Goal: Complete application form

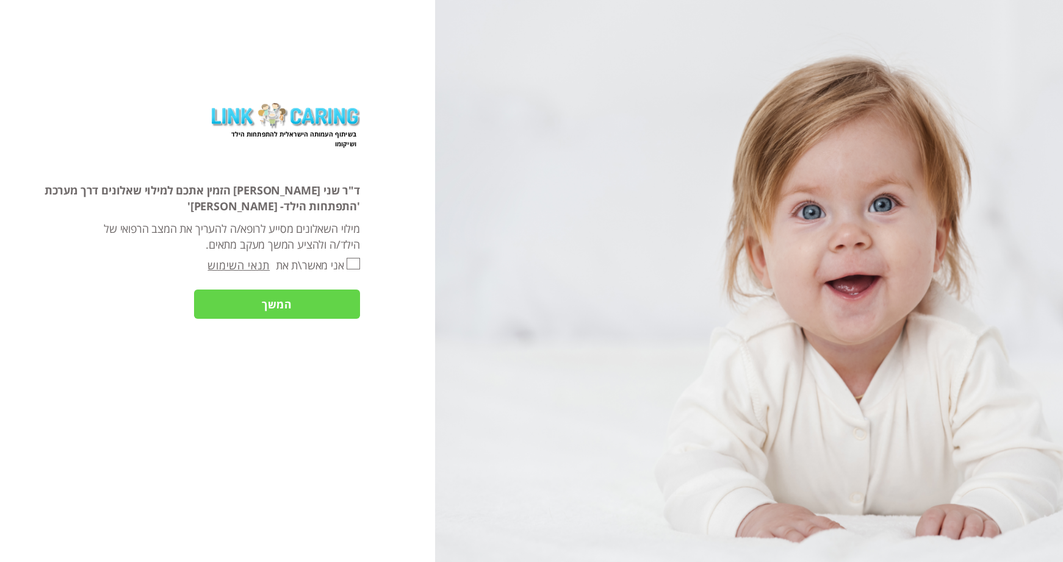
click at [350, 263] on input "אני מאשר\ת את" at bounding box center [352, 264] width 13 height 12
checkbox input "true"
click at [326, 304] on input "המשך" at bounding box center [277, 305] width 166 height 30
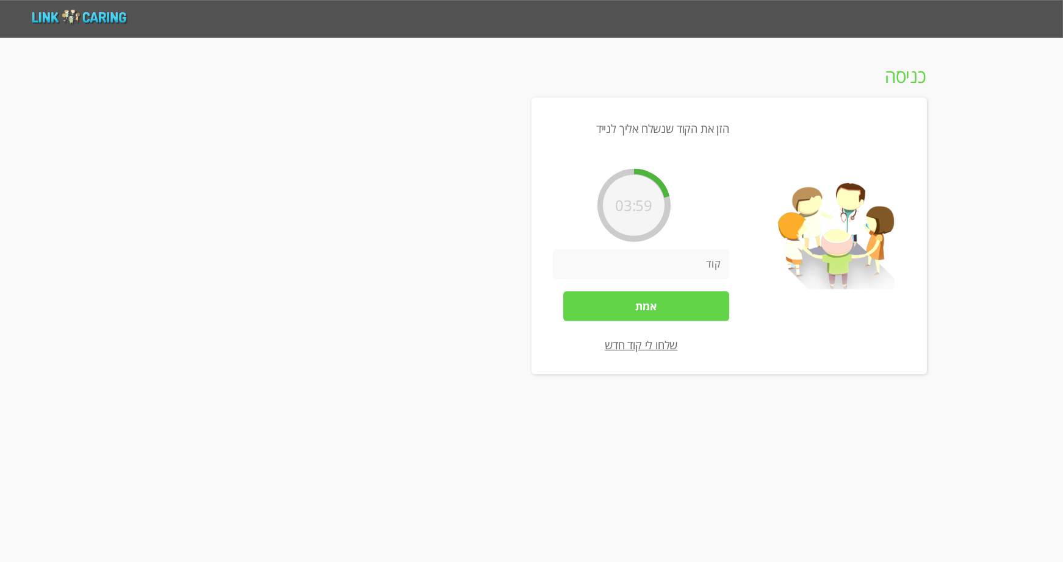
click at [679, 265] on input "number" at bounding box center [641, 264] width 176 height 30
type input "023354"
drag, startPoint x: 637, startPoint y: 309, endPoint x: 635, endPoint y: 327, distance: 17.9
click at [637, 309] on input "אמת" at bounding box center [646, 307] width 166 height 30
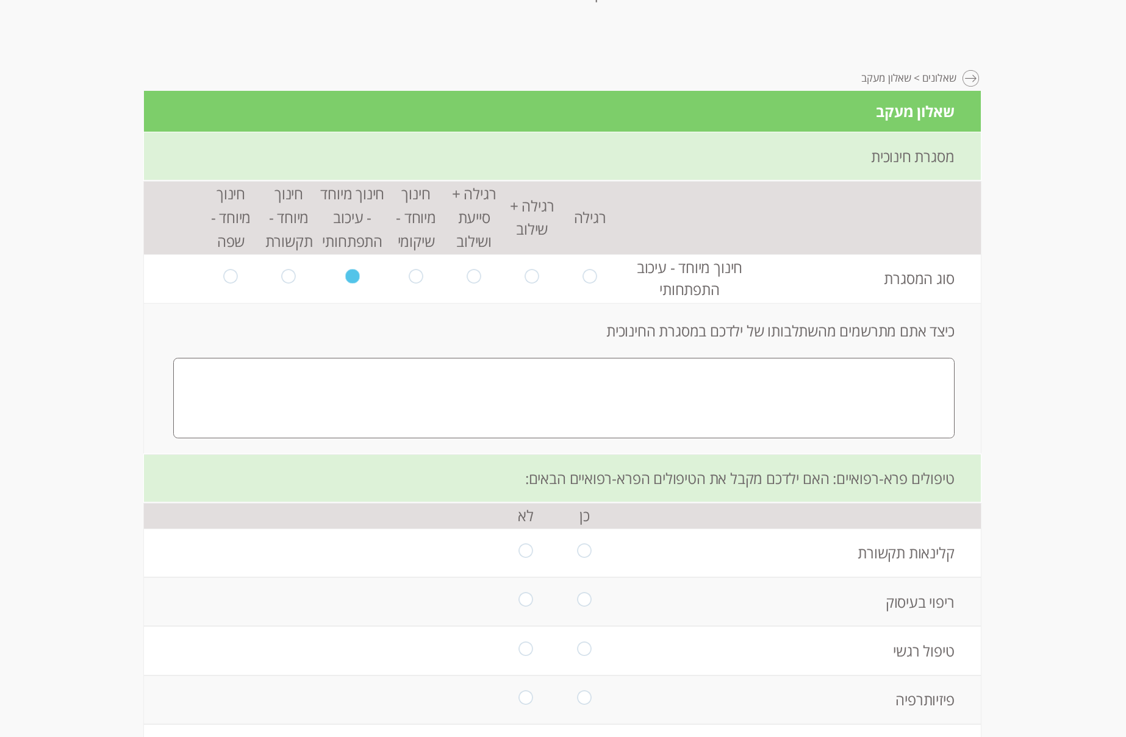
scroll to position [122, 0]
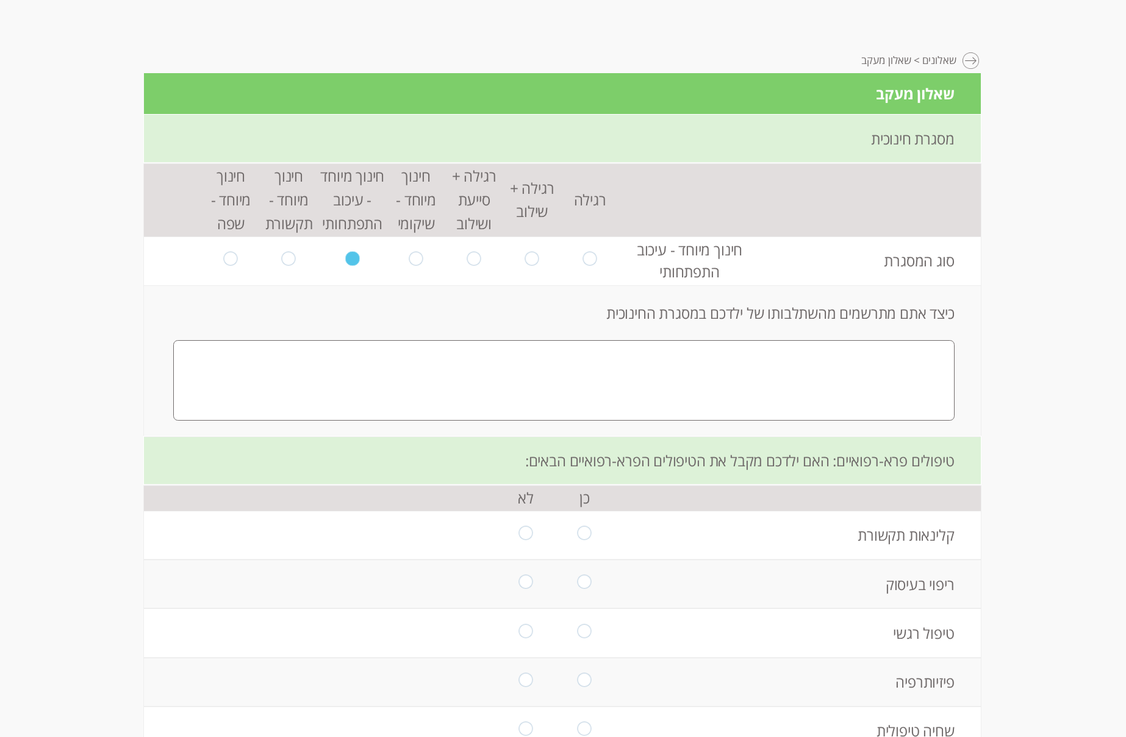
drag, startPoint x: 686, startPoint y: 356, endPoint x: 694, endPoint y: 365, distance: 11.7
click at [689, 360] on textarea at bounding box center [563, 380] width 781 height 80
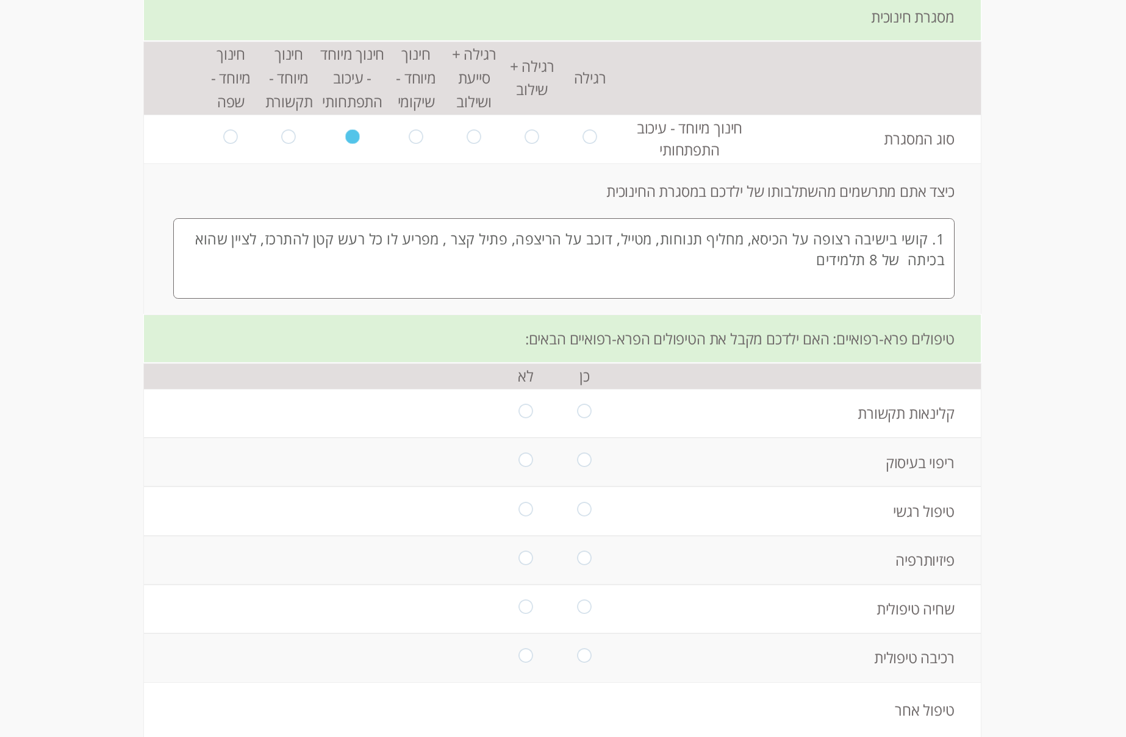
scroll to position [305, 0]
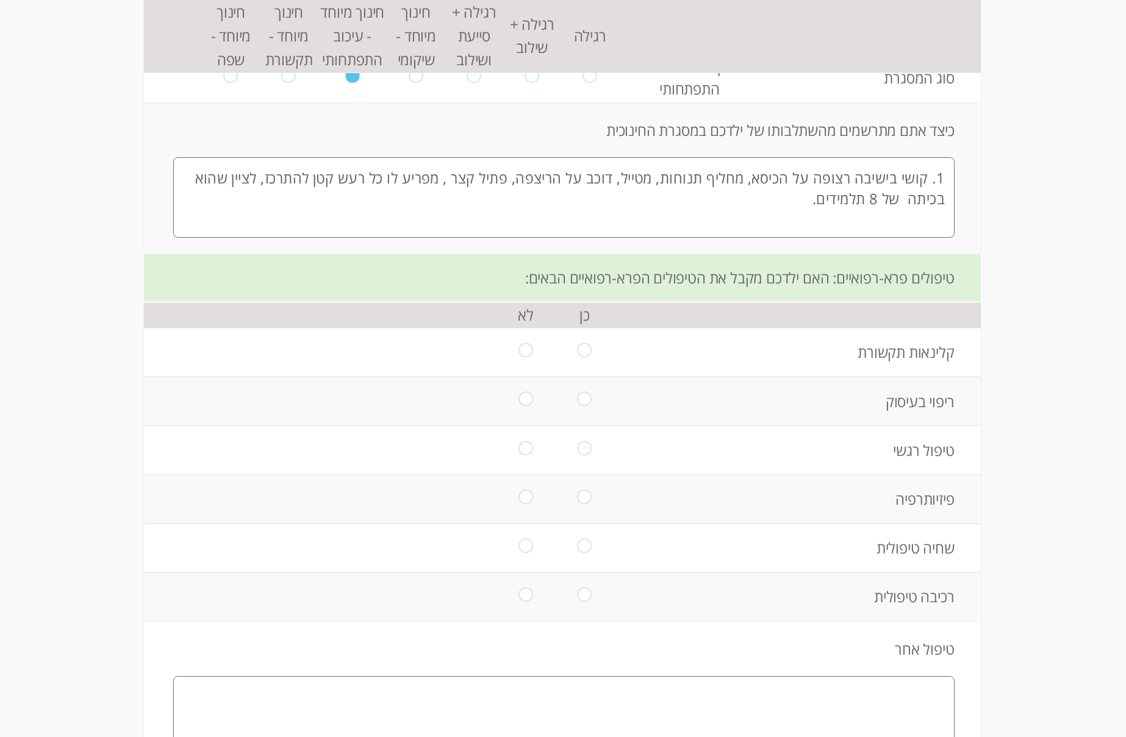
click at [605, 177] on textarea "1. קושי בישיבה רצופה על הכיסא, מחליף תנוחות, מטייל, דוכב על הריצפה, פתיל קצר , …" at bounding box center [563, 197] width 781 height 80
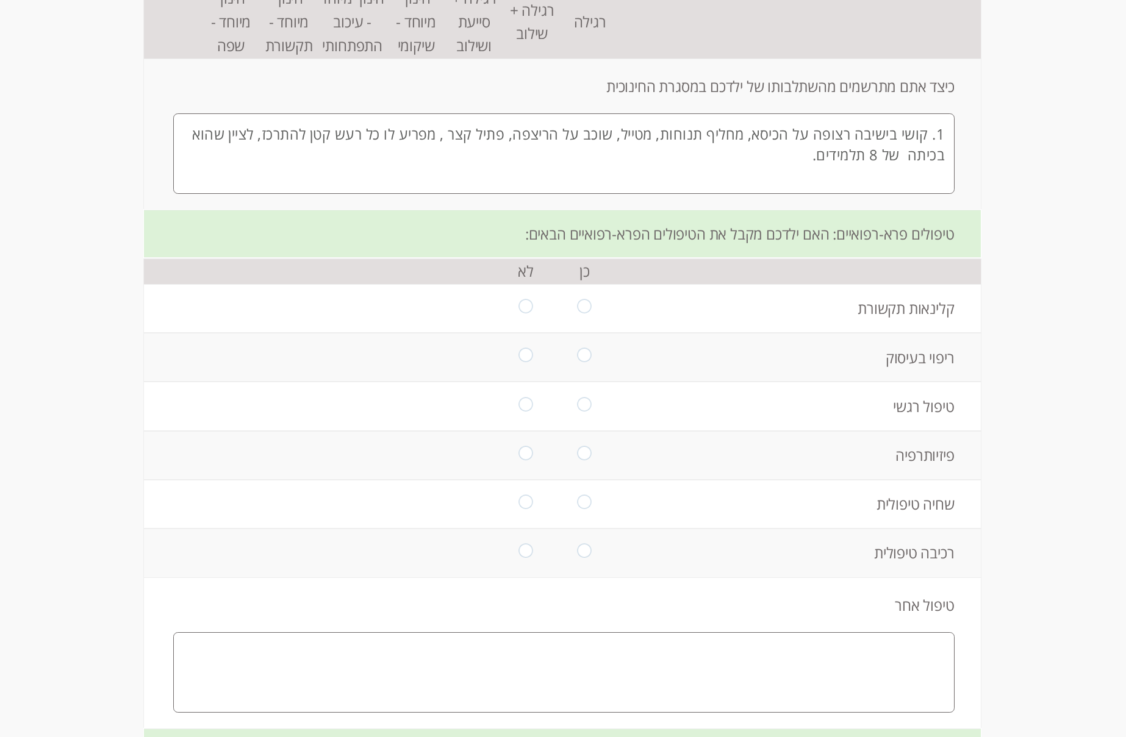
scroll to position [366, 0]
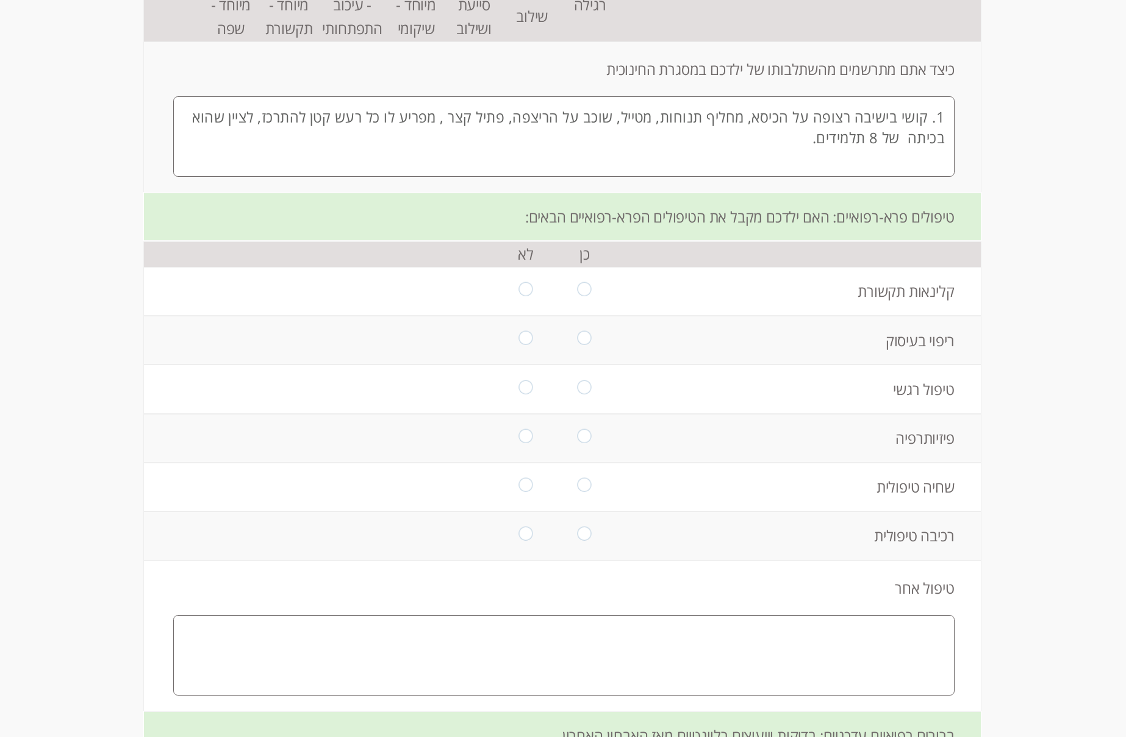
type textarea "1. קושי בישיבה רצופה על הכיסא, מחליף תנוחות, מטייל, שוכב על הריצפה, פתיל קצר , …"
click at [518, 282] on input "radio" at bounding box center [525, 291] width 14 height 19
radio input "true"
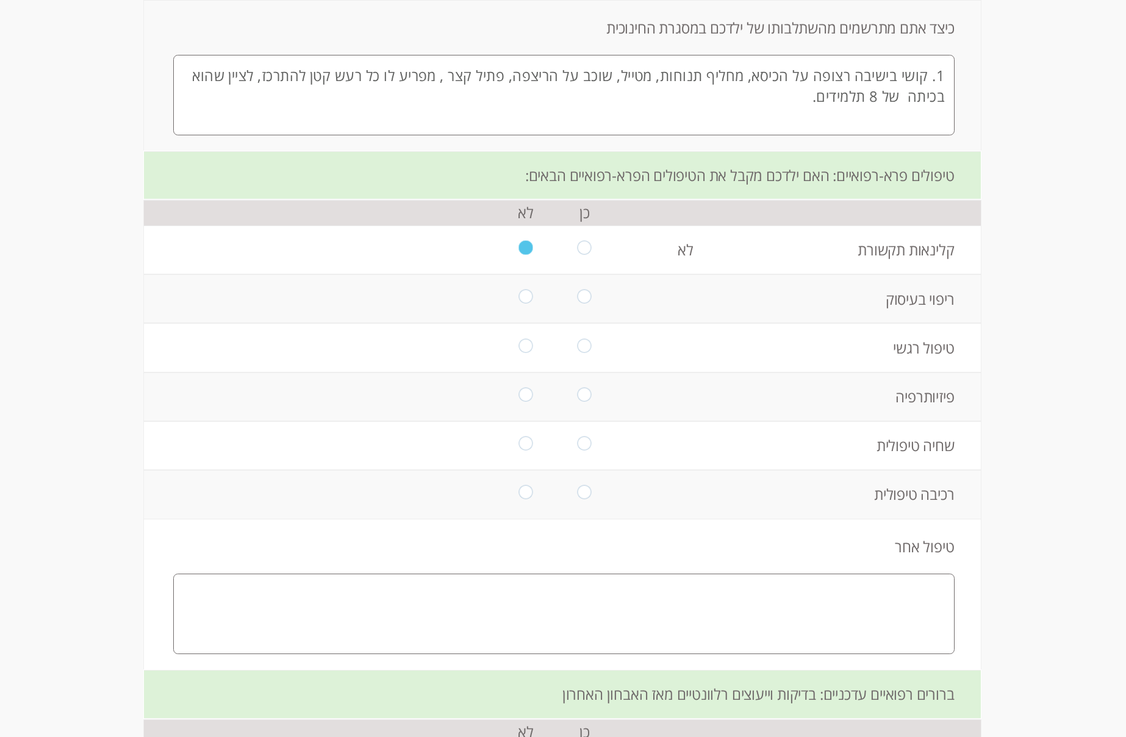
scroll to position [427, 0]
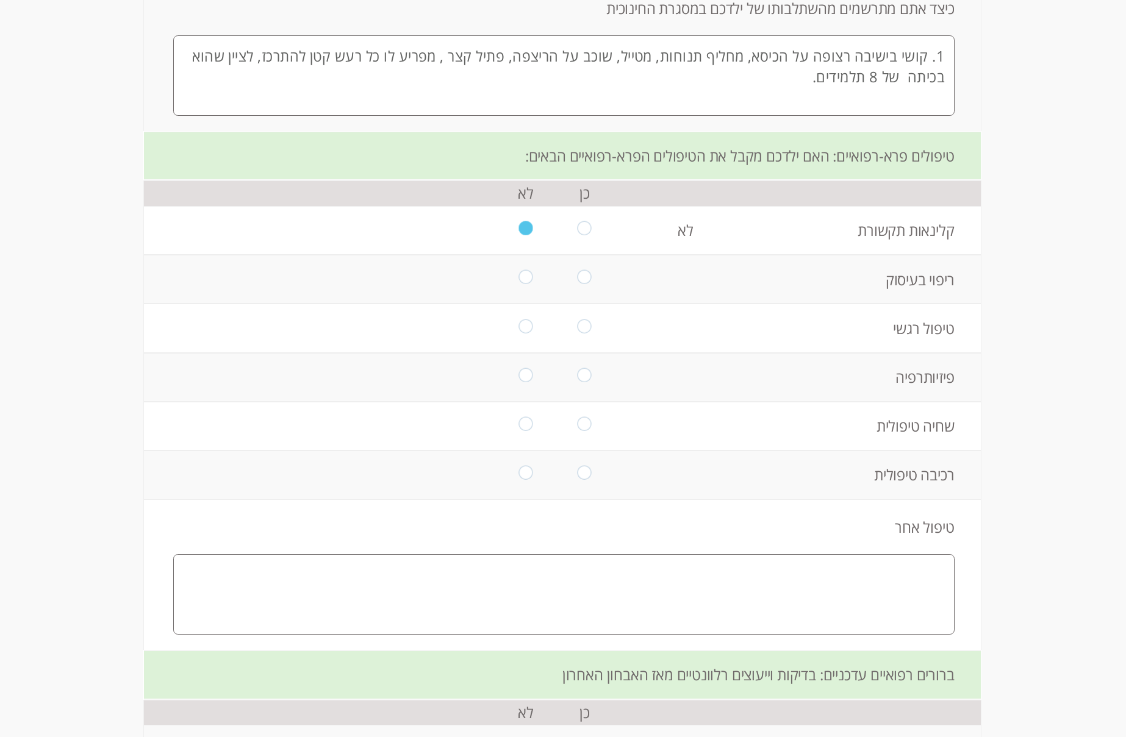
click at [524, 279] on input "radio" at bounding box center [525, 279] width 14 height 19
radio input "true"
click at [518, 271] on input "radio" at bounding box center [525, 279] width 14 height 19
drag, startPoint x: 573, startPoint y: 227, endPoint x: 579, endPoint y: 262, distance: 35.9
click at [578, 229] on input "radio" at bounding box center [585, 230] width 14 height 19
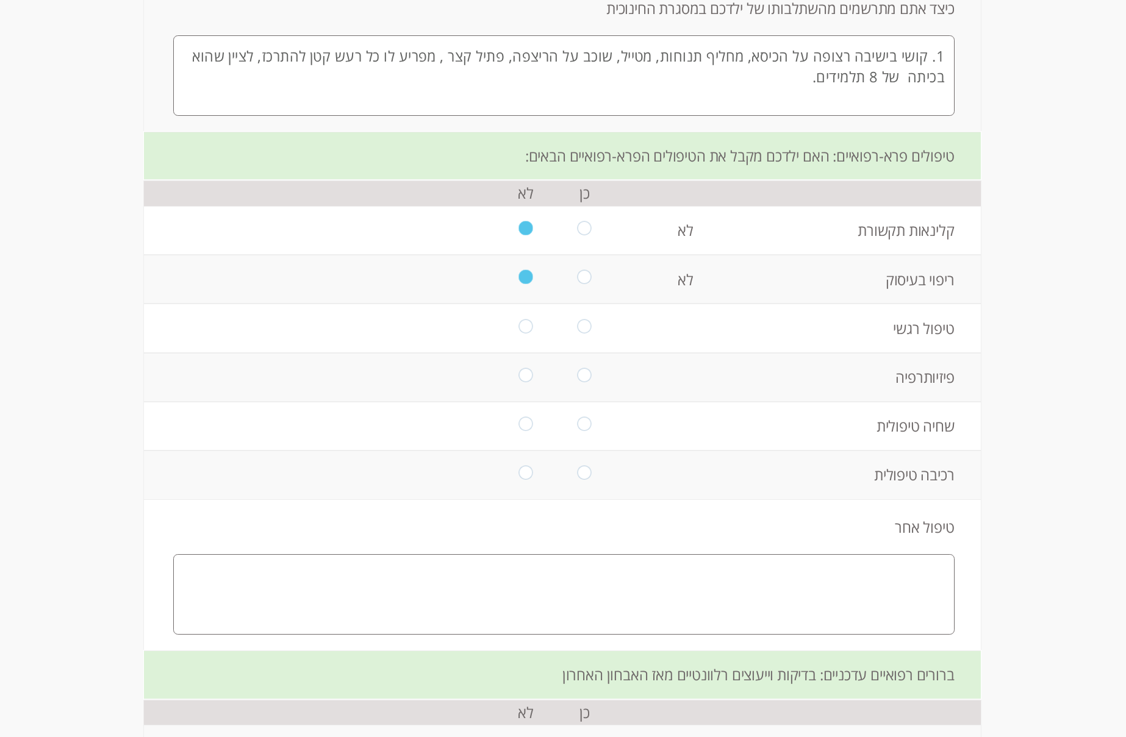
radio input "true"
click at [578, 282] on input "radio" at bounding box center [585, 279] width 14 height 19
radio input "true"
drag, startPoint x: 587, startPoint y: 332, endPoint x: 587, endPoint y: 339, distance: 6.7
click at [587, 333] on td at bounding box center [584, 328] width 59 height 49
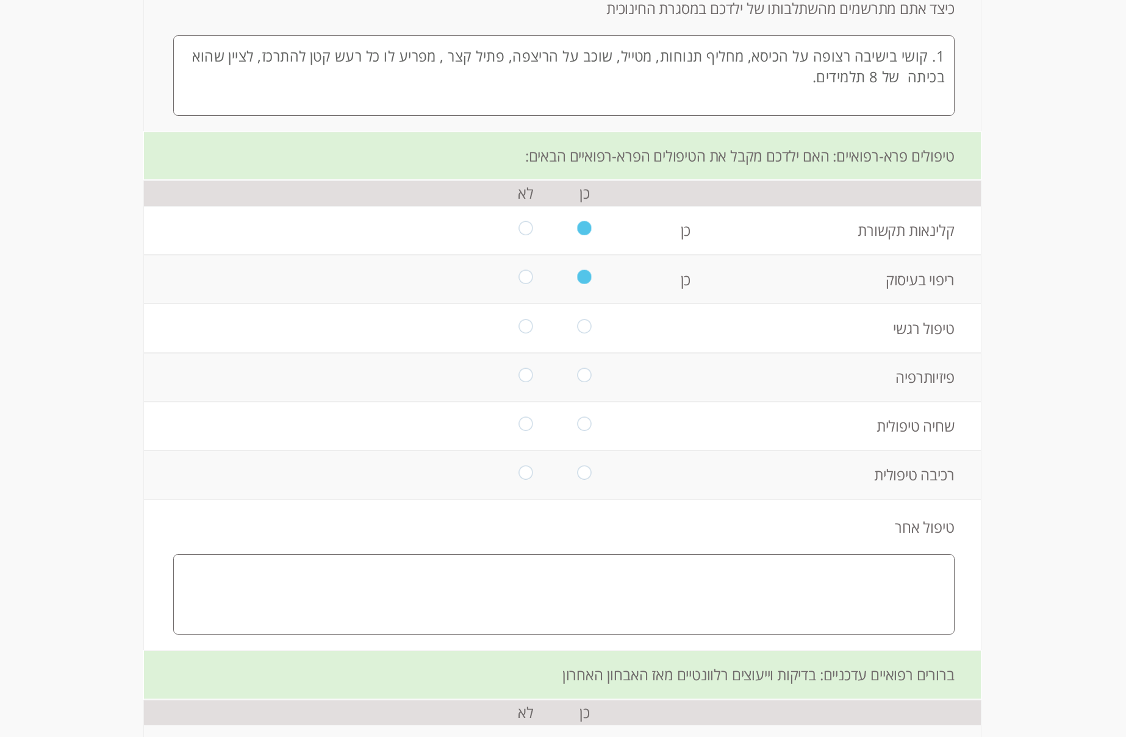
click at [583, 324] on input "radio" at bounding box center [585, 328] width 14 height 19
radio input "true"
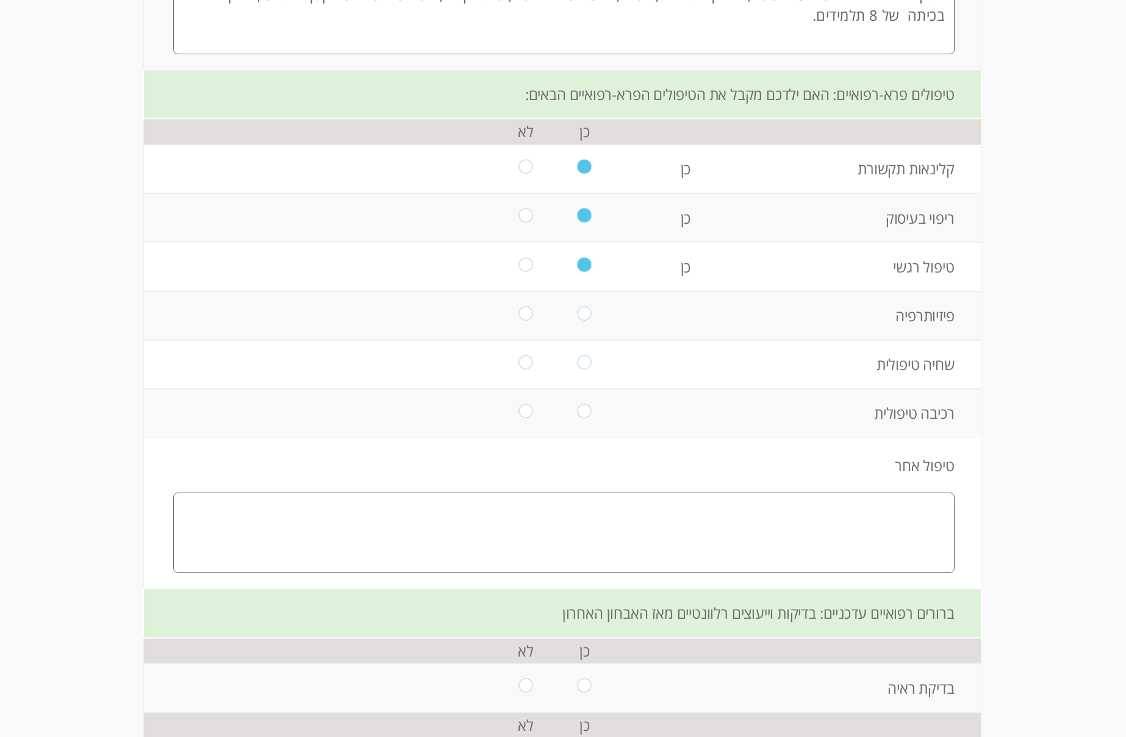
scroll to position [549, 0]
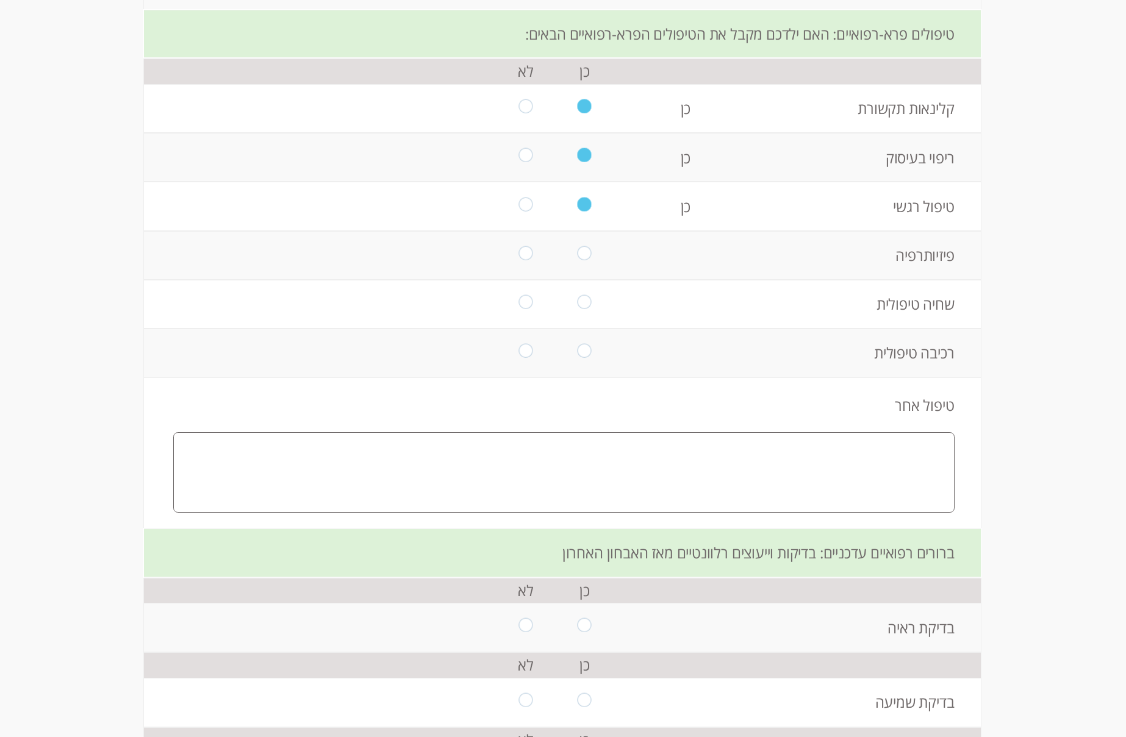
drag, startPoint x: 518, startPoint y: 257, endPoint x: 518, endPoint y: 267, distance: 10.4
click at [518, 257] on input "radio" at bounding box center [525, 255] width 14 height 19
radio input "true"
click at [518, 303] on input "radio" at bounding box center [525, 304] width 14 height 19
radio input "true"
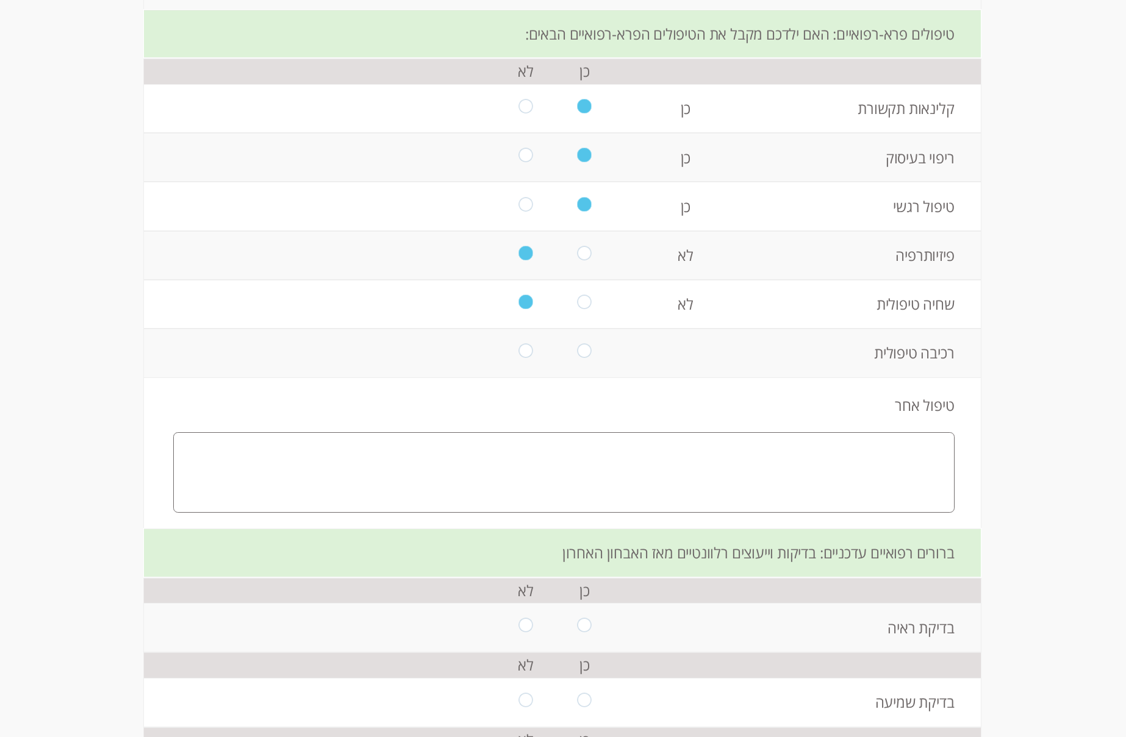
click at [578, 350] on input "radio" at bounding box center [585, 352] width 14 height 19
radio input "true"
drag, startPoint x: 823, startPoint y: 472, endPoint x: 897, endPoint y: 490, distance: 76.6
click at [823, 472] on textarea at bounding box center [563, 472] width 781 height 80
type textarea "ט"
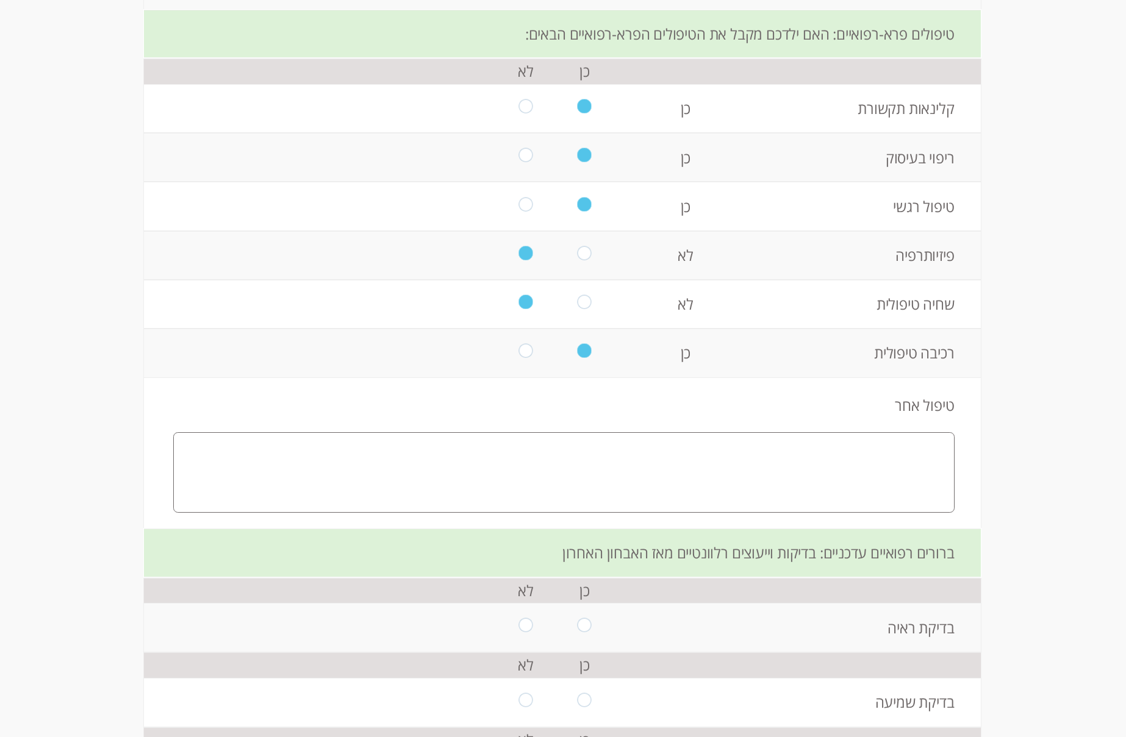
type textarea "ה"
click at [819, 453] on textarea "כל הטיפולים שצוינו כ "כן" מבותעים במסגרת בית הספר" at bounding box center [563, 472] width 781 height 80
click at [775, 454] on textarea "כל הטיפולים שצוינו כ "כן" מבותעים במסגרת בית הספר" at bounding box center [563, 472] width 781 height 80
drag, startPoint x: 761, startPoint y: 451, endPoint x: 785, endPoint y: 507, distance: 60.6
click at [761, 453] on textarea "כל הטיפולים שצוינו כ "כן" מבותעים במסגרת בית הספר" at bounding box center [563, 472] width 781 height 80
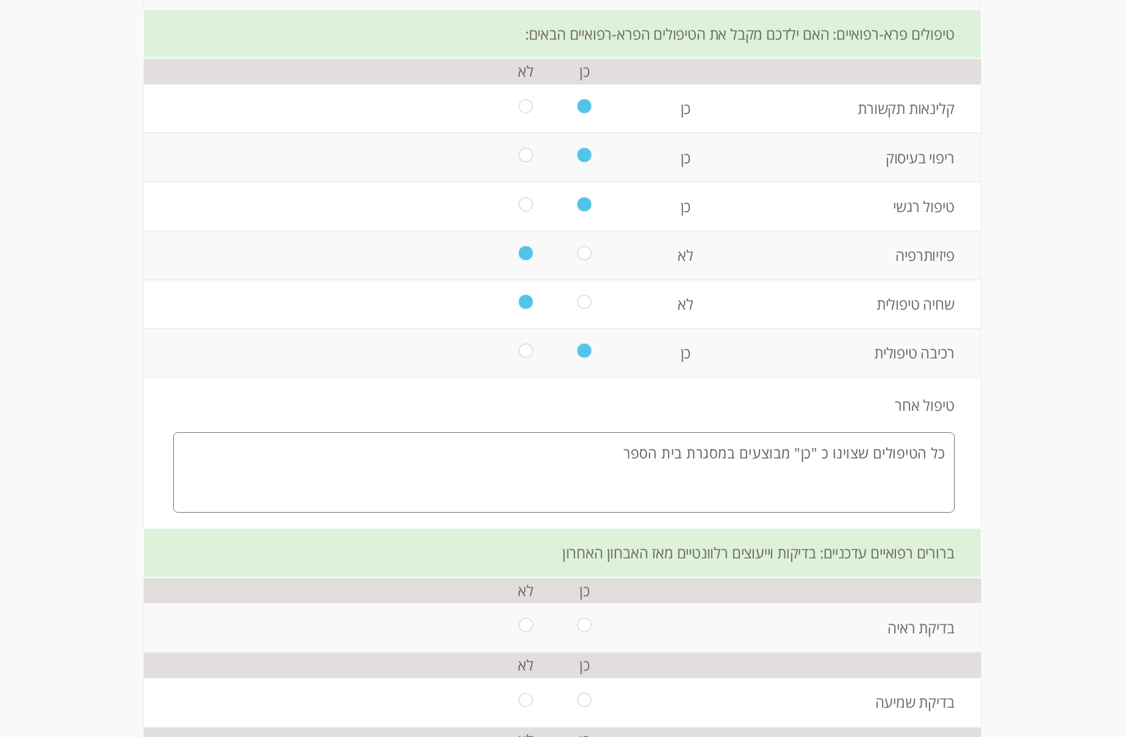
click at [612, 455] on textarea "כל הטיפולים שצוינו כ "כן" מבוצעים במסגרת בית הספר" at bounding box center [563, 472] width 781 height 80
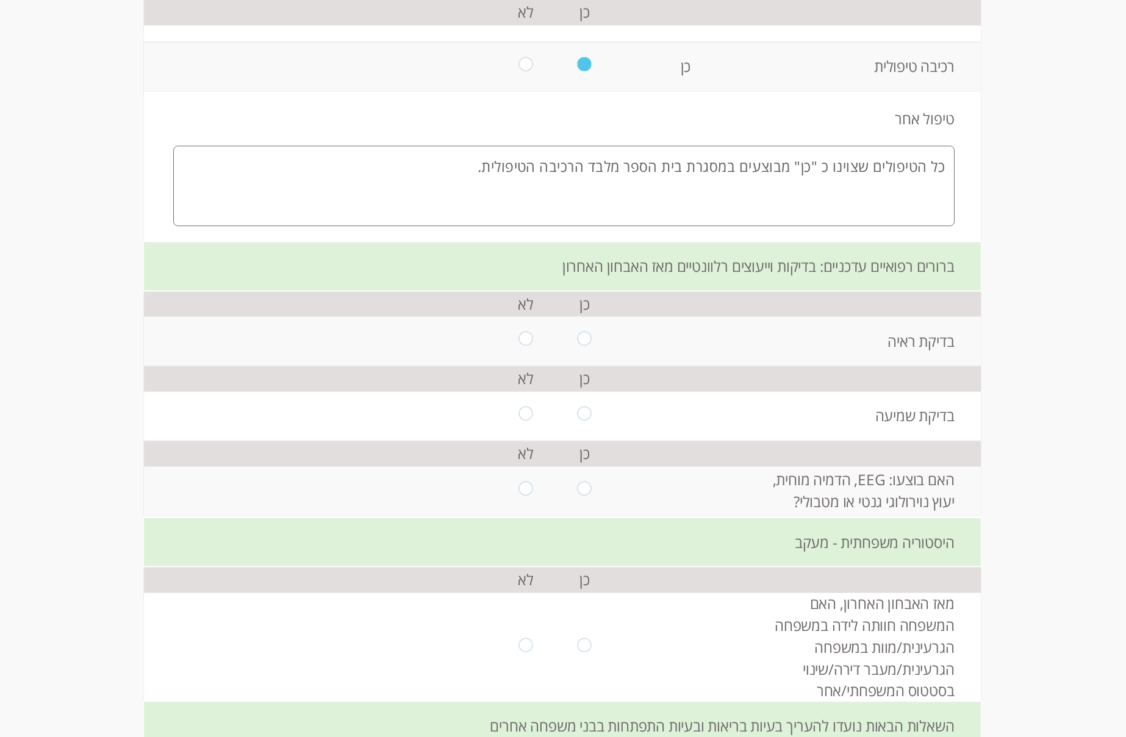
scroll to position [854, 0]
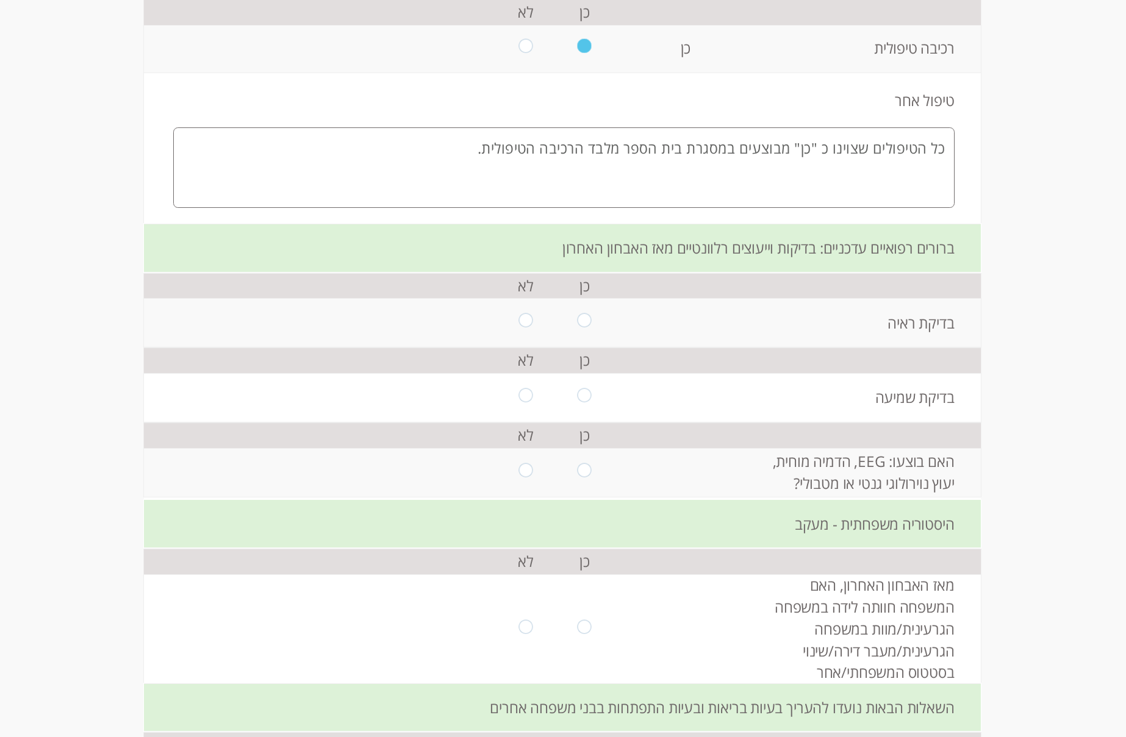
type textarea "כל הטיפולים שצוינו כ "כן" מבוצעים במסגרת בית הספר מלבד הרכיבה הטיפולית."
click at [518, 322] on input "radio" at bounding box center [525, 323] width 14 height 19
radio input "true"
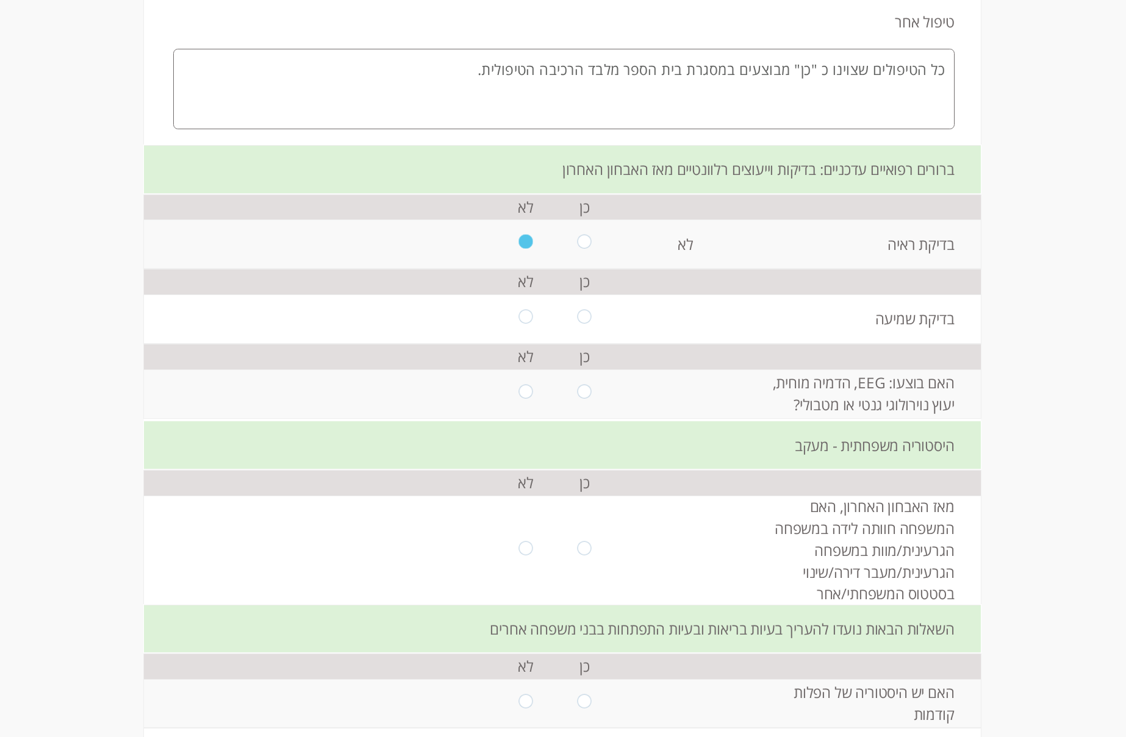
scroll to position [976, 0]
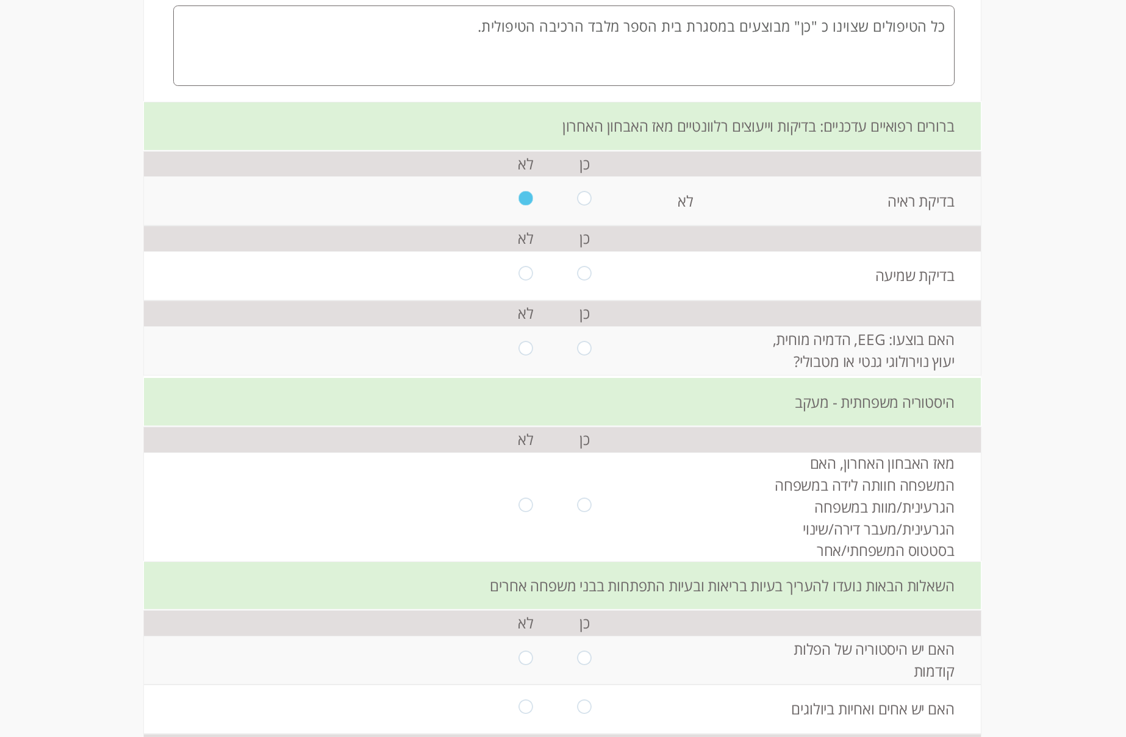
click at [527, 281] on td at bounding box center [526, 275] width 59 height 49
drag, startPoint x: 520, startPoint y: 271, endPoint x: 570, endPoint y: 347, distance: 91.0
click at [518, 274] on input "radio" at bounding box center [525, 276] width 14 height 19
radio input "true"
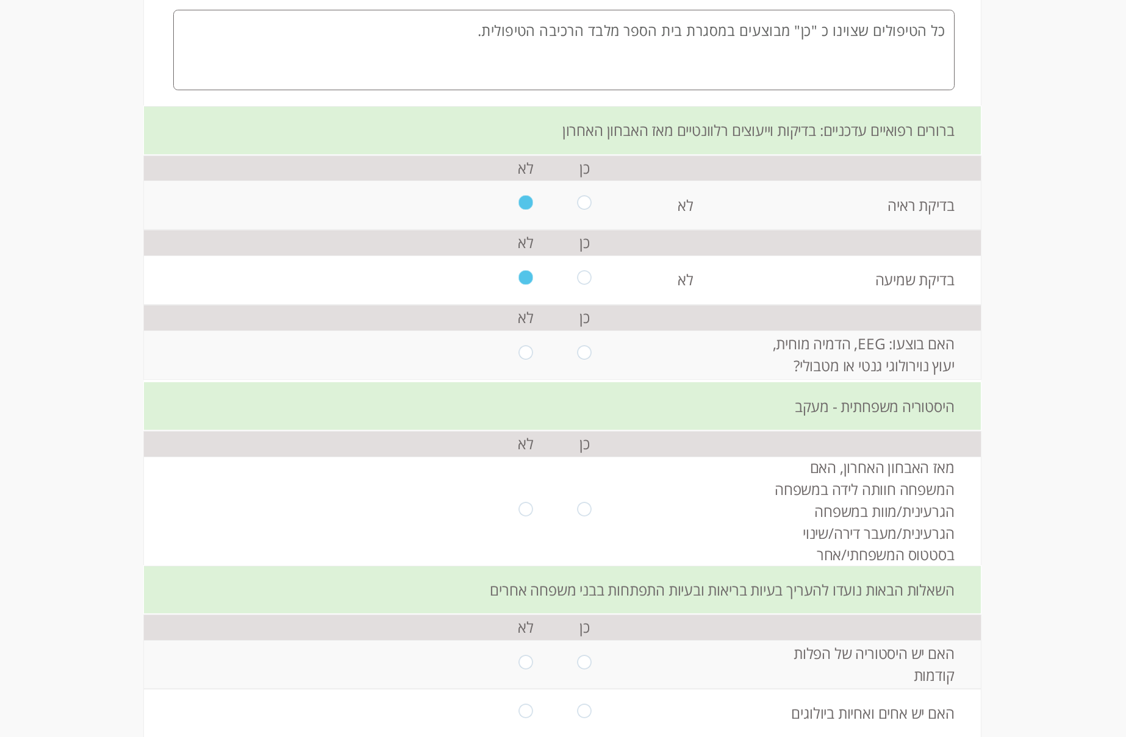
scroll to position [1098, 0]
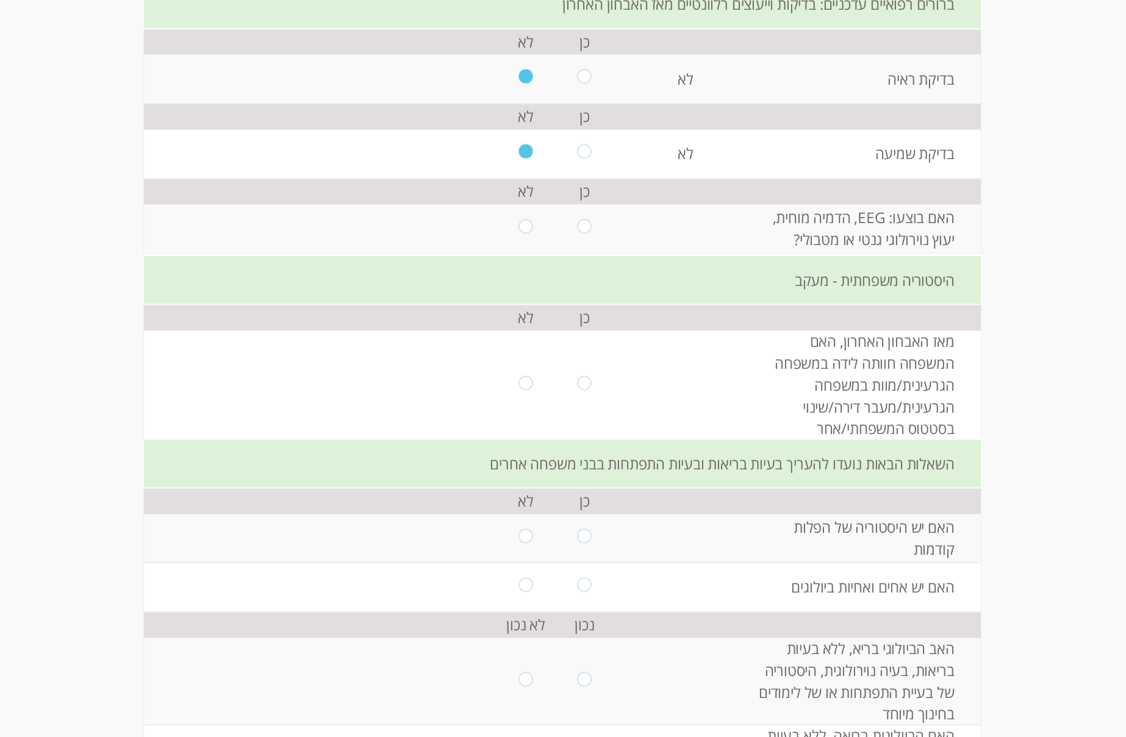
click at [520, 226] on input "radio" at bounding box center [525, 229] width 14 height 19
radio input "true"
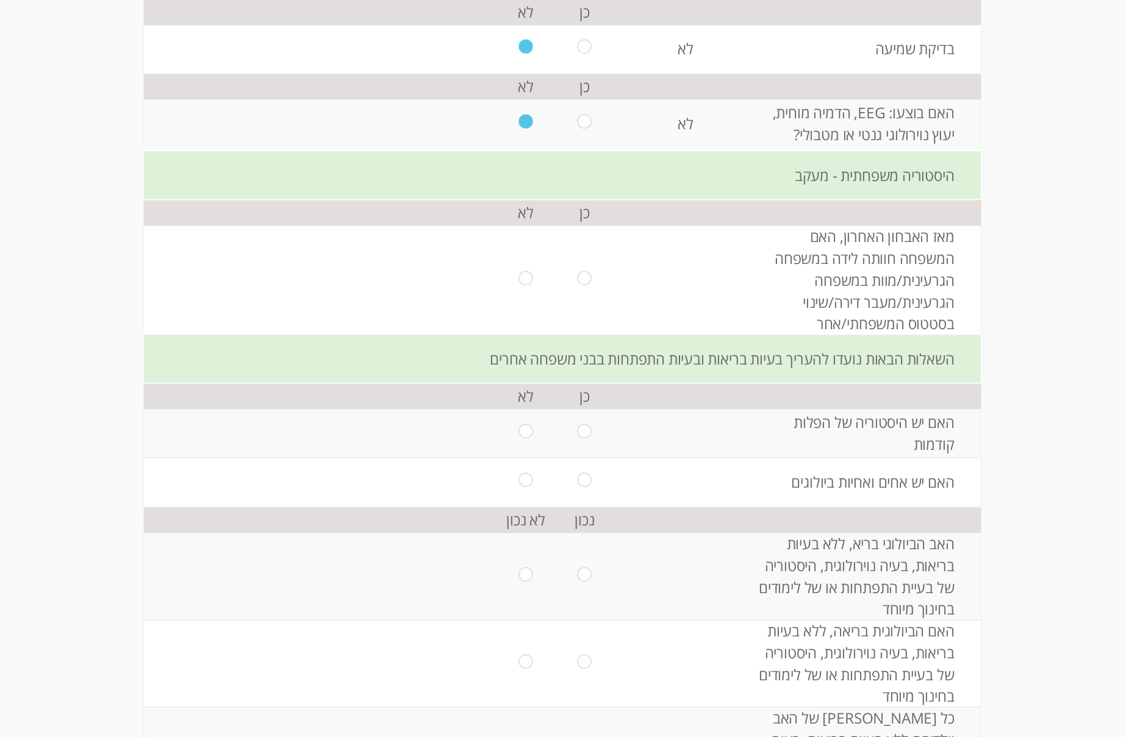
scroll to position [1220, 0]
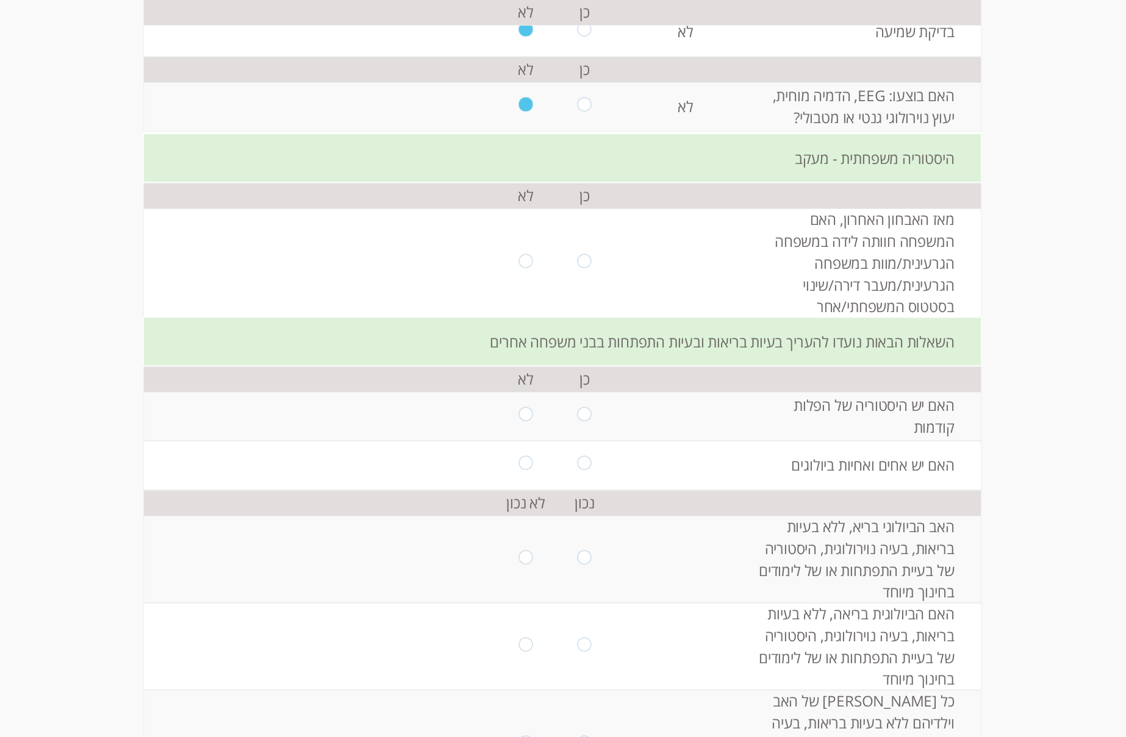
click at [528, 263] on td at bounding box center [526, 263] width 59 height 109
drag, startPoint x: 522, startPoint y: 259, endPoint x: 537, endPoint y: 283, distance: 28.3
click at [522, 263] on input "radio" at bounding box center [526, 263] width 14 height 19
radio input "true"
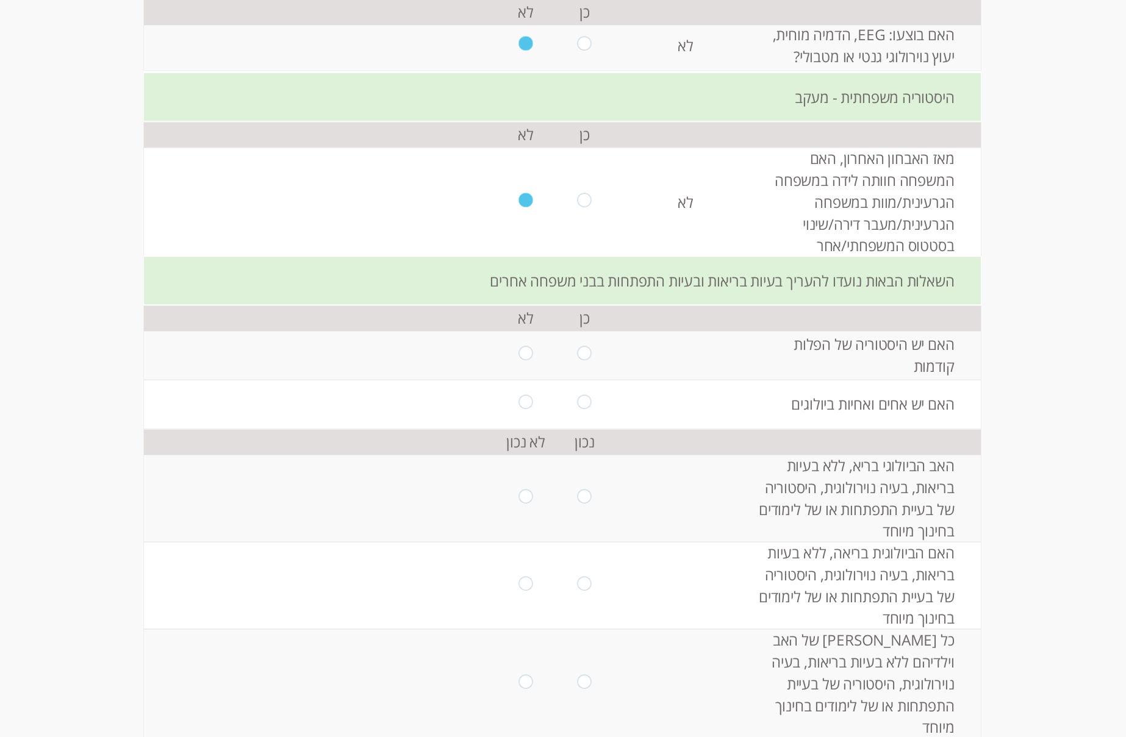
scroll to position [1342, 0]
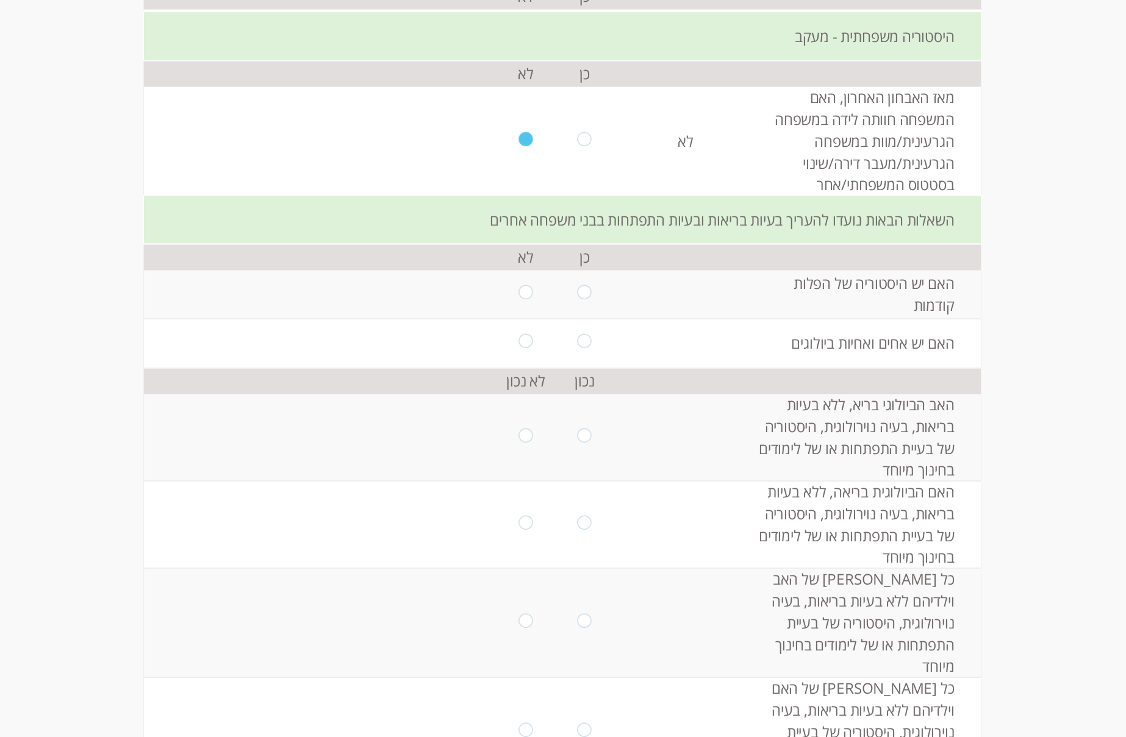
drag, startPoint x: 575, startPoint y: 298, endPoint x: 601, endPoint y: 324, distance: 36.7
click at [578, 300] on input "radio" at bounding box center [585, 294] width 14 height 19
radio input "true"
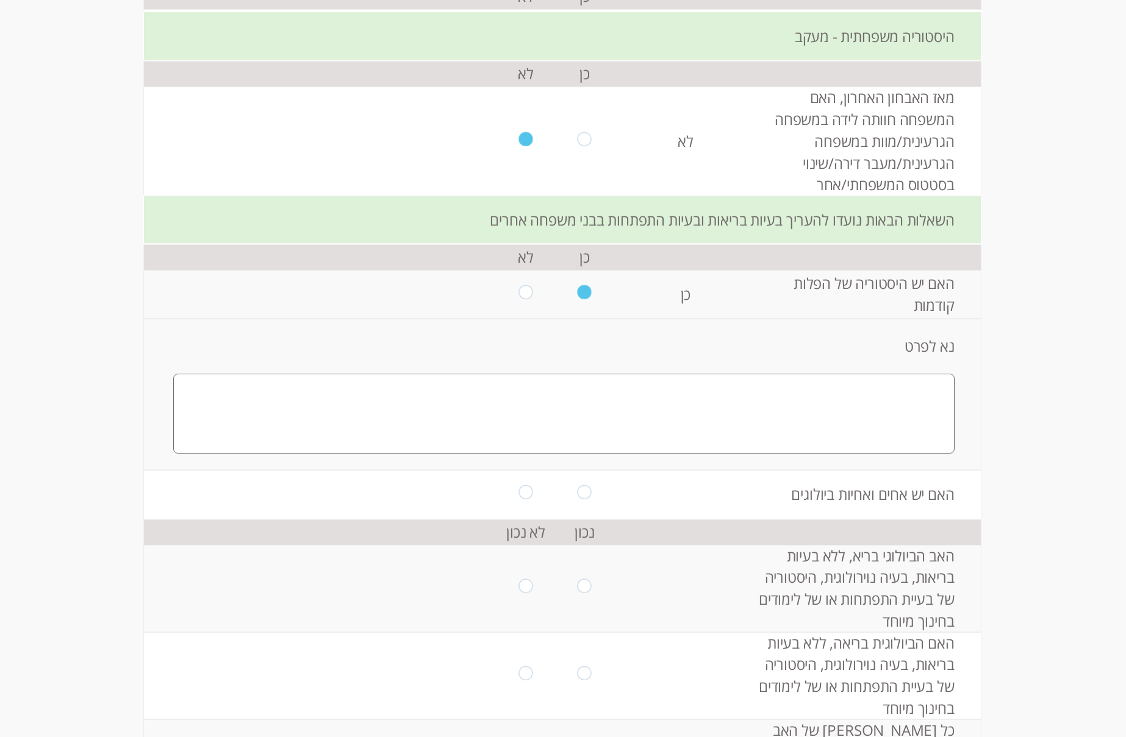
click at [895, 394] on textarea at bounding box center [563, 414] width 781 height 80
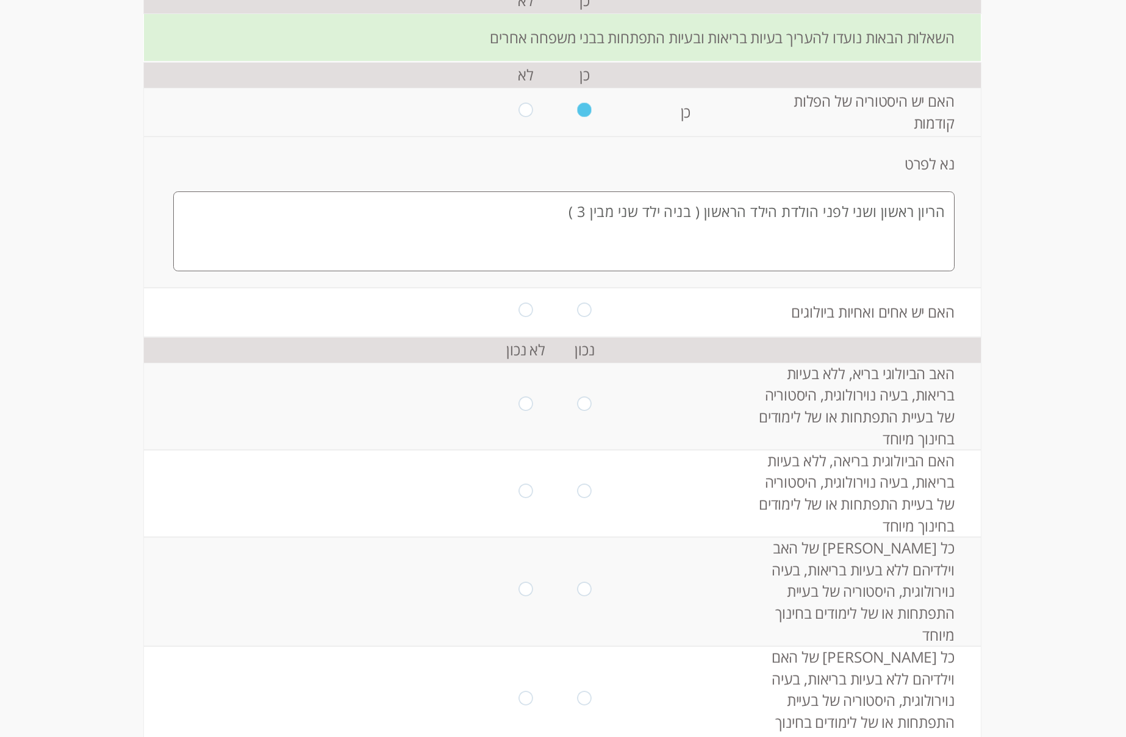
scroll to position [1525, 0]
type textarea "הריון ראשון ושני לפני הולדת הילד הראשון ( בניה ילד שני מבין 3 )"
click at [579, 313] on input "radio" at bounding box center [585, 311] width 14 height 19
radio input "true"
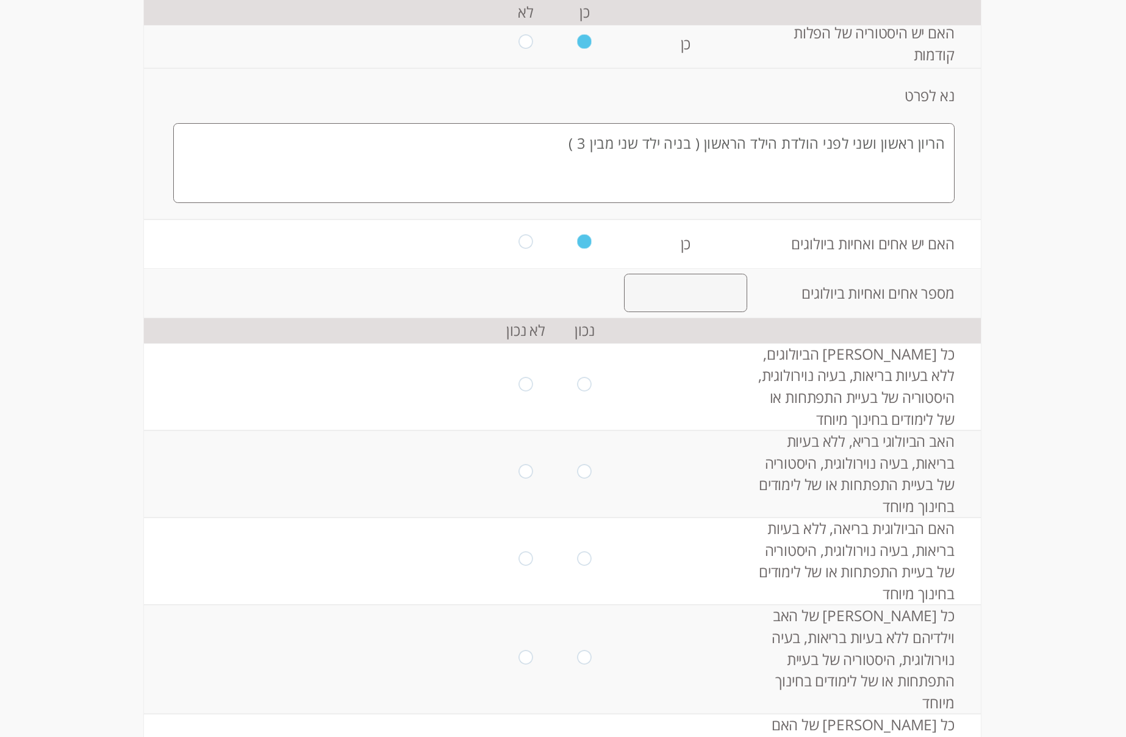
scroll to position [1647, 0]
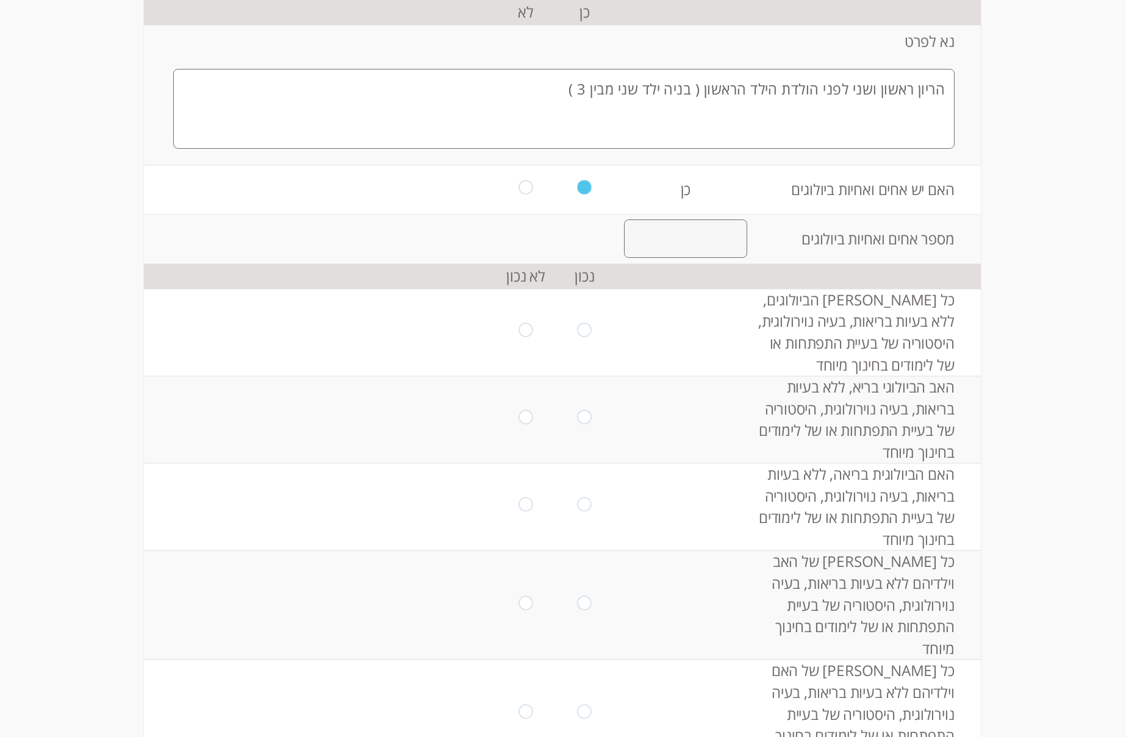
click at [715, 238] on input "number" at bounding box center [686, 239] width 124 height 38
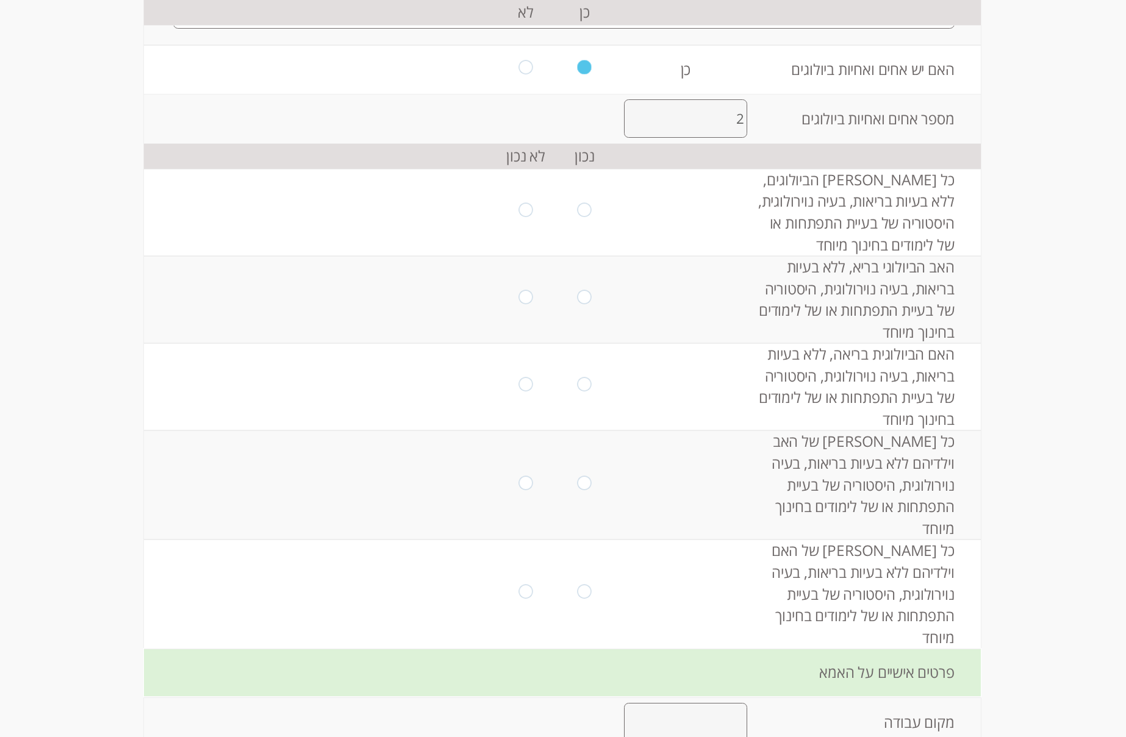
scroll to position [1765, 0]
type input "2"
click at [897, 204] on td "כל [PERSON_NAME] הביולוגים, ללא בעיות בריאות, בעיה נוירולוגית, היסטוריה של בעיי…" at bounding box center [868, 214] width 223 height 87
drag, startPoint x: 805, startPoint y: 213, endPoint x: 850, endPoint y: 262, distance: 66.5
click at [805, 214] on td "כל [PERSON_NAME] הביולוגים, ללא בעיות בריאות, בעיה נוירולוגית, היסטוריה של בעיי…" at bounding box center [868, 214] width 223 height 87
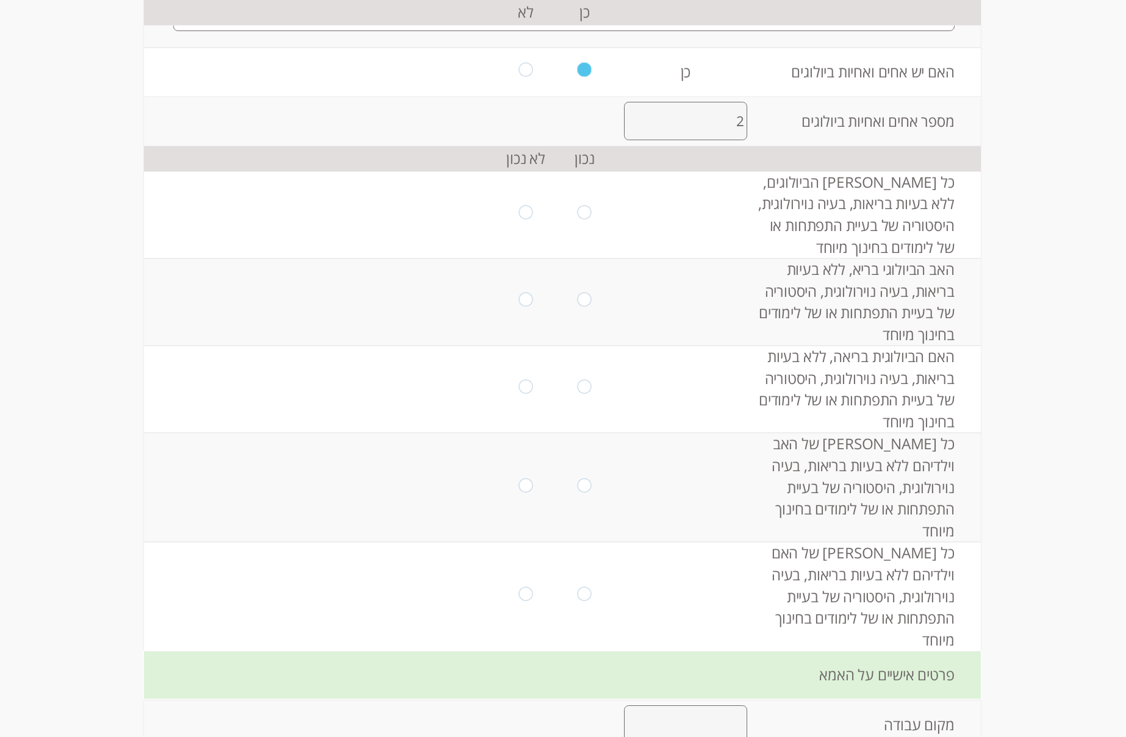
click at [568, 217] on td at bounding box center [584, 214] width 59 height 87
click at [578, 215] on input "radio" at bounding box center [585, 215] width 14 height 19
radio input "true"
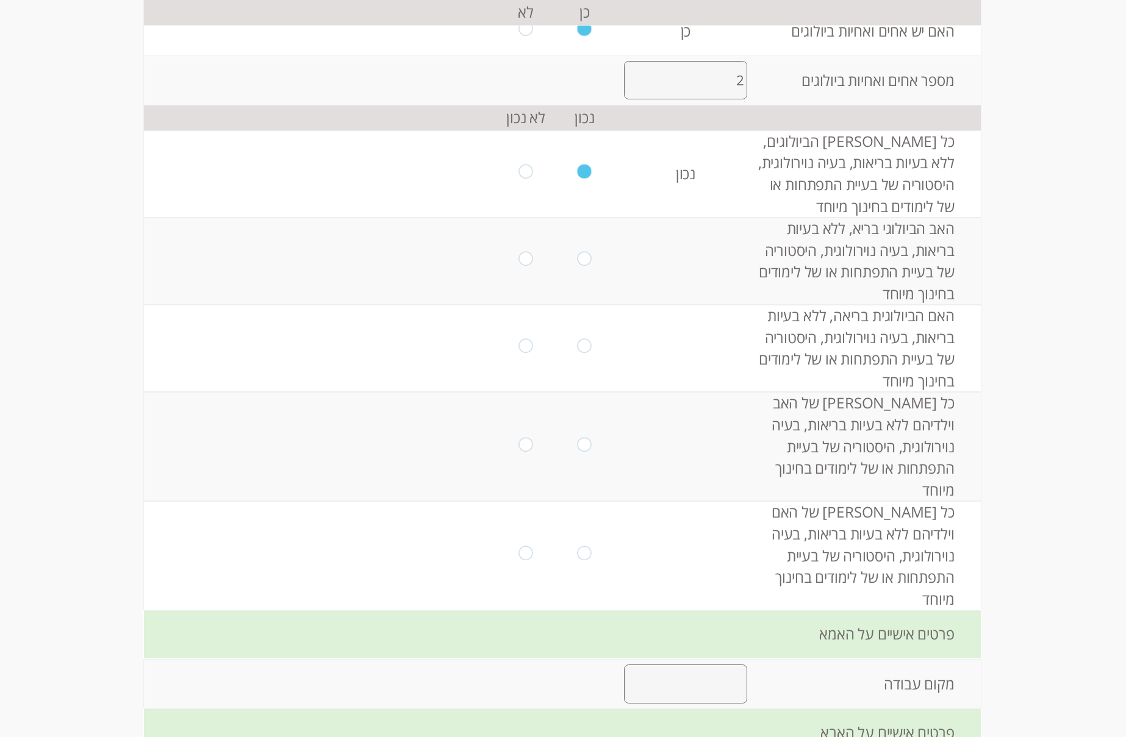
scroll to position [1826, 0]
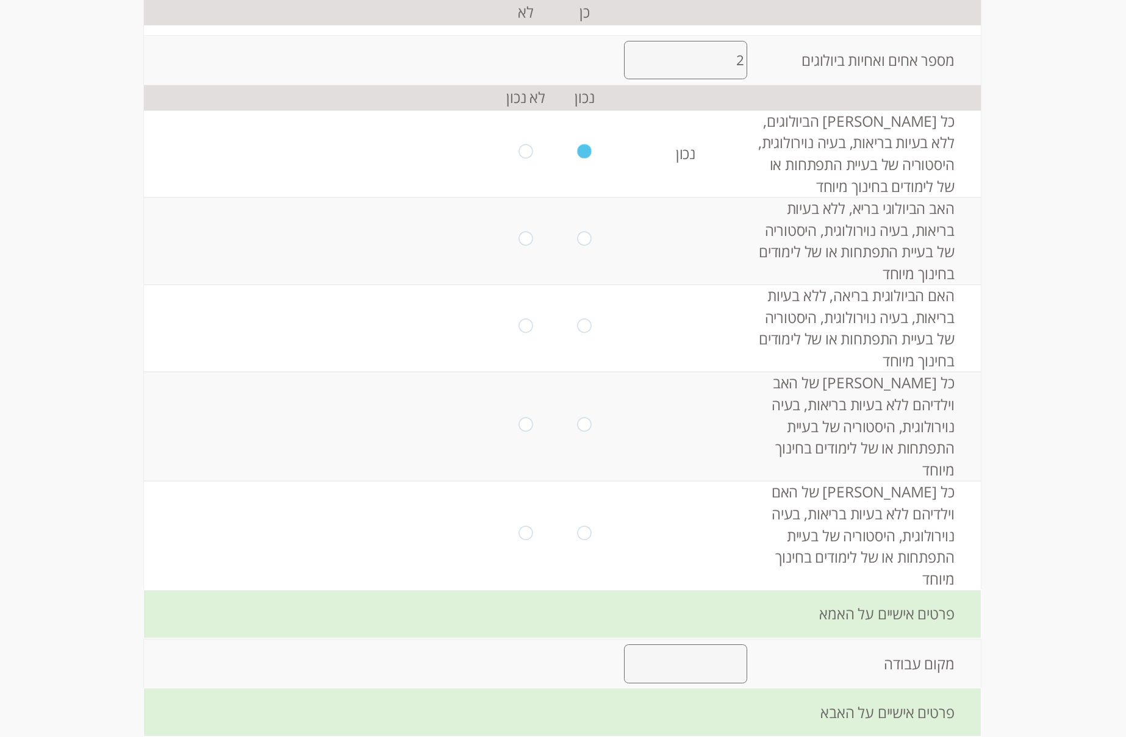
click at [584, 242] on input "radio" at bounding box center [585, 241] width 14 height 19
radio input "true"
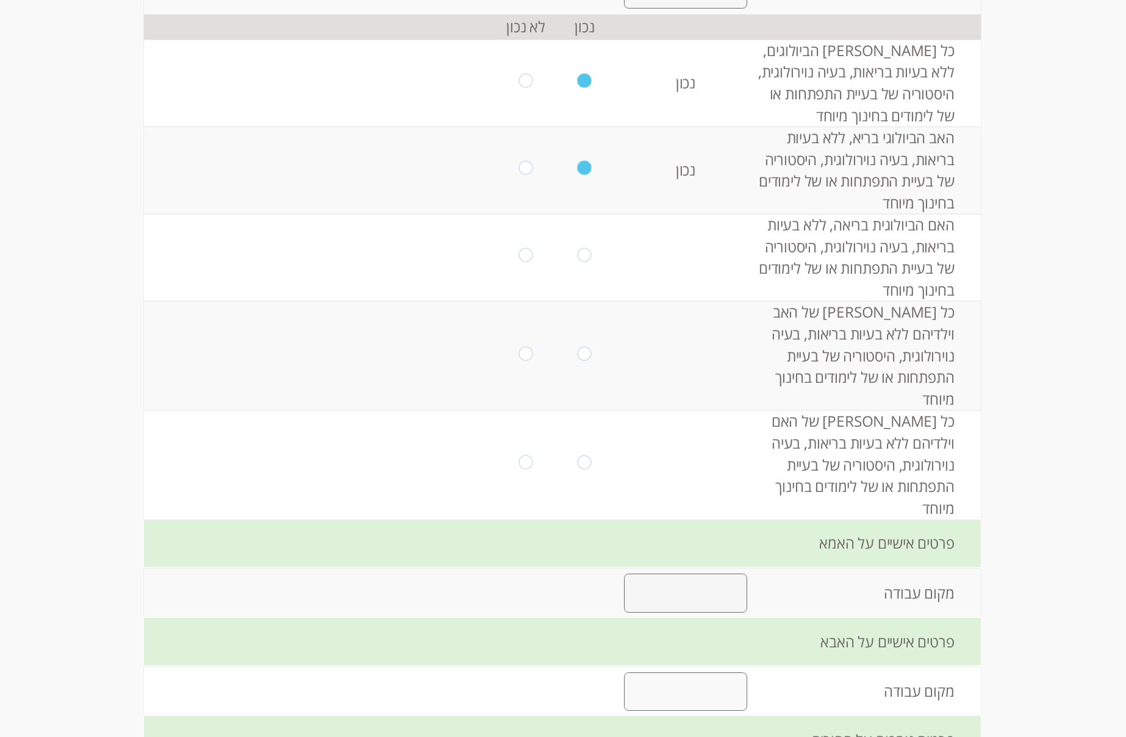
scroll to position [1948, 0]
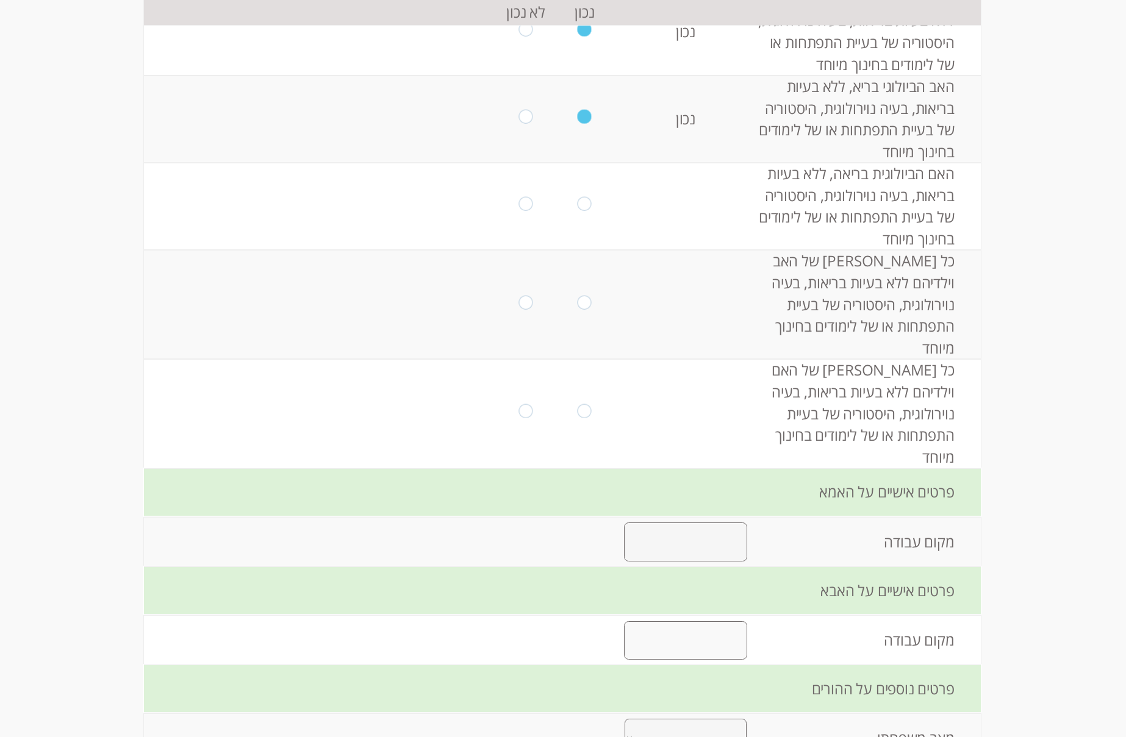
click at [580, 205] on input "radio" at bounding box center [585, 206] width 14 height 19
radio input "true"
drag, startPoint x: 584, startPoint y: 203, endPoint x: 539, endPoint y: 208, distance: 45.4
click at [584, 203] on input "radio" at bounding box center [585, 206] width 14 height 19
click at [537, 209] on td at bounding box center [526, 206] width 59 height 87
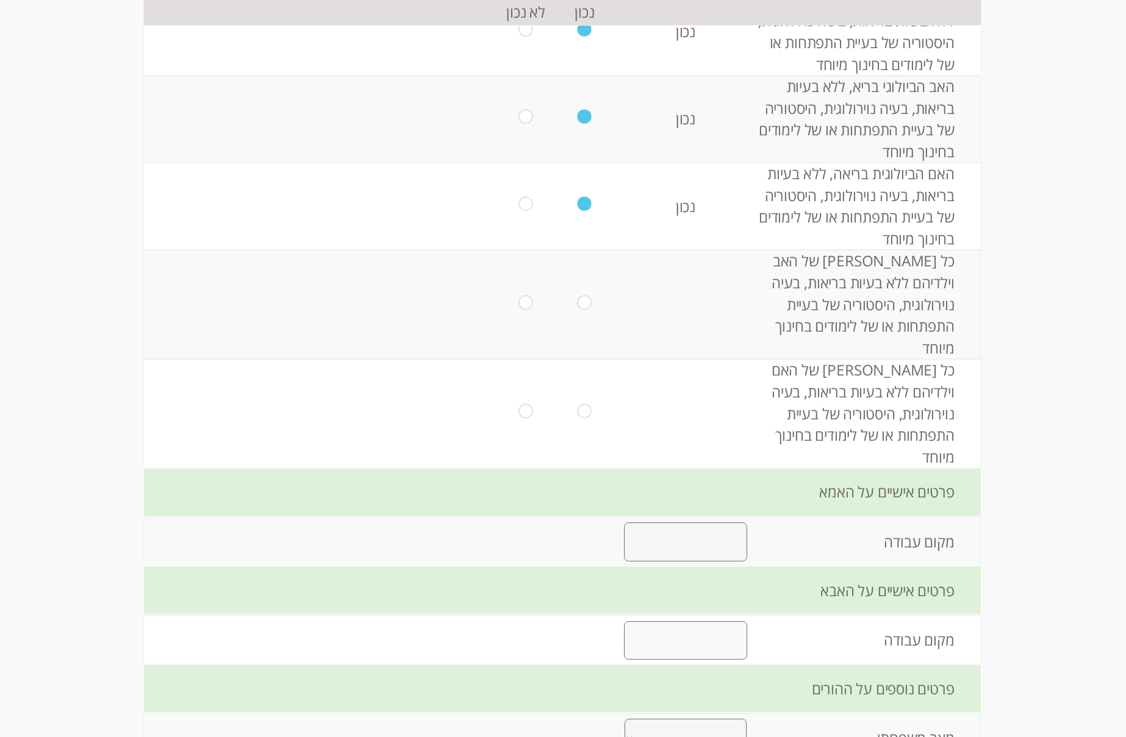
click at [525, 205] on input "radio" at bounding box center [526, 206] width 14 height 19
radio input "true"
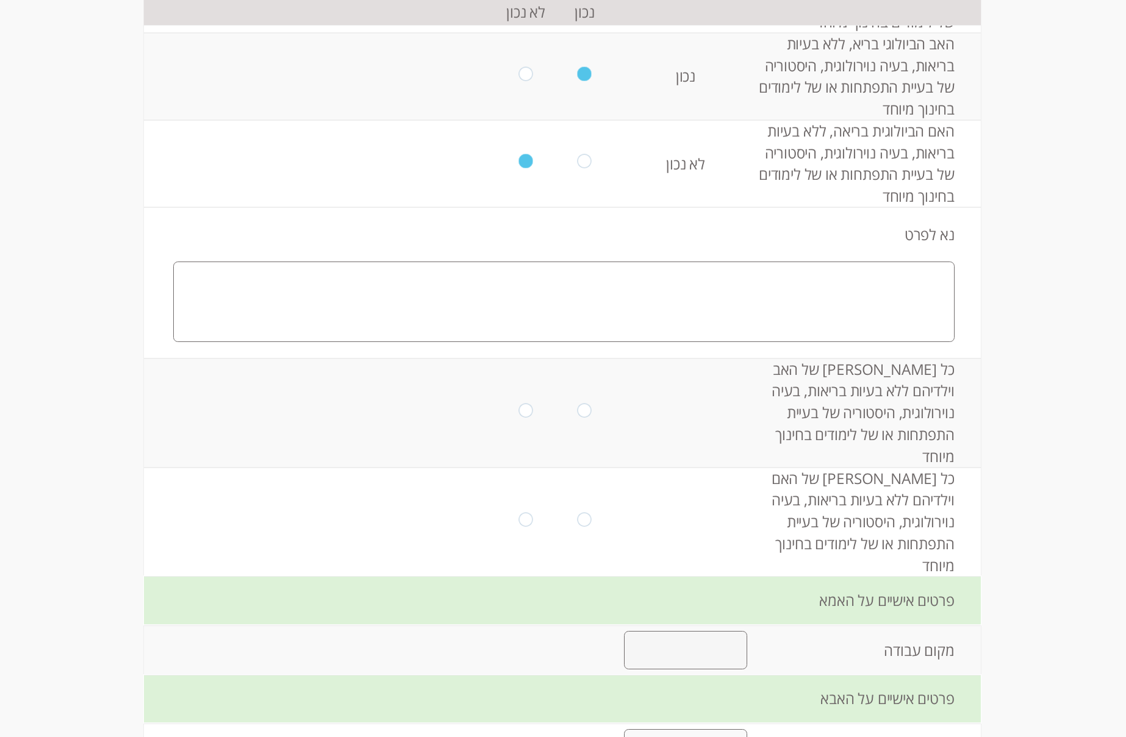
scroll to position [2009, 0]
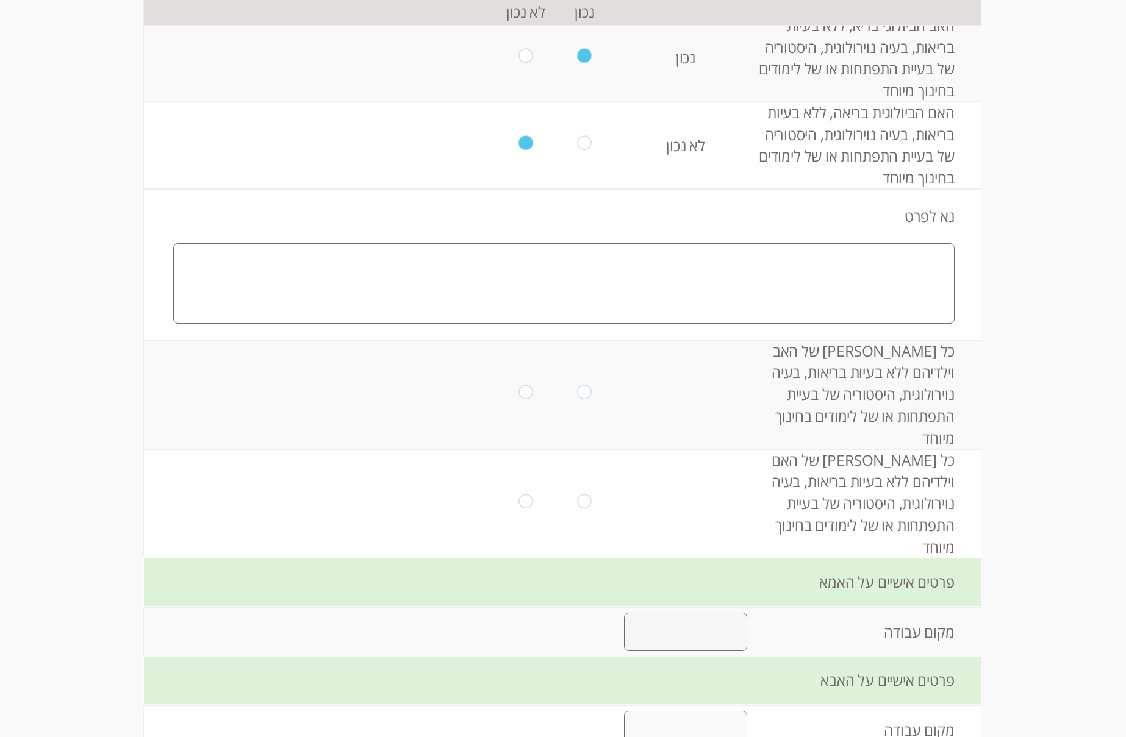
click at [835, 314] on textarea at bounding box center [563, 283] width 781 height 80
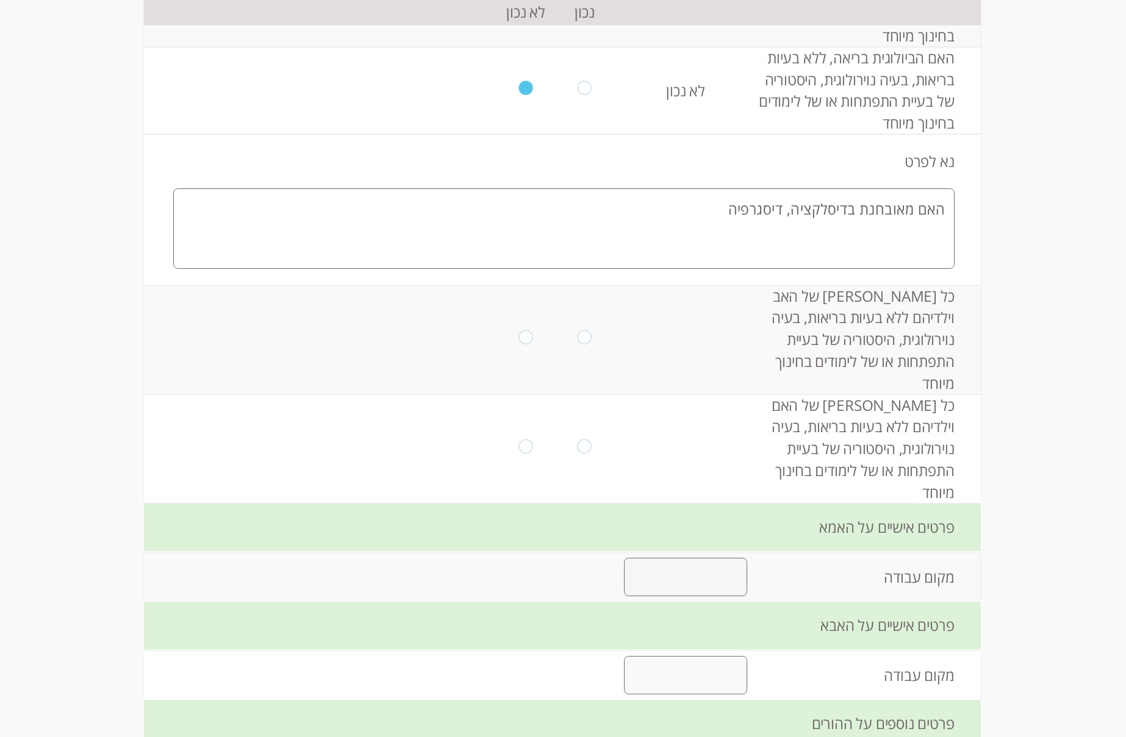
scroll to position [2131, 0]
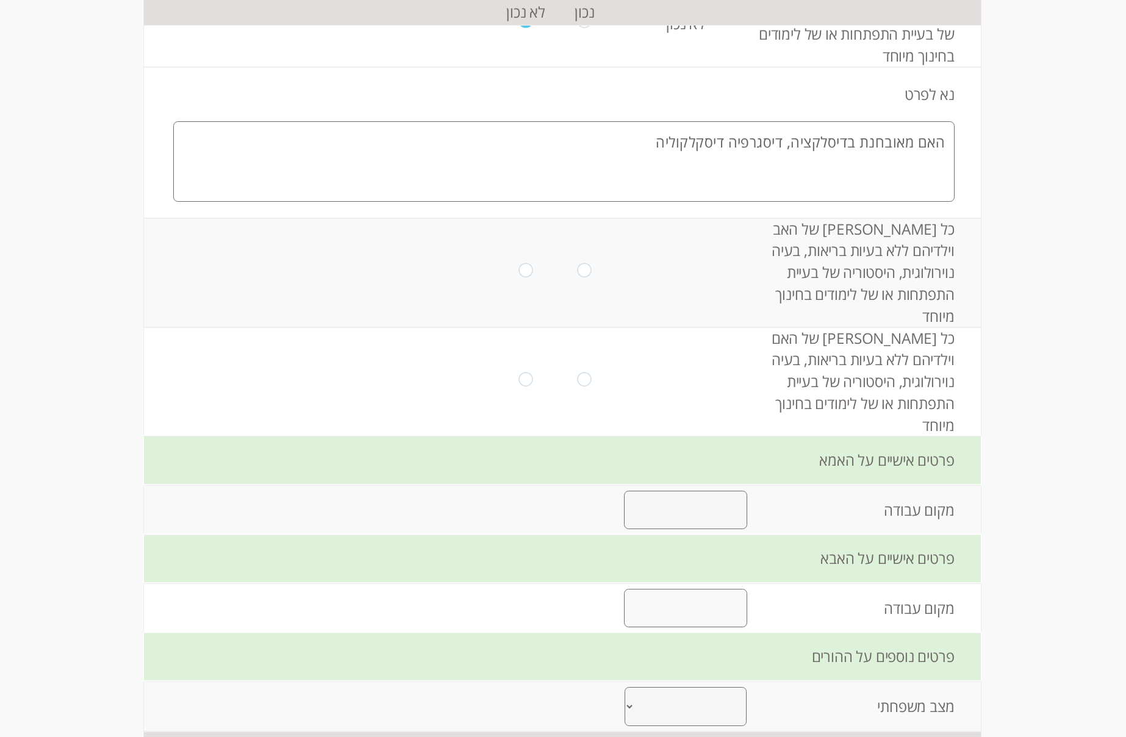
type textarea "האם מאובחנת בדיסלקציה, דיסגרפיה דיסקלקוליה"
click at [531, 280] on td at bounding box center [526, 272] width 59 height 109
drag, startPoint x: 516, startPoint y: 270, endPoint x: 542, endPoint y: 289, distance: 32.7
click at [519, 270] on input "radio" at bounding box center [526, 272] width 14 height 19
radio input "true"
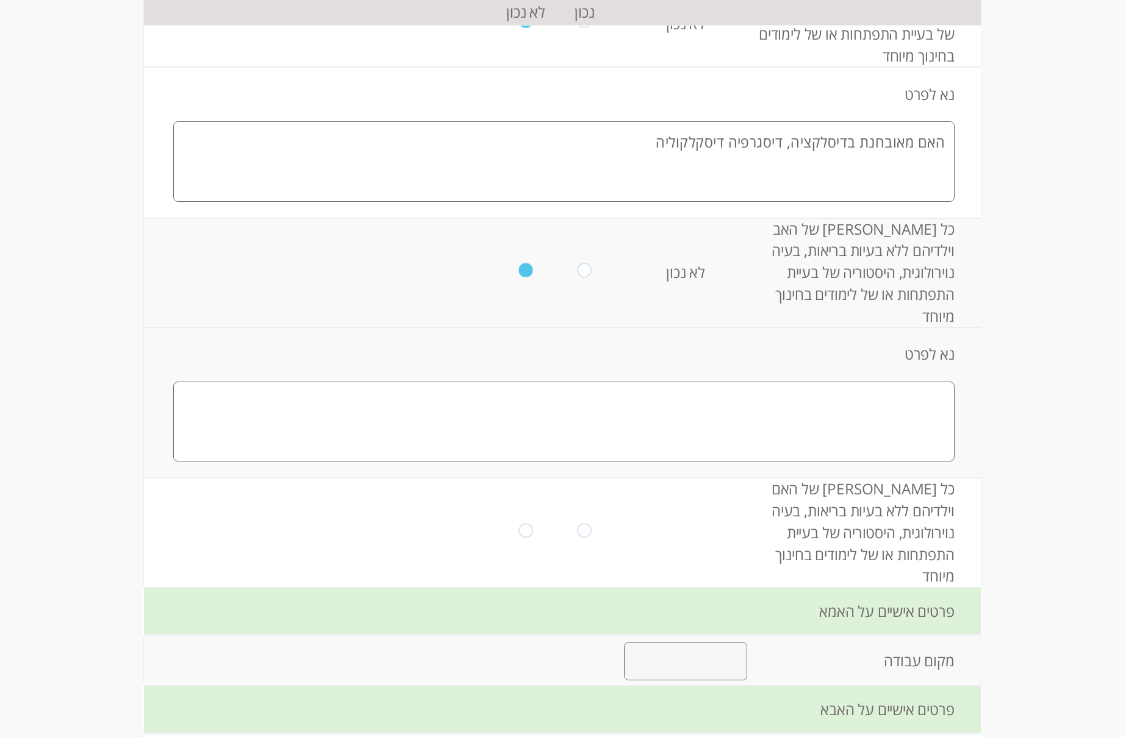
scroll to position [2192, 0]
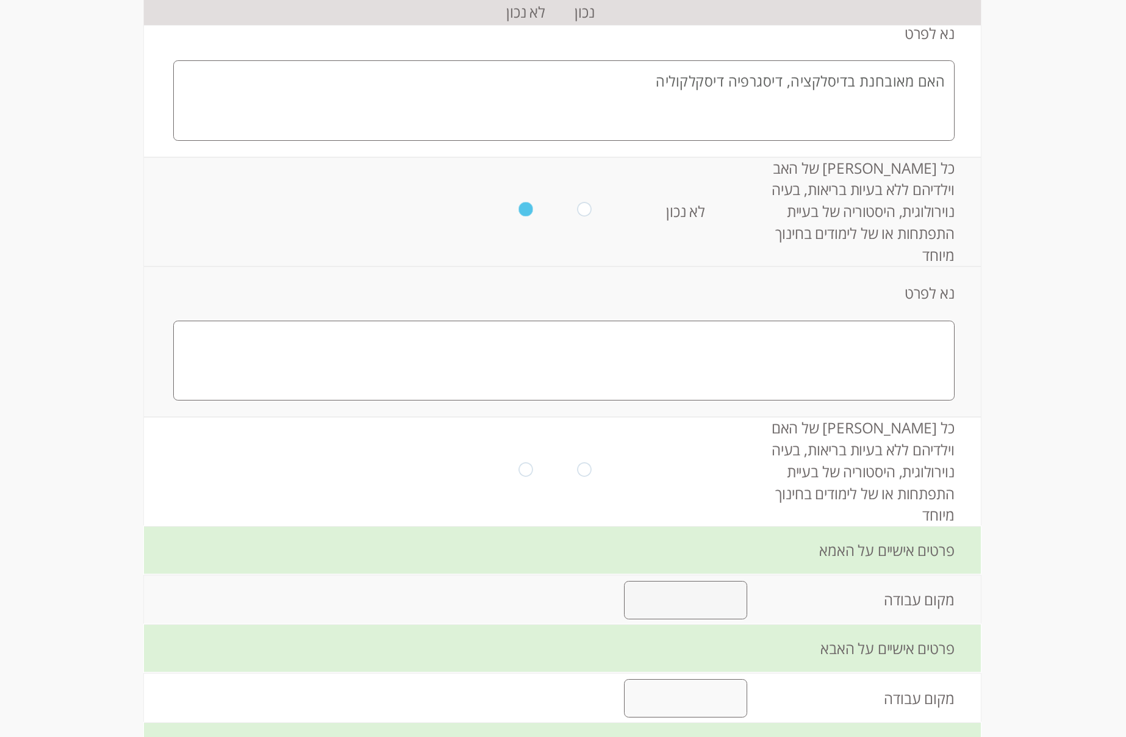
click at [823, 331] on textarea at bounding box center [563, 361] width 781 height 80
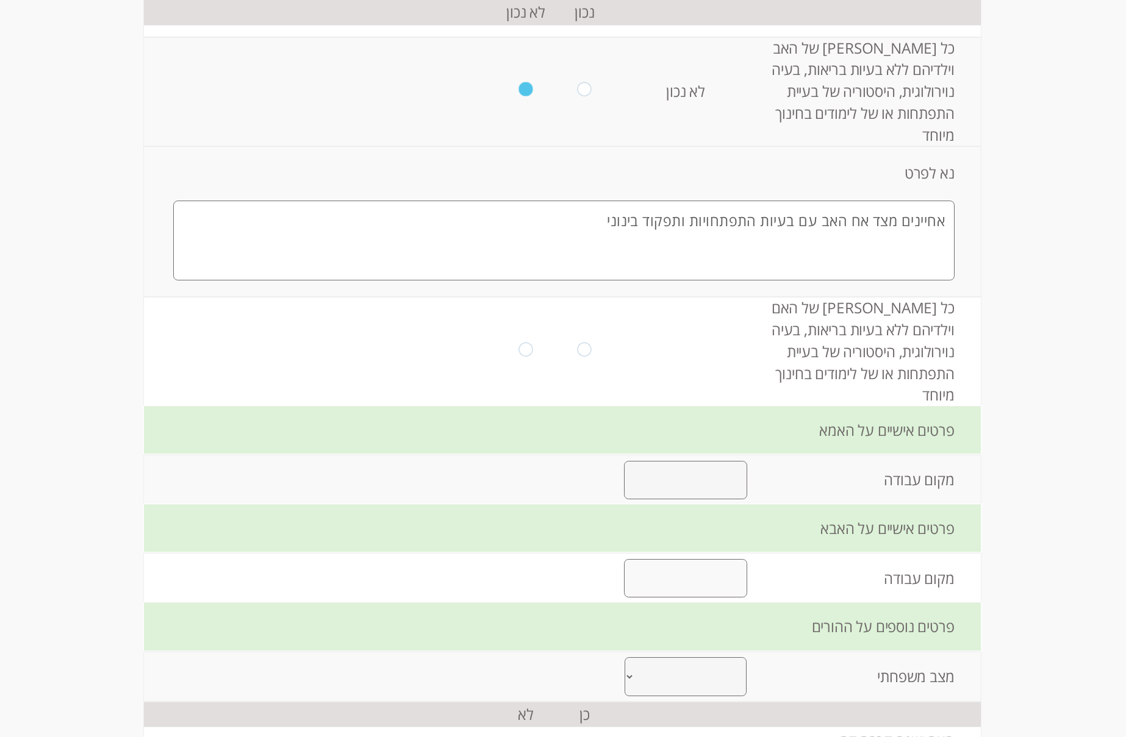
scroll to position [2314, 0]
type textarea "אחיינים מצד אח האב עם בעיות התפתחויות ותפקוד בינוני"
drag, startPoint x: 514, startPoint y: 348, endPoint x: 512, endPoint y: 355, distance: 7.7
click at [519, 348] on input "radio" at bounding box center [526, 349] width 14 height 19
radio input "true"
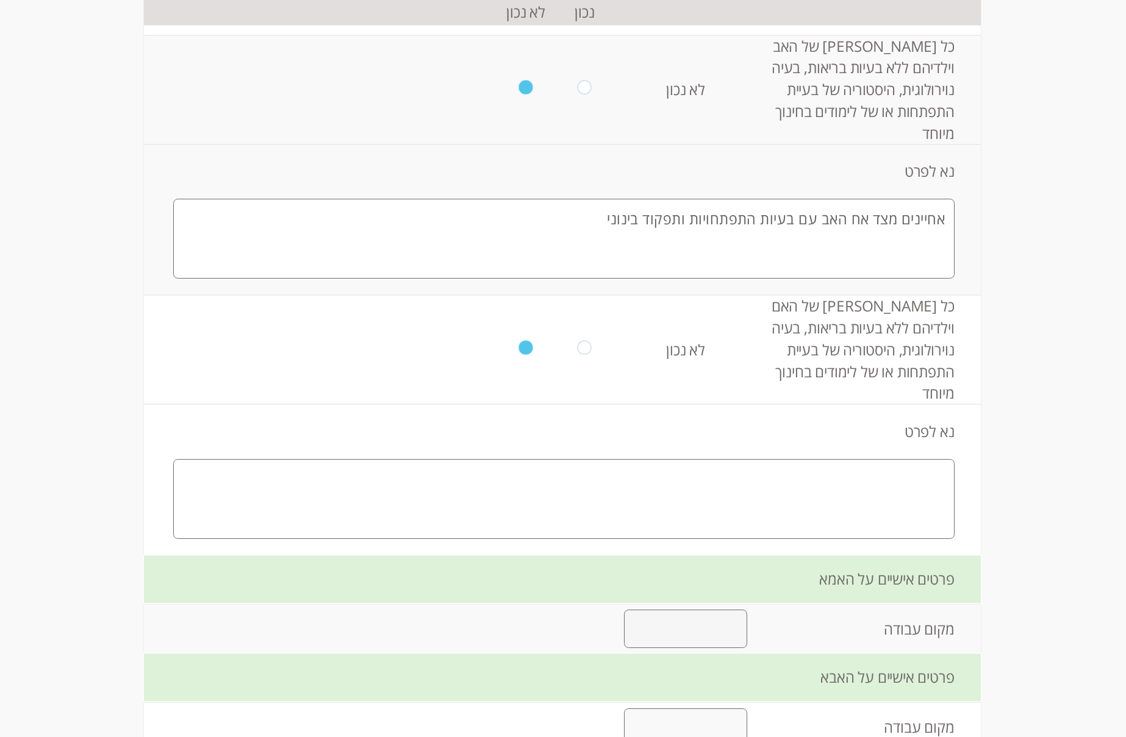
click at [931, 485] on textarea at bounding box center [563, 499] width 781 height 80
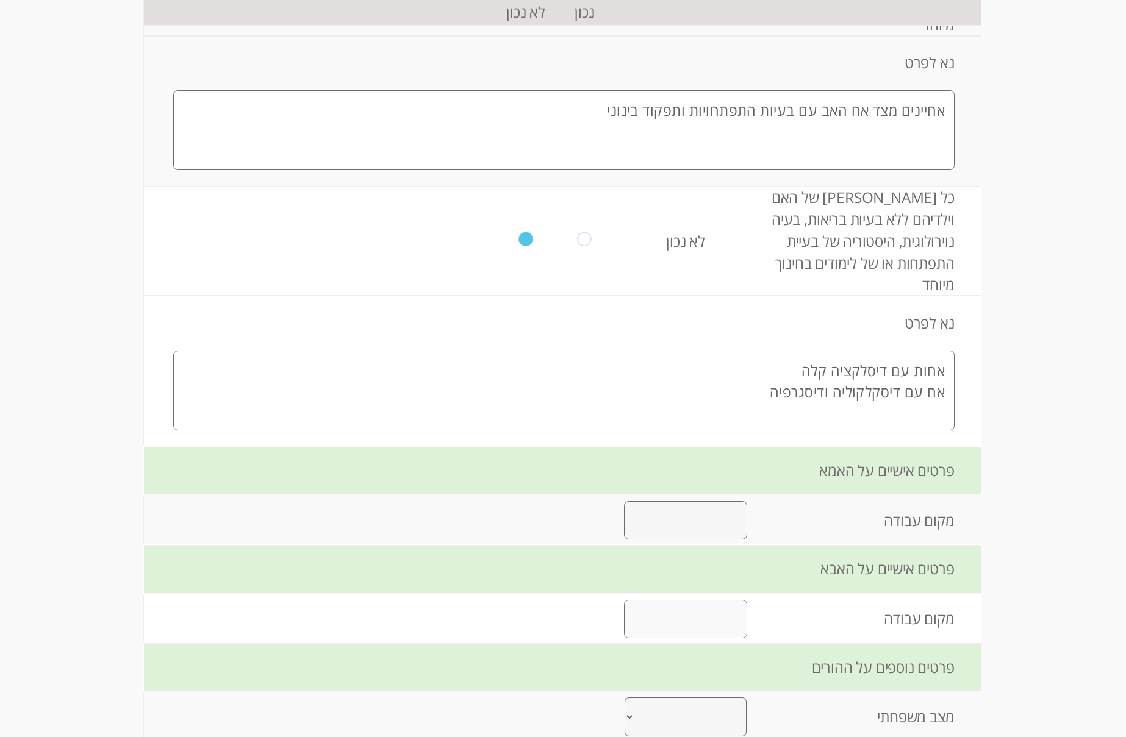
scroll to position [2558, 0]
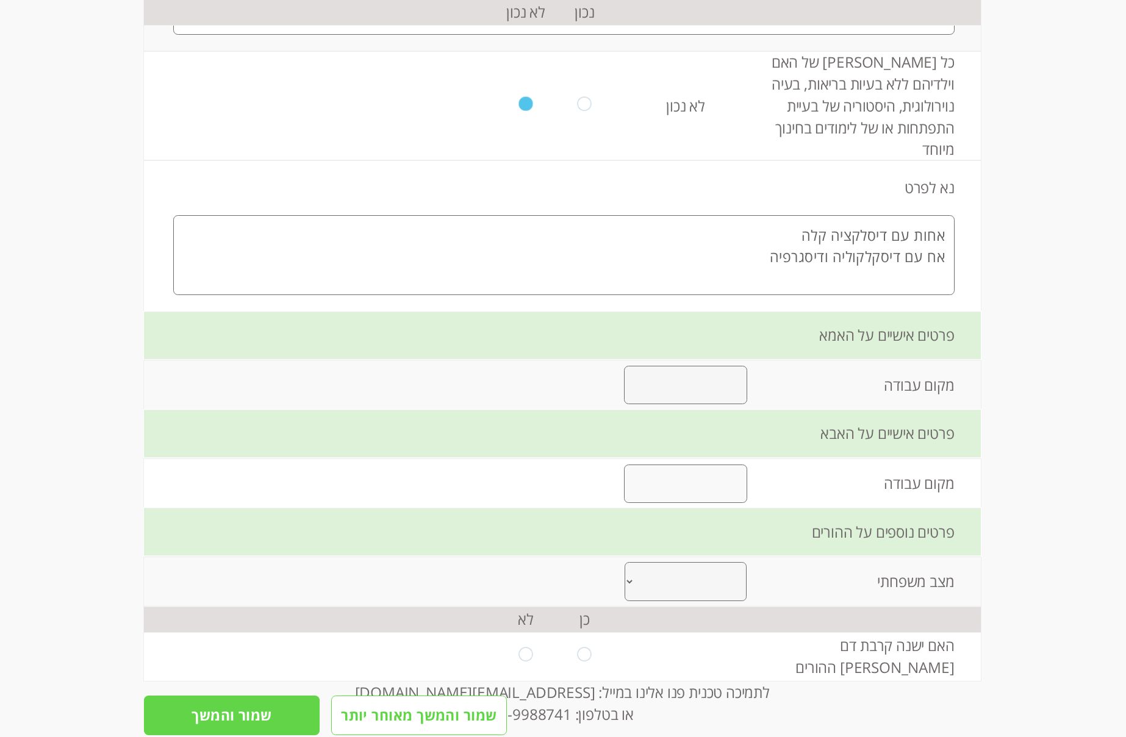
type textarea "אחות עם דיסלקציה קלה אח עם דיסקלקוליה ודיסגרפיה"
click at [695, 393] on input "text" at bounding box center [686, 385] width 124 height 38
type input "קיצבה"
click at [708, 479] on input "text" at bounding box center [686, 484] width 124 height 38
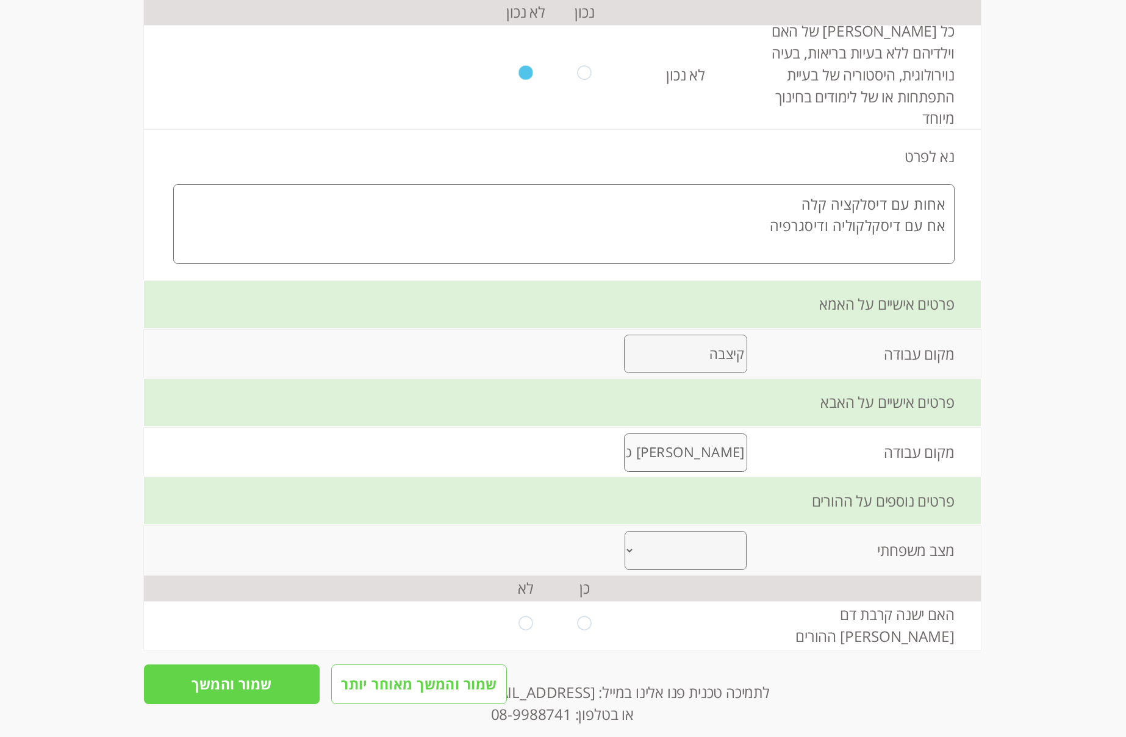
scroll to position [2619, 0]
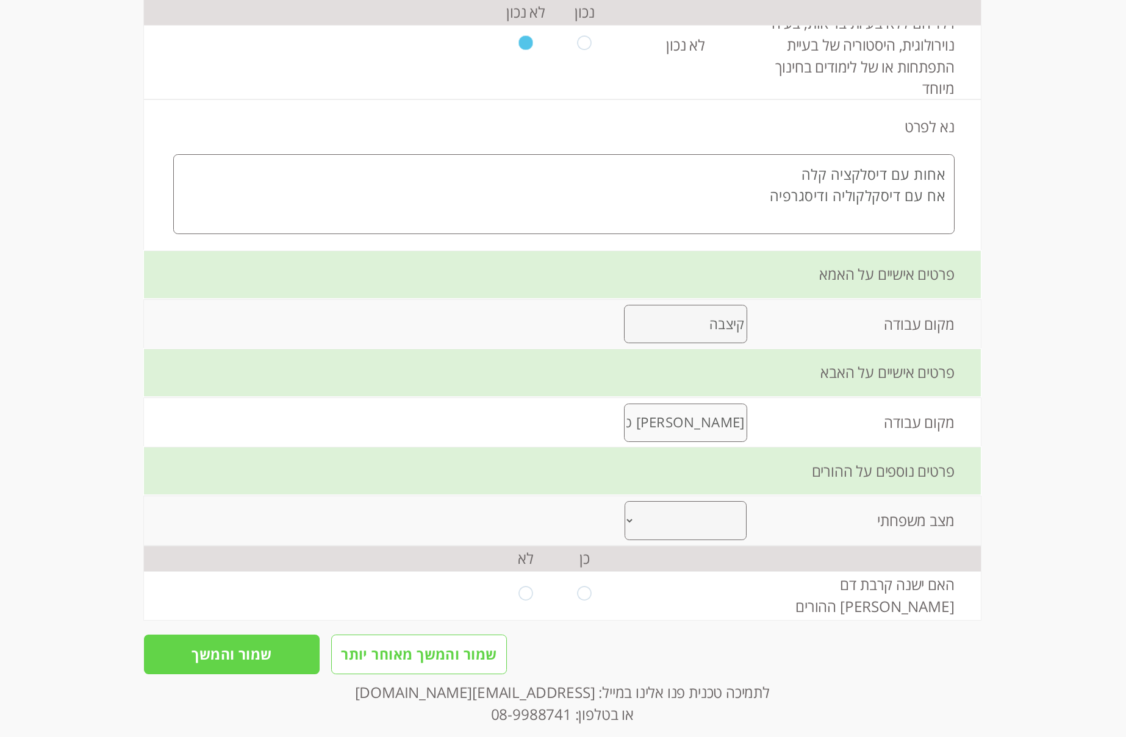
type input "[PERSON_NAME] טלרפואה"
click at [720, 537] on select "נשואים גרושים אחר" at bounding box center [686, 520] width 122 height 39
select select "0"
click at [625, 501] on select "נשואים גרושים אחר" at bounding box center [686, 520] width 122 height 39
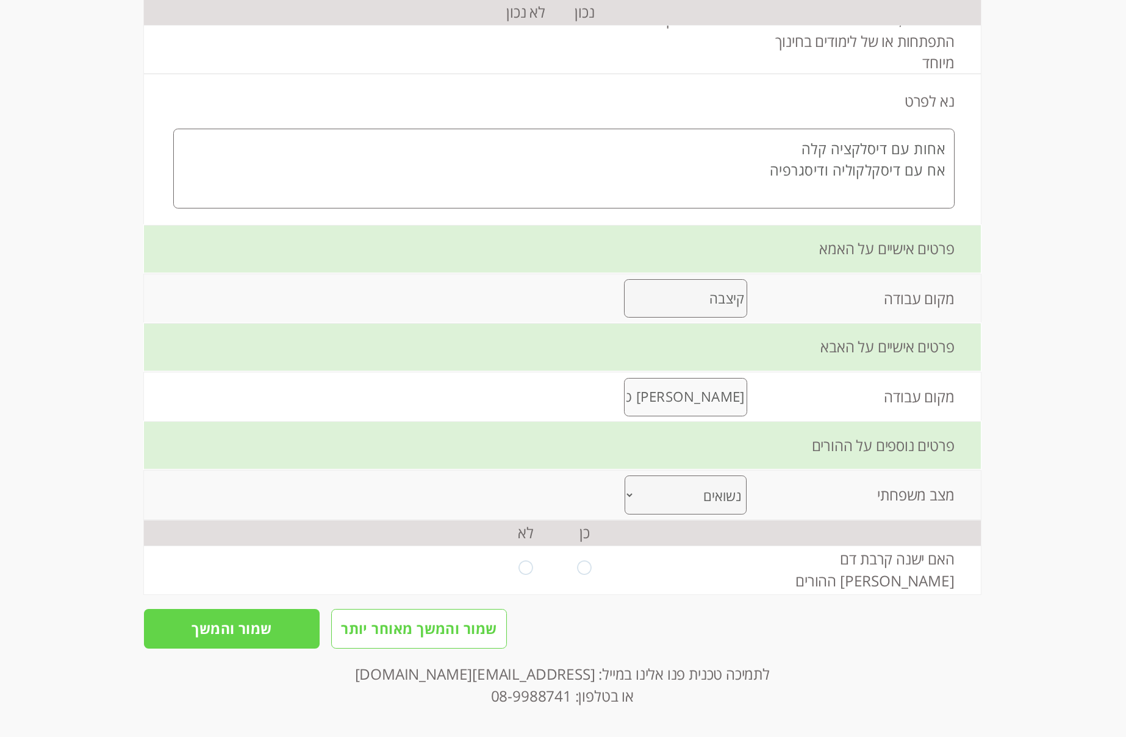
click at [509, 562] on td at bounding box center [526, 570] width 59 height 49
click at [524, 562] on input "radio" at bounding box center [526, 570] width 14 height 19
radio input "true"
click at [224, 562] on input "שמור והמשך" at bounding box center [232, 628] width 176 height 39
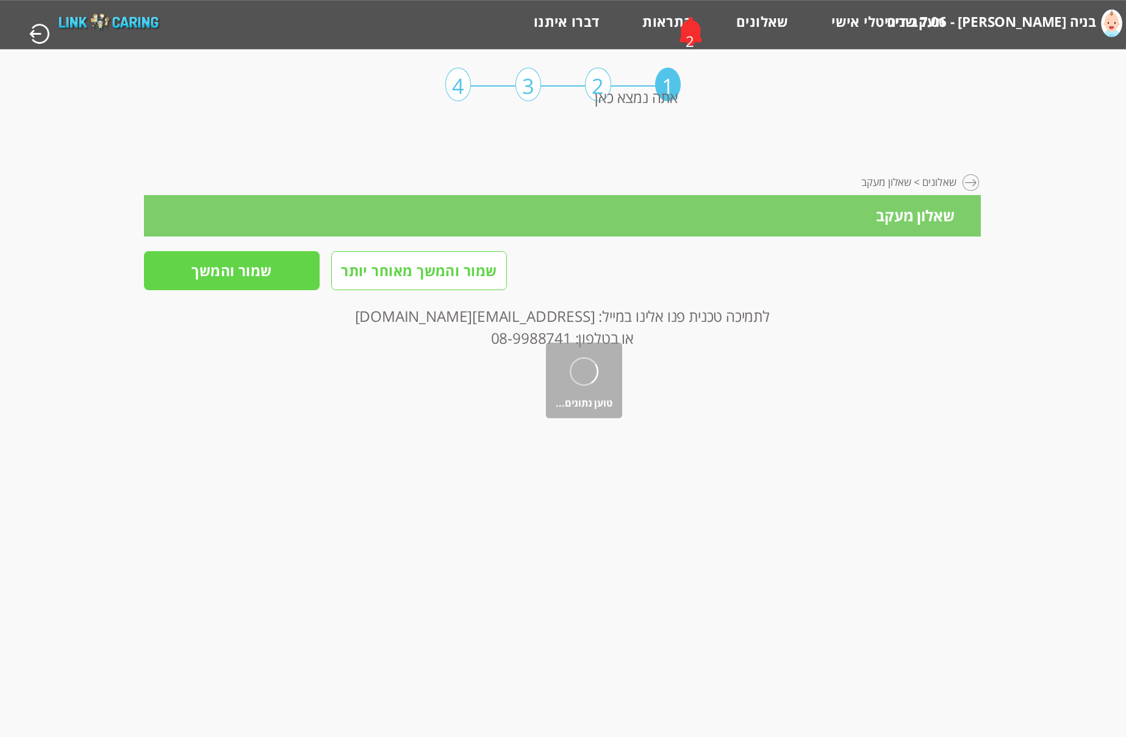
scroll to position [0, 0]
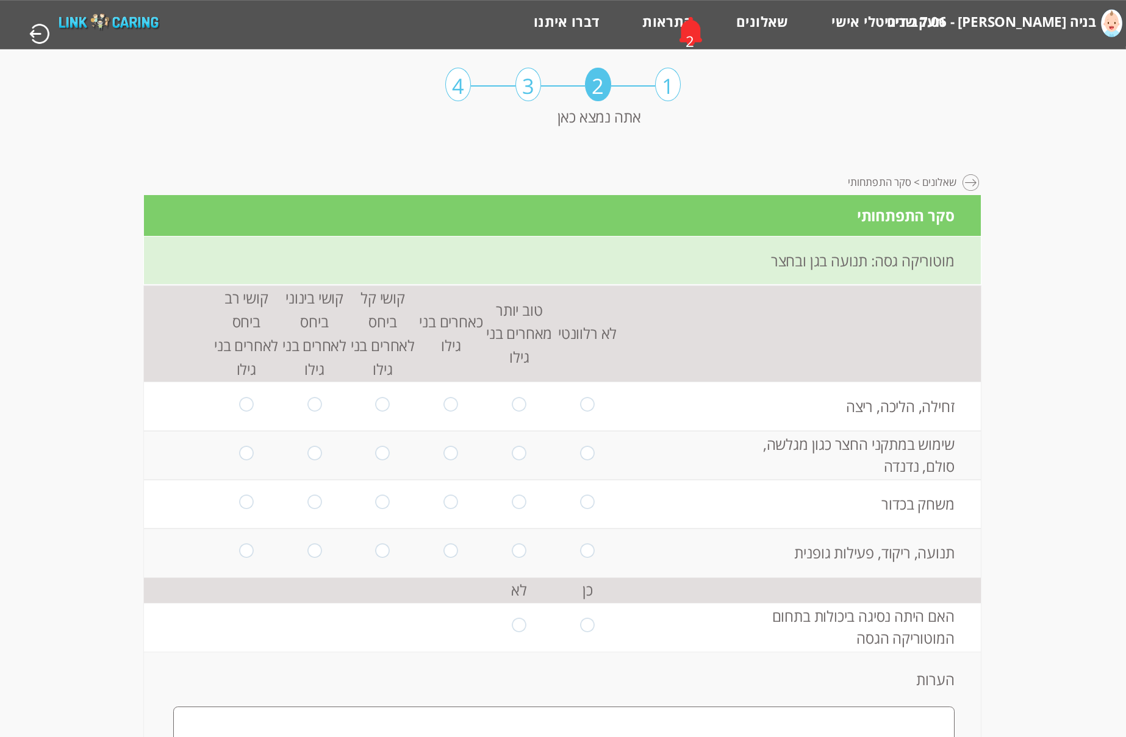
click at [581, 404] on input "radio" at bounding box center [588, 406] width 14 height 19
radio input "true"
click at [577, 442] on td at bounding box center [587, 455] width 68 height 49
click at [583, 451] on input "radio" at bounding box center [588, 455] width 14 height 19
radio input "true"
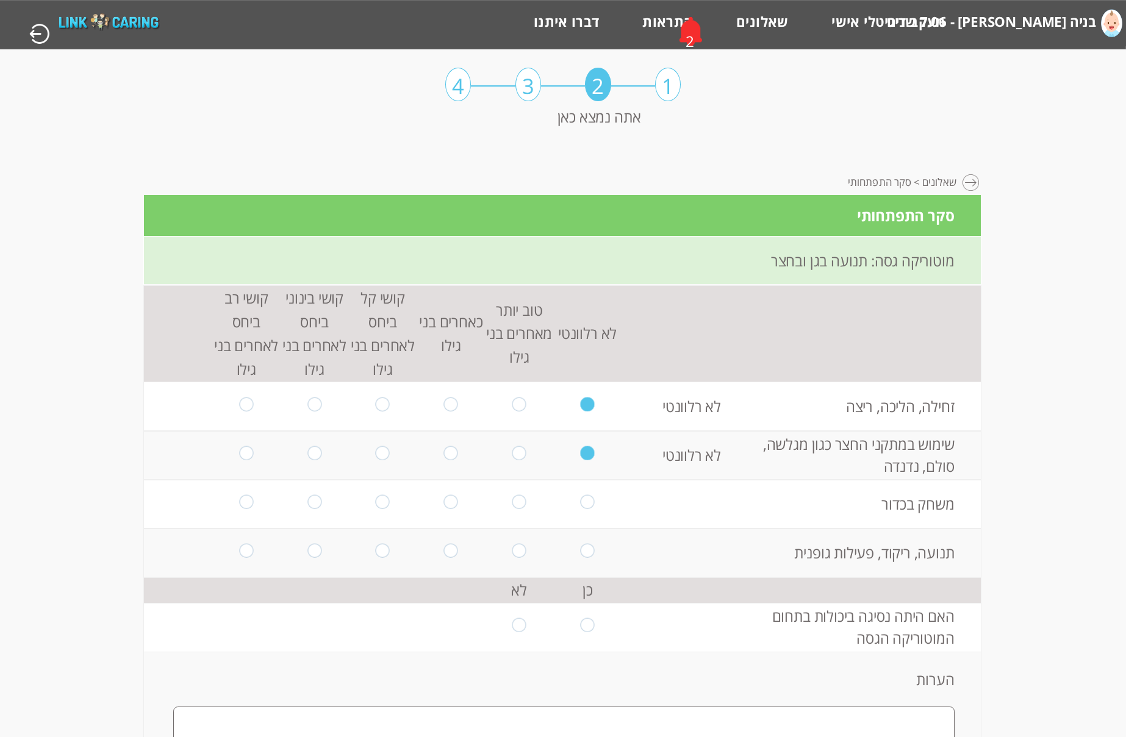
drag, startPoint x: 584, startPoint y: 495, endPoint x: 583, endPoint y: 505, distance: 10.4
click at [584, 498] on td at bounding box center [587, 504] width 68 height 49
drag, startPoint x: 581, startPoint y: 500, endPoint x: 583, endPoint y: 540, distance: 40.9
click at [581, 502] on input "radio" at bounding box center [588, 504] width 14 height 19
radio input "true"
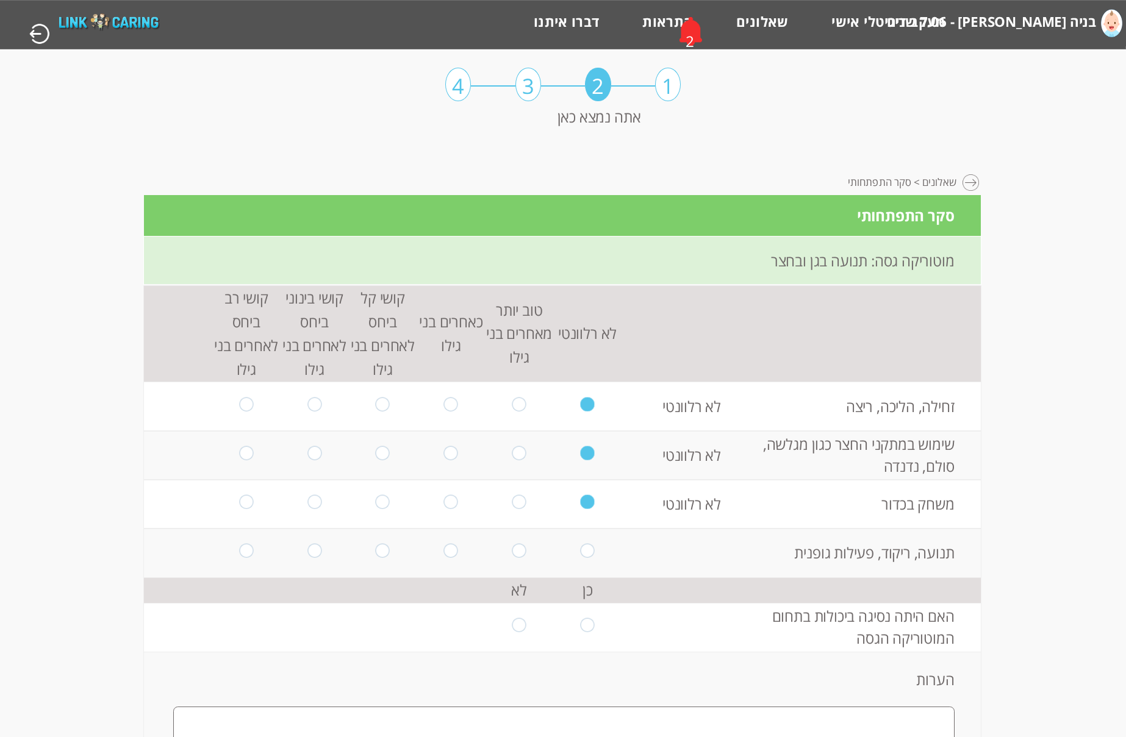
click at [584, 543] on td at bounding box center [587, 553] width 68 height 49
click at [585, 554] on input "radio" at bounding box center [588, 552] width 14 height 19
radio input "true"
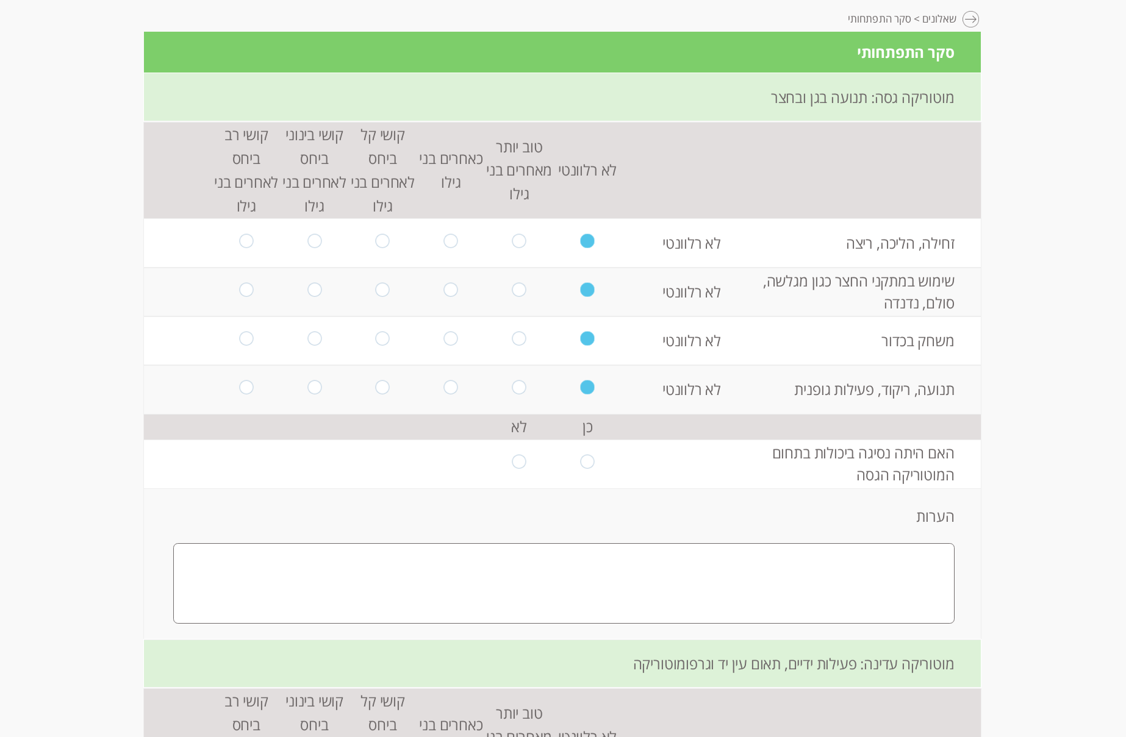
scroll to position [183, 0]
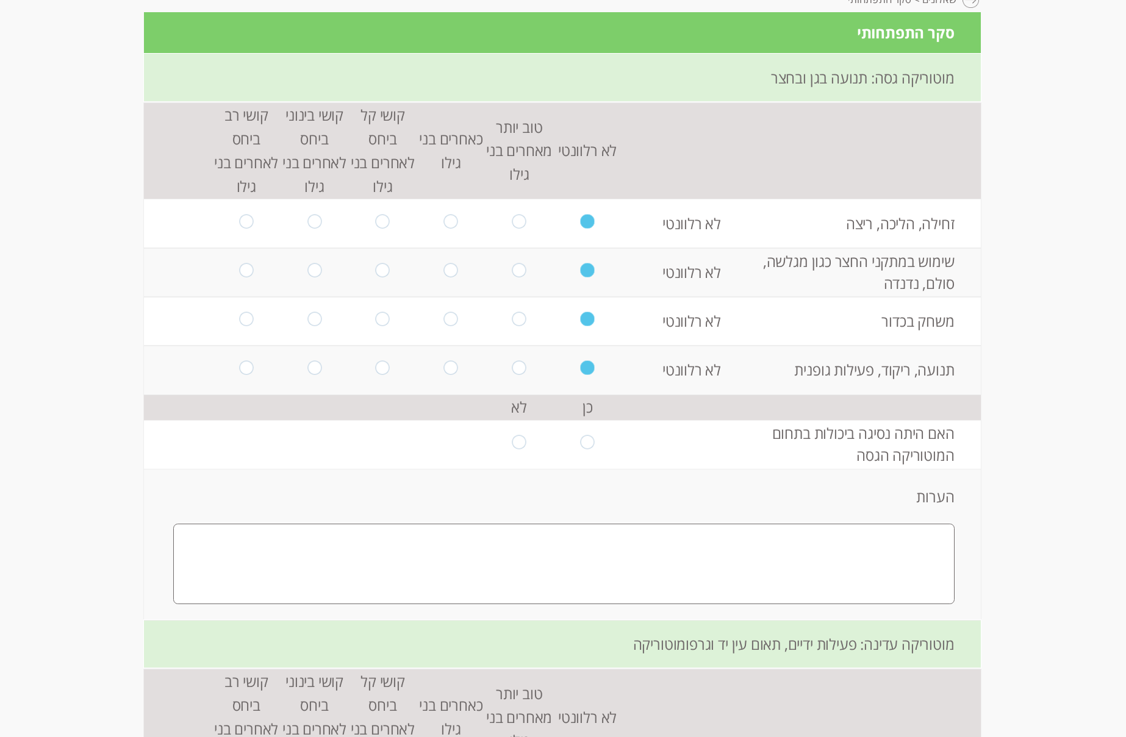
click at [523, 441] on td at bounding box center [519, 444] width 68 height 49
drag, startPoint x: 513, startPoint y: 445, endPoint x: 559, endPoint y: 486, distance: 61.3
click at [513, 446] on input "radio" at bounding box center [519, 444] width 14 height 19
radio input "true"
click at [884, 530] on textarea at bounding box center [563, 564] width 781 height 80
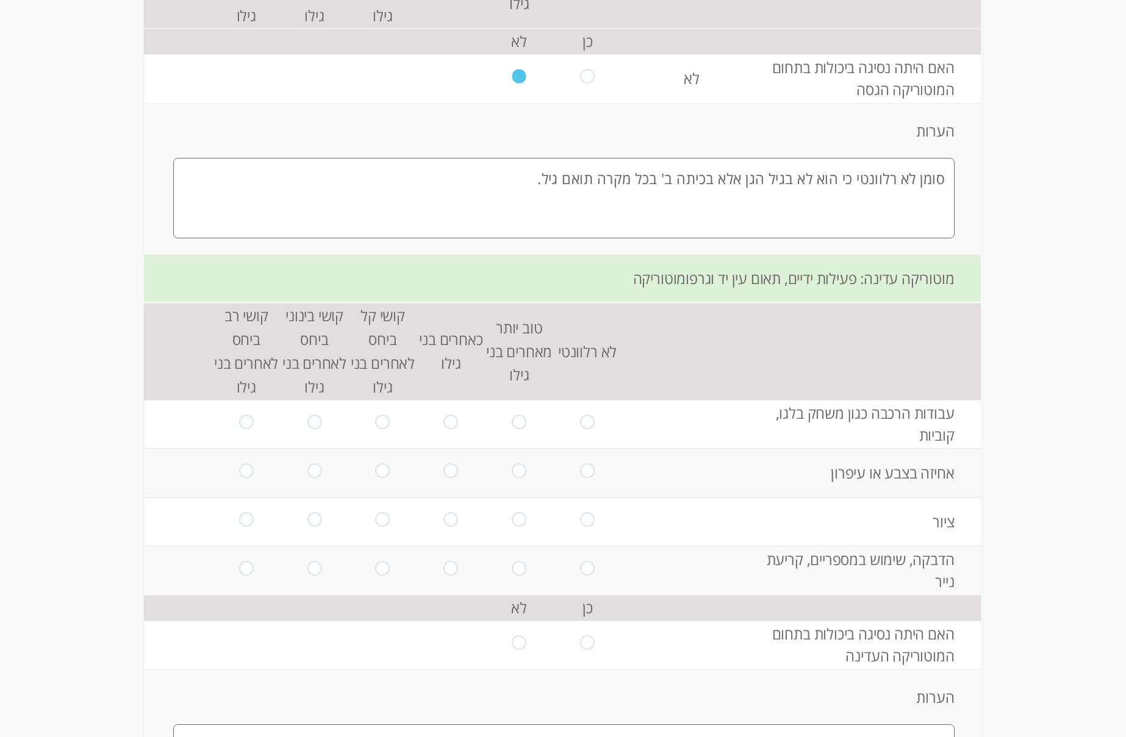
scroll to position [610, 0]
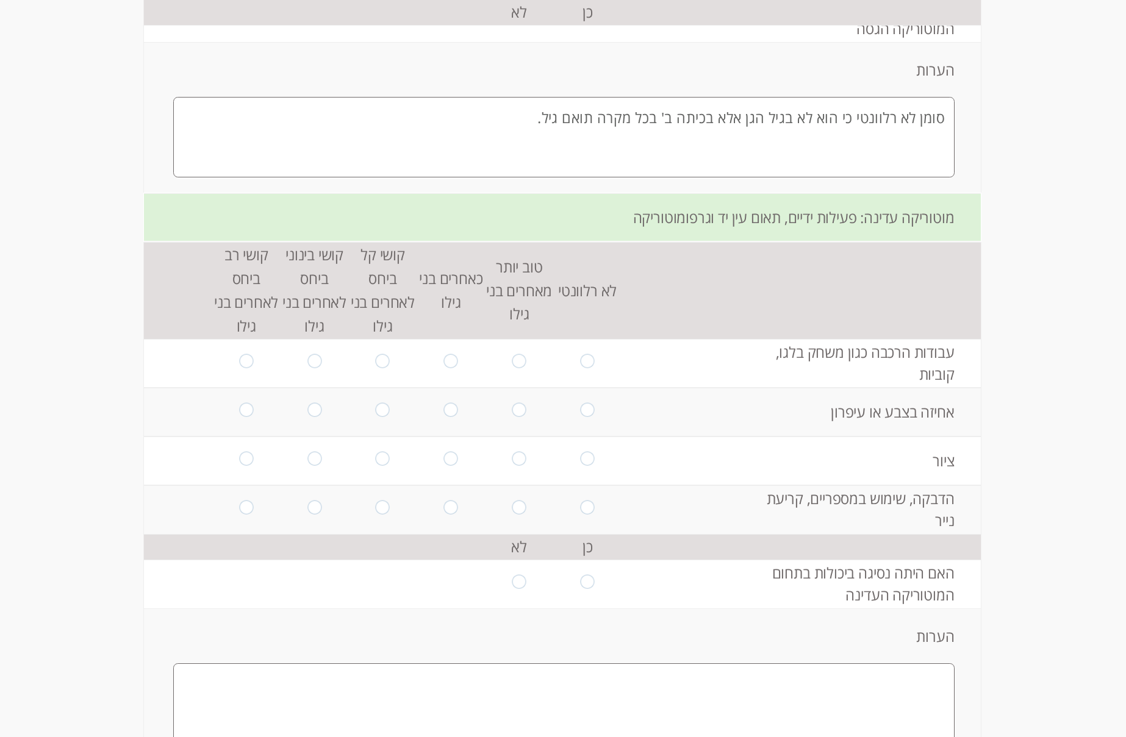
type textarea "סומן לא רלוונטי כי הוא לא בגיל הגן אלא בכיתה ב' בכל מקרה תואם גיל."
click at [451, 364] on input "radio" at bounding box center [451, 363] width 14 height 19
radio input "true"
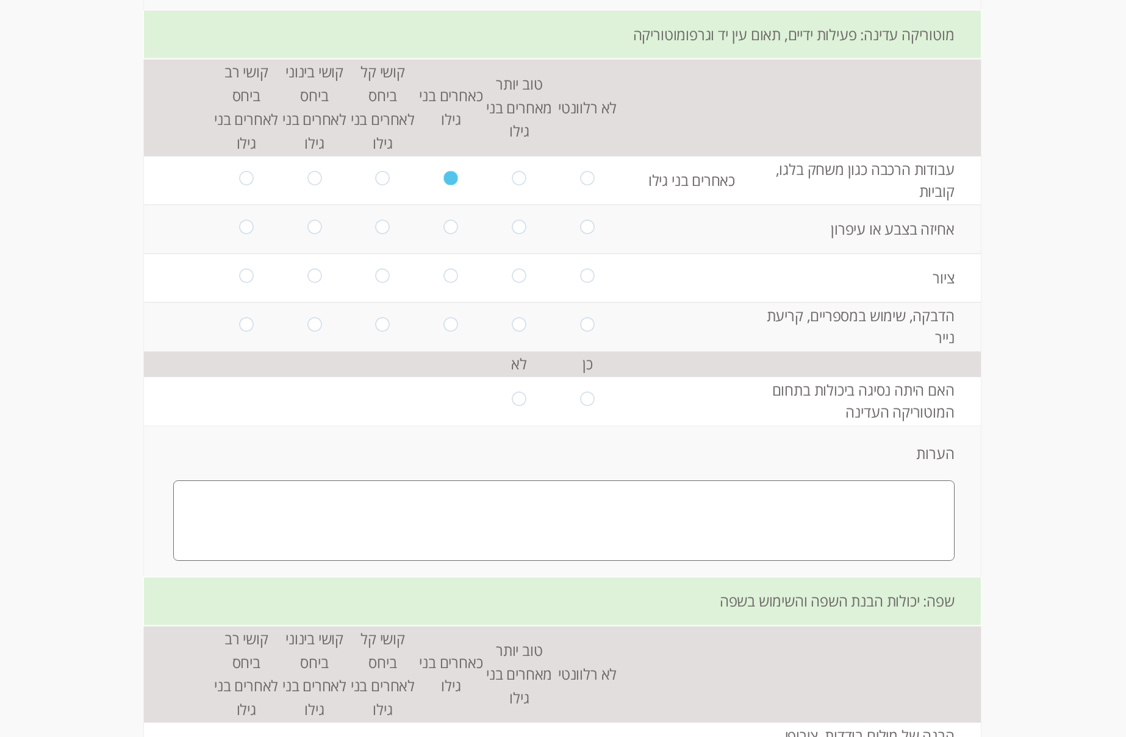
click at [379, 186] on input "radio" at bounding box center [383, 180] width 14 height 19
radio input "true"
click at [379, 227] on input "radio" at bounding box center [383, 229] width 14 height 19
radio input "true"
click at [379, 280] on input "radio" at bounding box center [383, 278] width 14 height 19
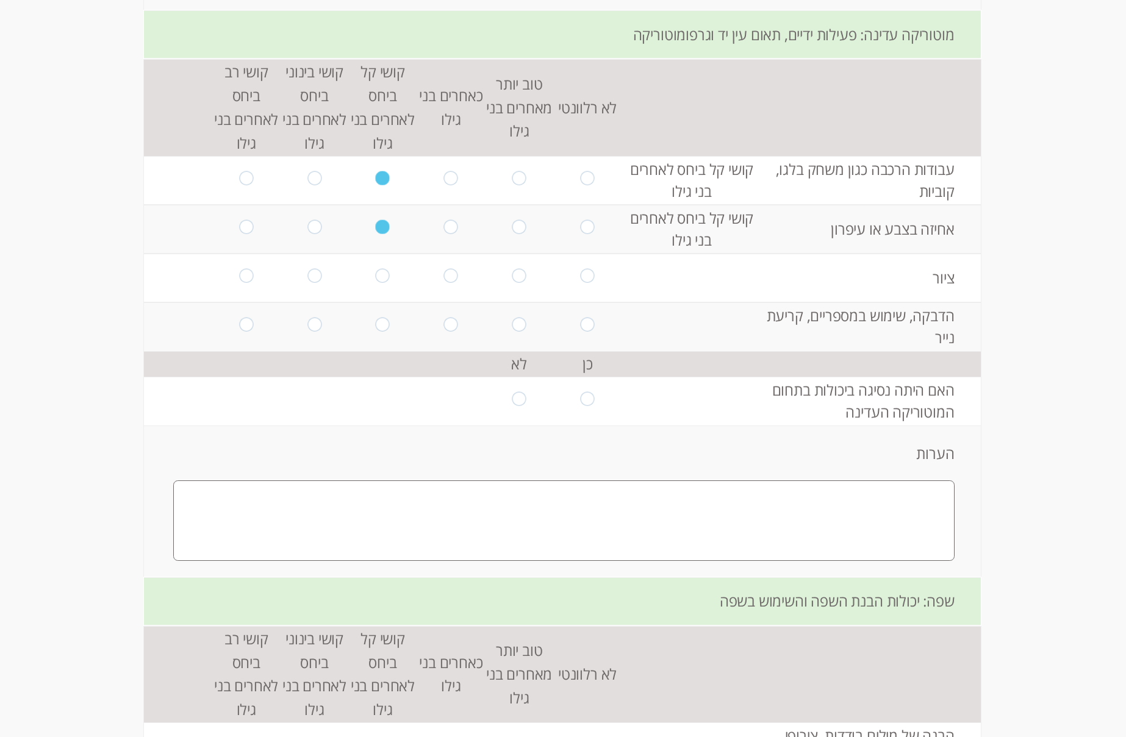
radio input "true"
click at [307, 276] on input "radio" at bounding box center [314, 278] width 14 height 19
radio input "true"
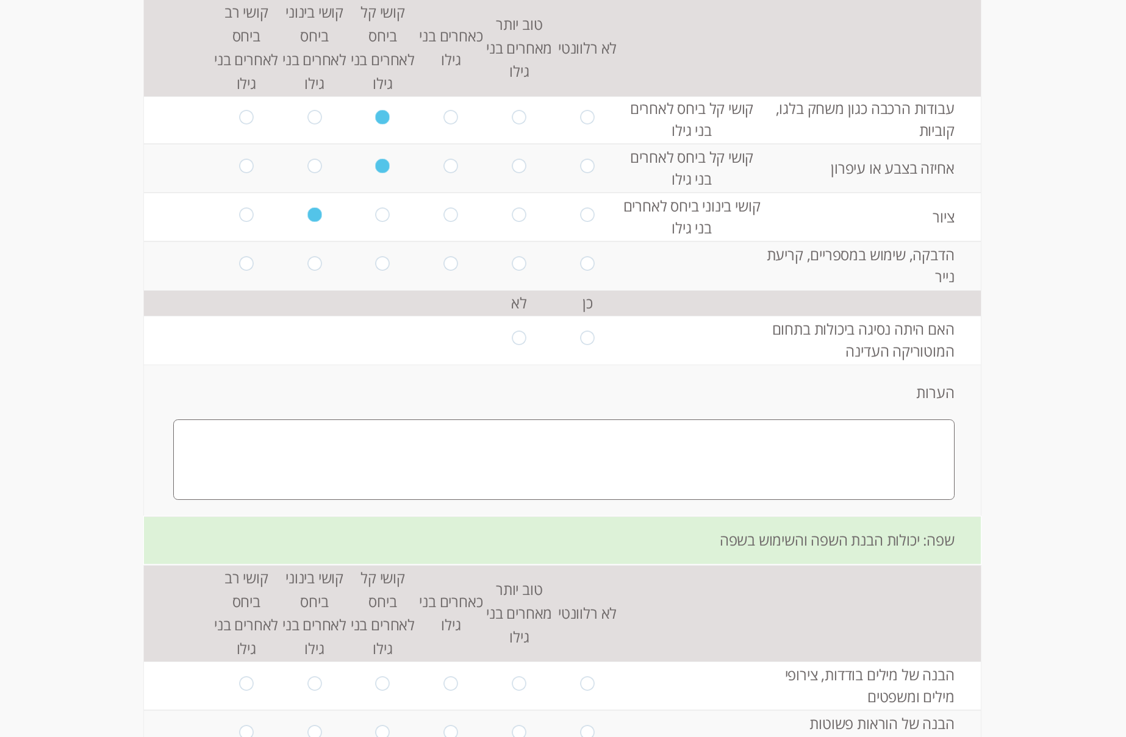
click at [450, 263] on input "radio" at bounding box center [451, 266] width 14 height 19
radio input "true"
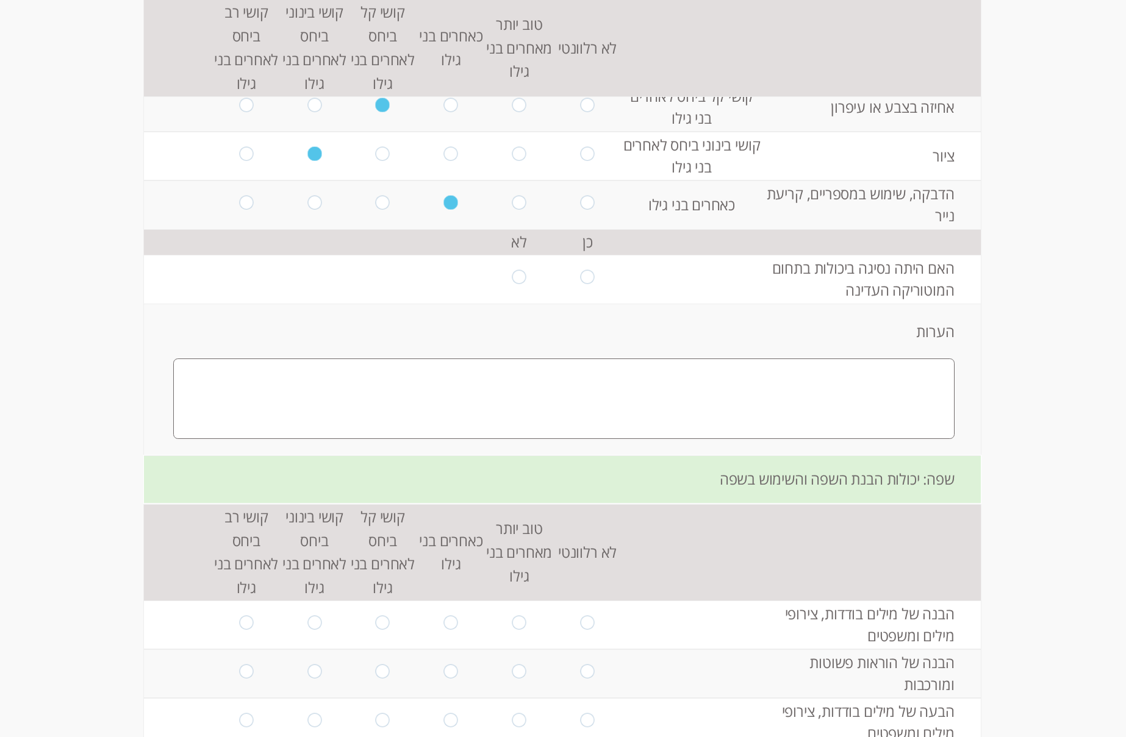
click at [516, 282] on input "radio" at bounding box center [519, 279] width 14 height 19
radio input "true"
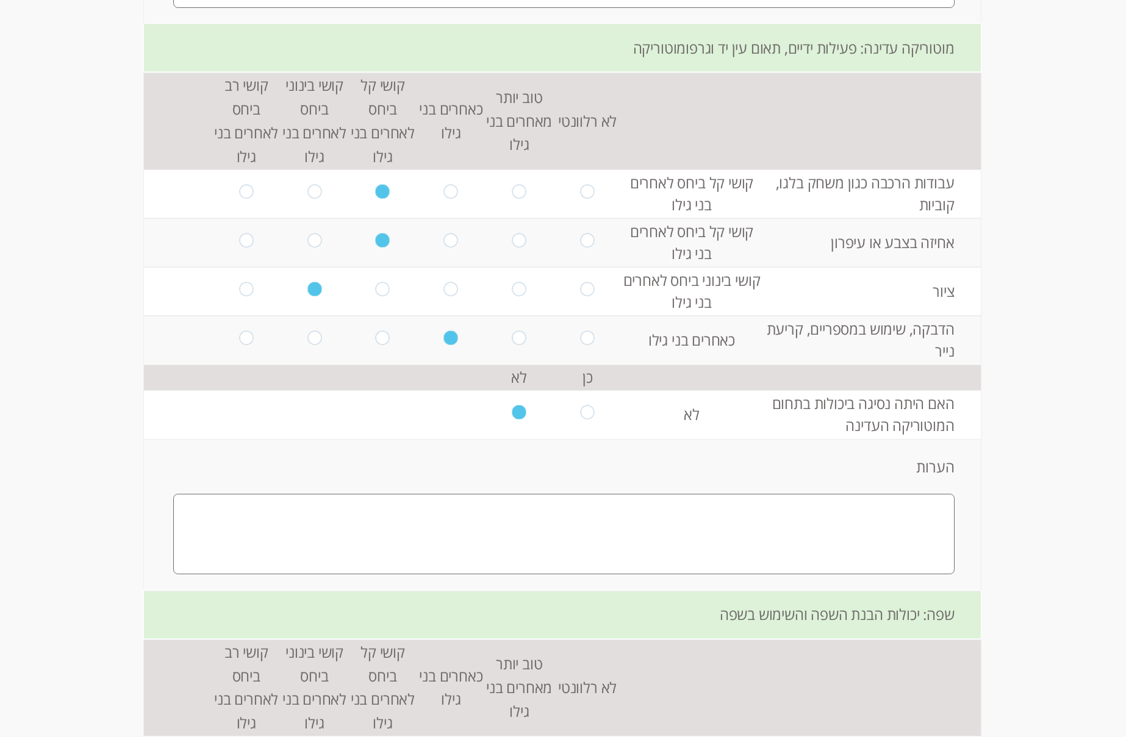
scroll to position [728, 0]
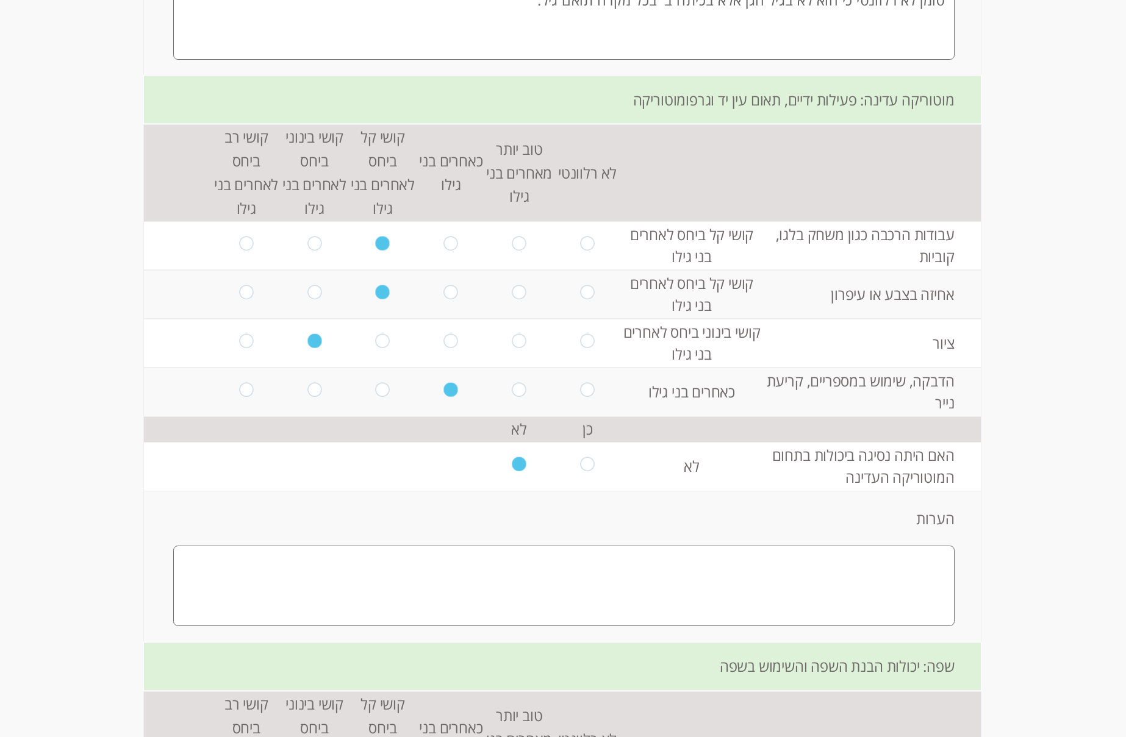
click at [377, 252] on input "radio" at bounding box center [383, 245] width 14 height 19
click at [376, 293] on input "radio" at bounding box center [383, 294] width 14 height 19
click at [377, 241] on input "radio" at bounding box center [383, 245] width 14 height 19
click at [517, 467] on input "radio" at bounding box center [519, 466] width 14 height 19
click at [513, 462] on input "radio" at bounding box center [519, 466] width 14 height 19
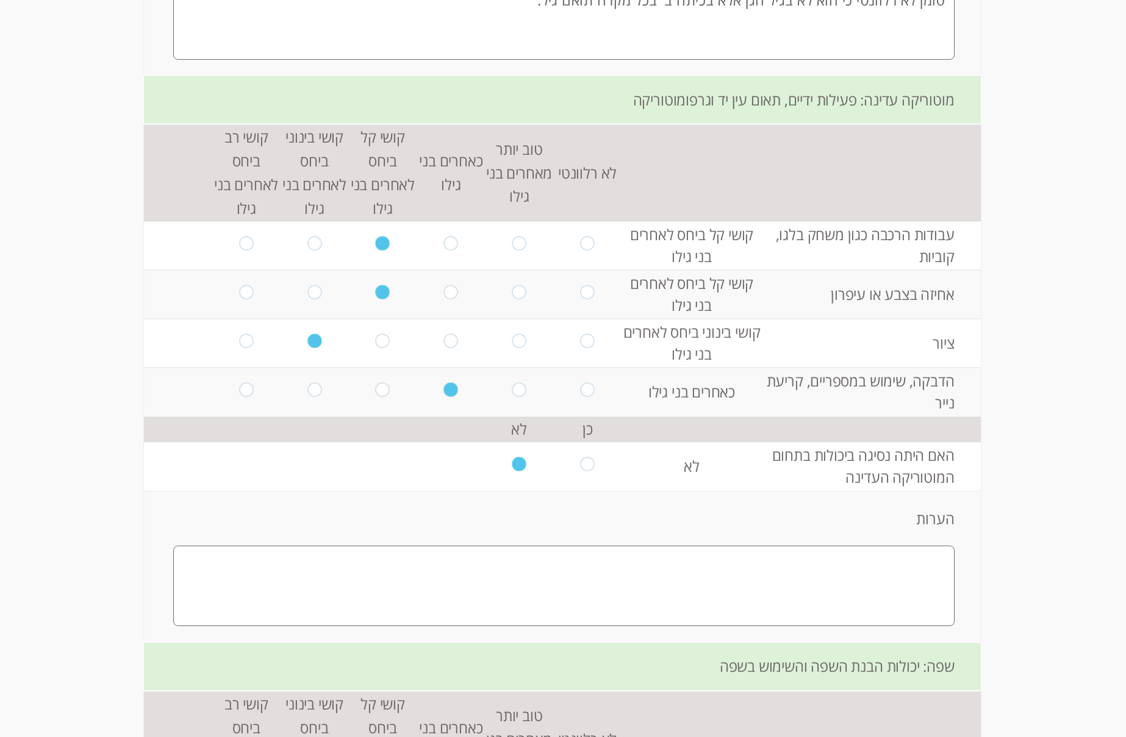
click at [513, 462] on input "radio" at bounding box center [519, 466] width 14 height 19
click at [581, 466] on input "radio" at bounding box center [588, 466] width 14 height 19
radio input "true"
drag, startPoint x: 509, startPoint y: 466, endPoint x: 517, endPoint y: 471, distance: 10.2
click at [512, 467] on input "radio" at bounding box center [519, 466] width 14 height 19
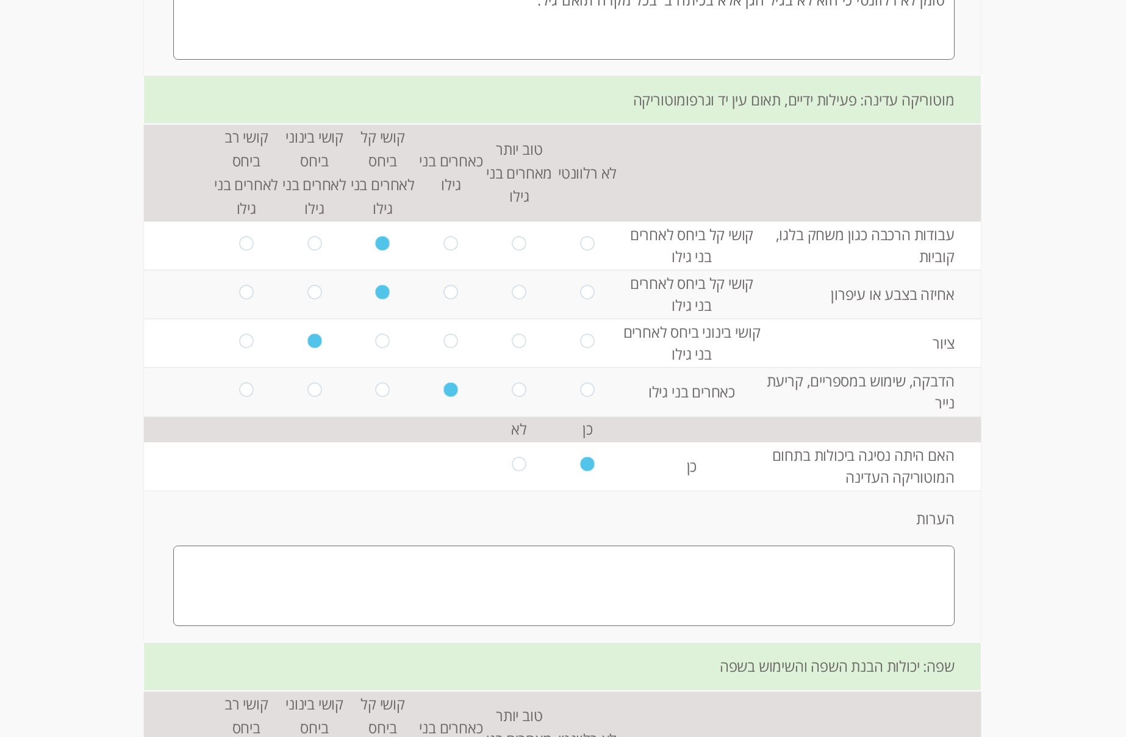
radio input "true"
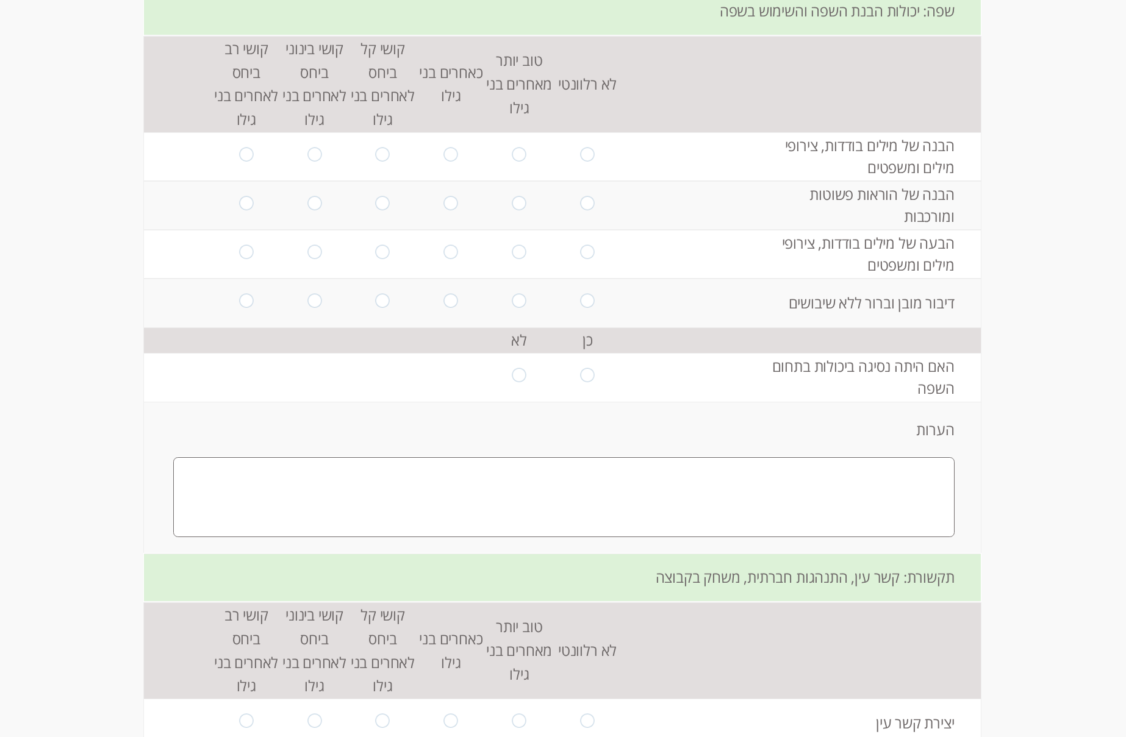
scroll to position [1399, 0]
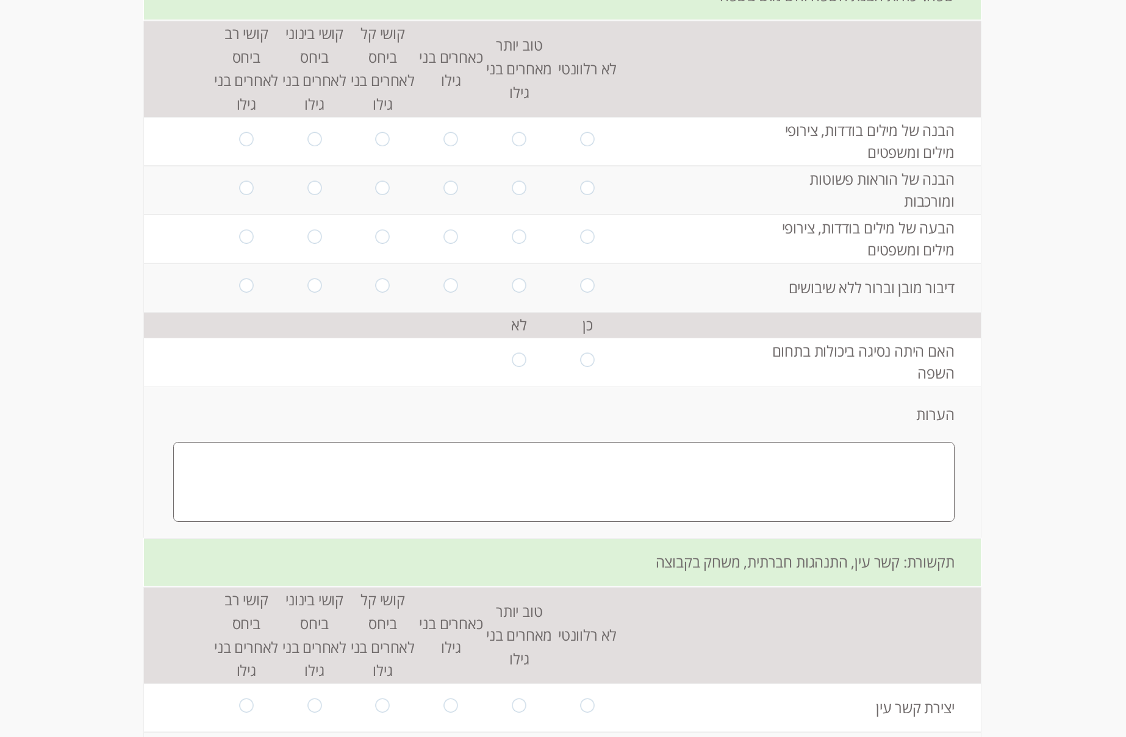
click at [444, 140] on input "radio" at bounding box center [451, 141] width 14 height 19
radio input "true"
click at [448, 192] on input "radio" at bounding box center [451, 190] width 14 height 19
radio input "true"
drag, startPoint x: 446, startPoint y: 237, endPoint x: 501, endPoint y: 284, distance: 72.6
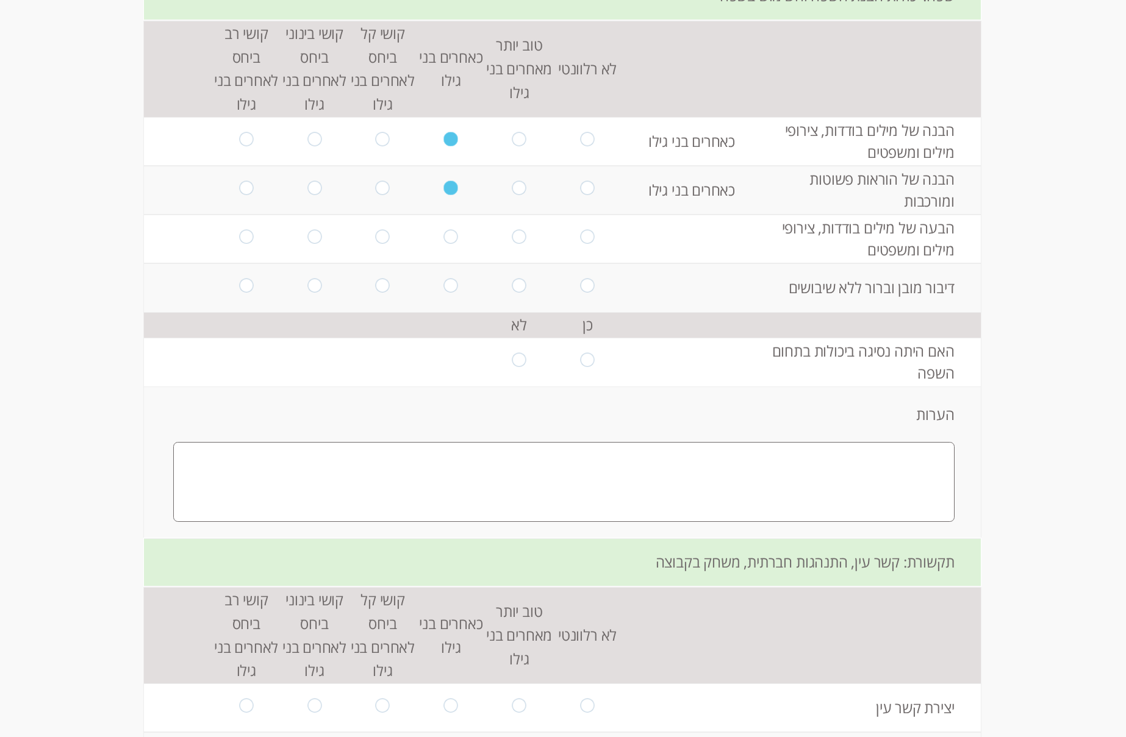
click at [446, 238] on input "radio" at bounding box center [451, 239] width 14 height 19
radio input "true"
drag, startPoint x: 242, startPoint y: 285, endPoint x: 268, endPoint y: 295, distance: 27.4
click at [242, 285] on input "radio" at bounding box center [246, 288] width 14 height 19
radio input "true"
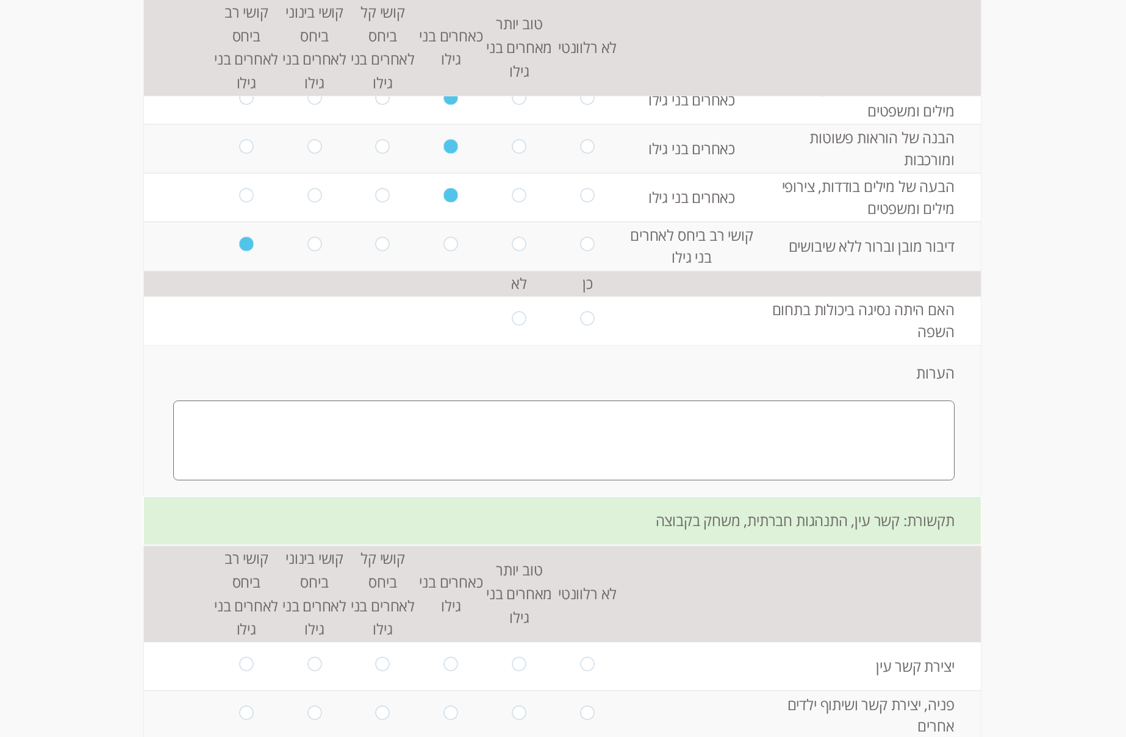
scroll to position [1460, 0]
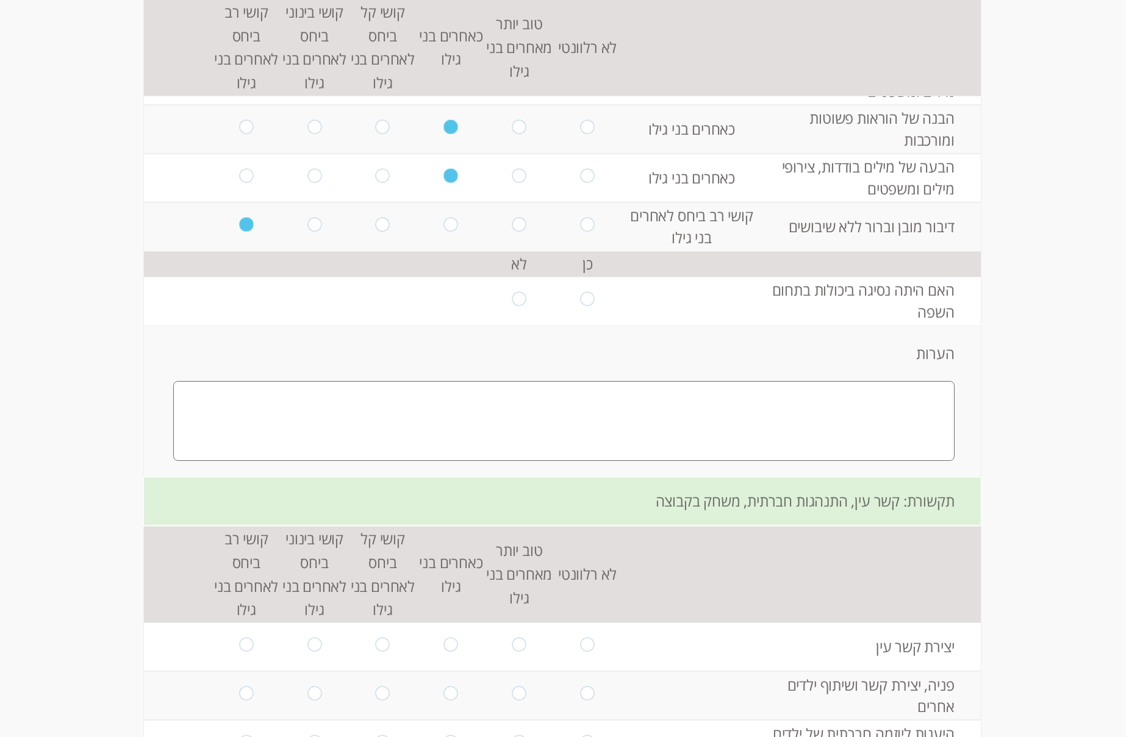
click at [512, 299] on input "radio" at bounding box center [519, 301] width 14 height 19
radio input "true"
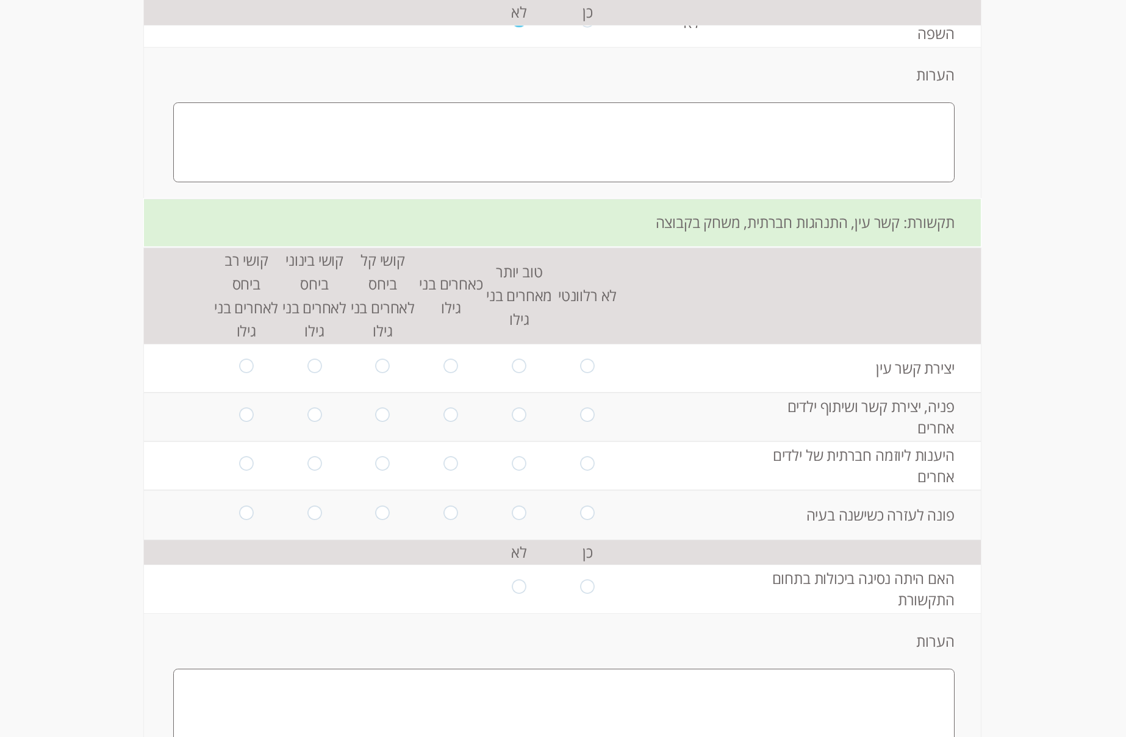
scroll to position [1765, 0]
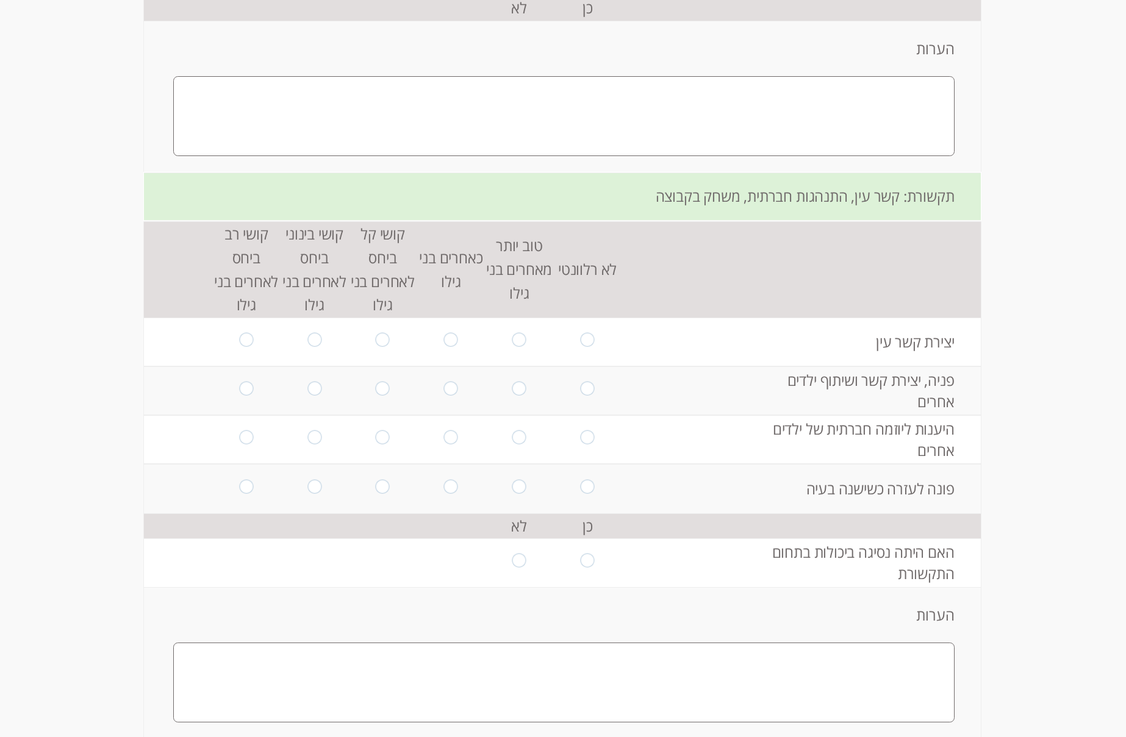
click at [446, 342] on input "radio" at bounding box center [451, 342] width 14 height 19
radio input "true"
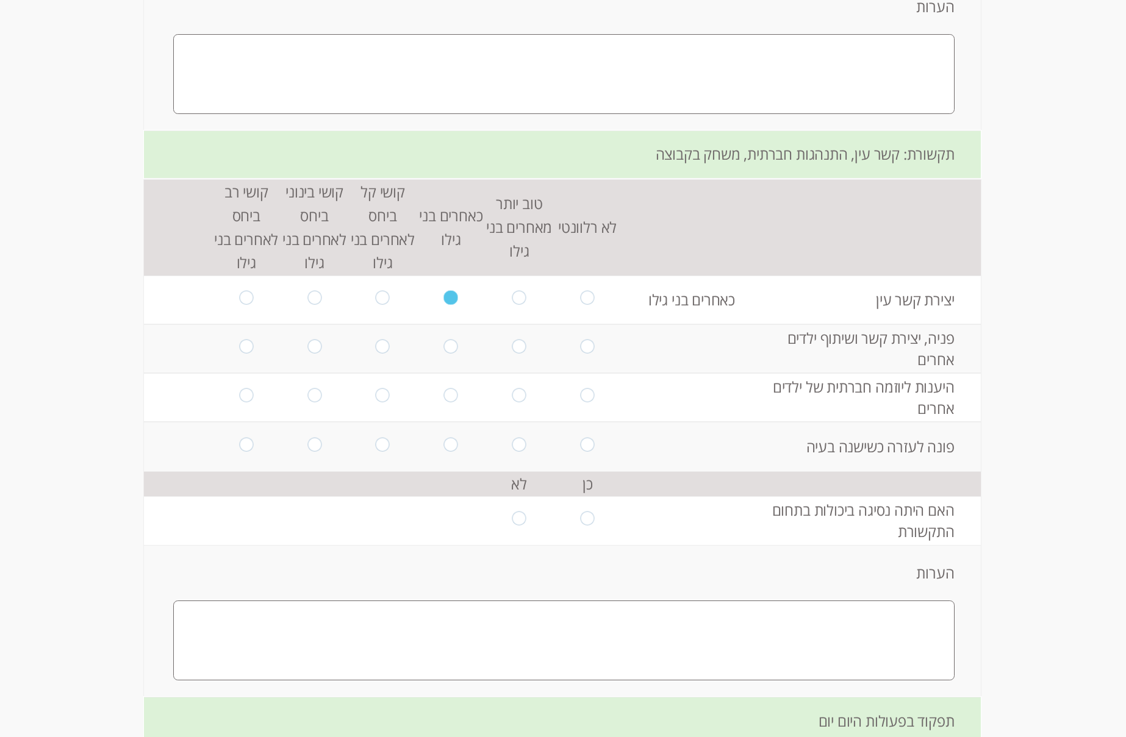
scroll to position [1826, 0]
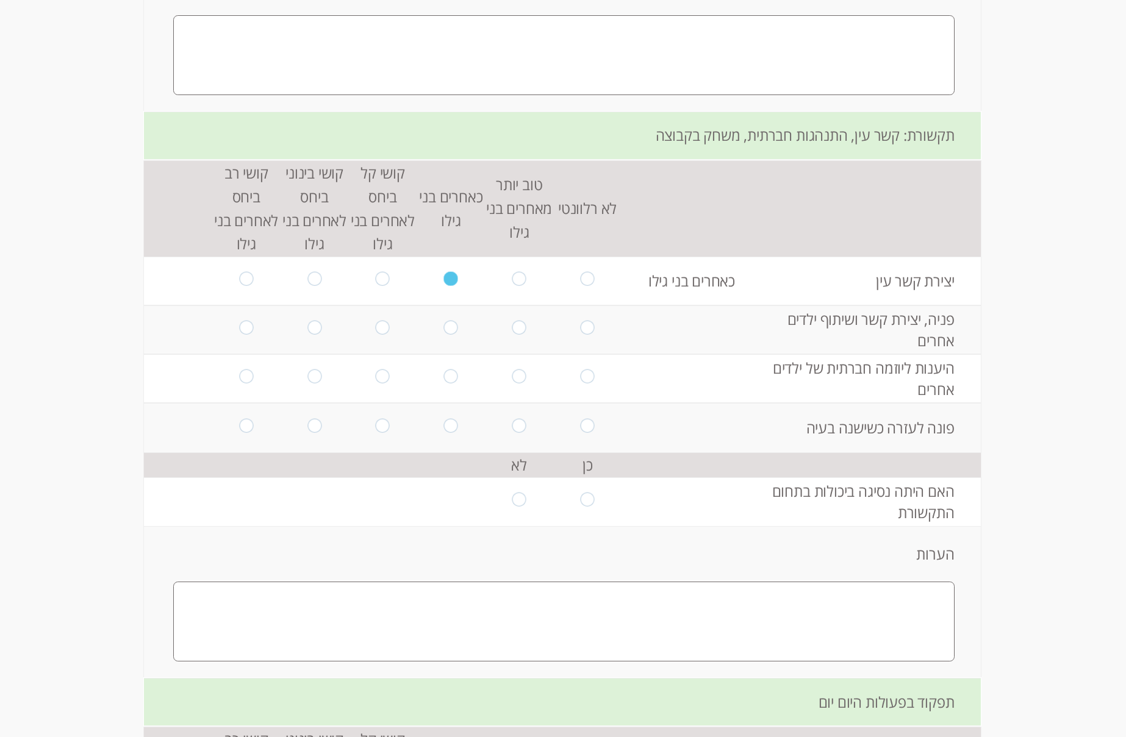
click at [514, 331] on input "radio" at bounding box center [519, 330] width 14 height 19
radio input "true"
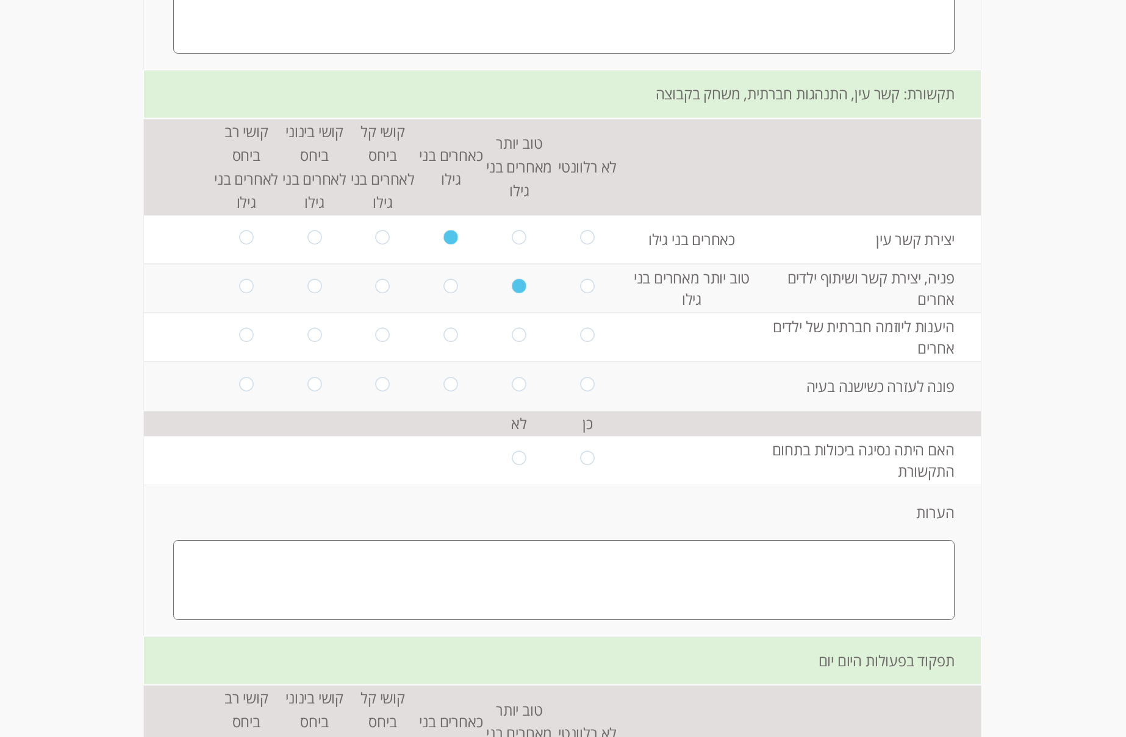
scroll to position [1887, 0]
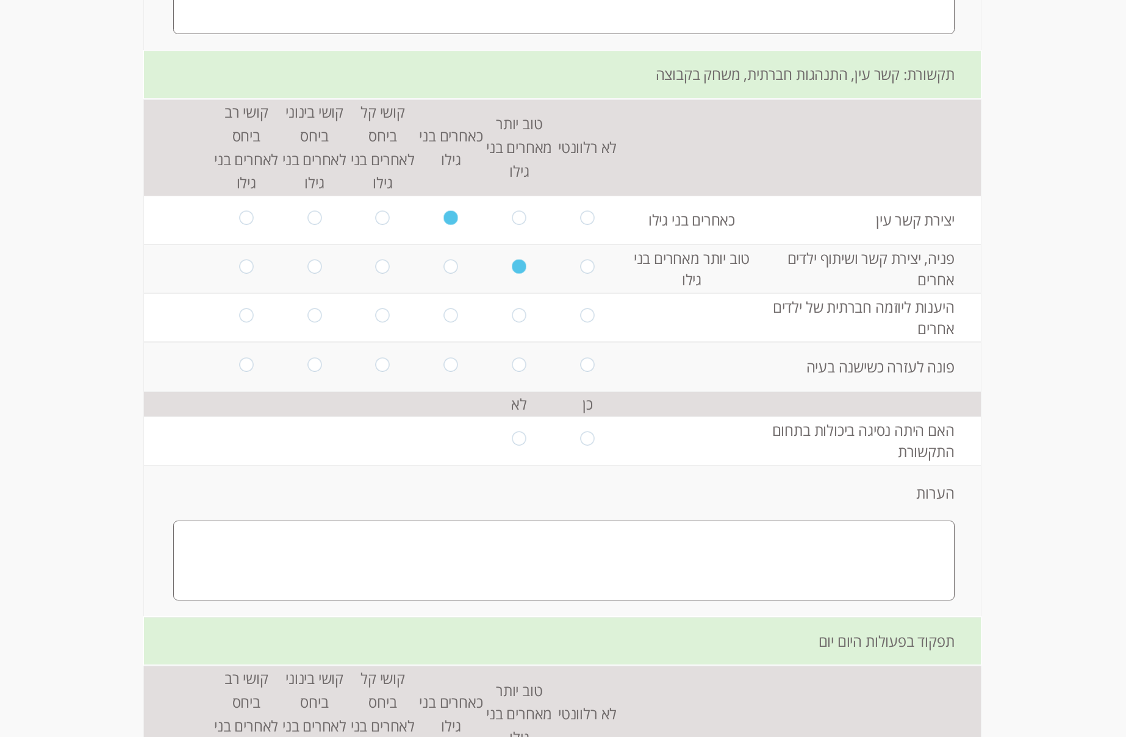
click at [513, 320] on input "radio" at bounding box center [519, 318] width 14 height 19
radio input "true"
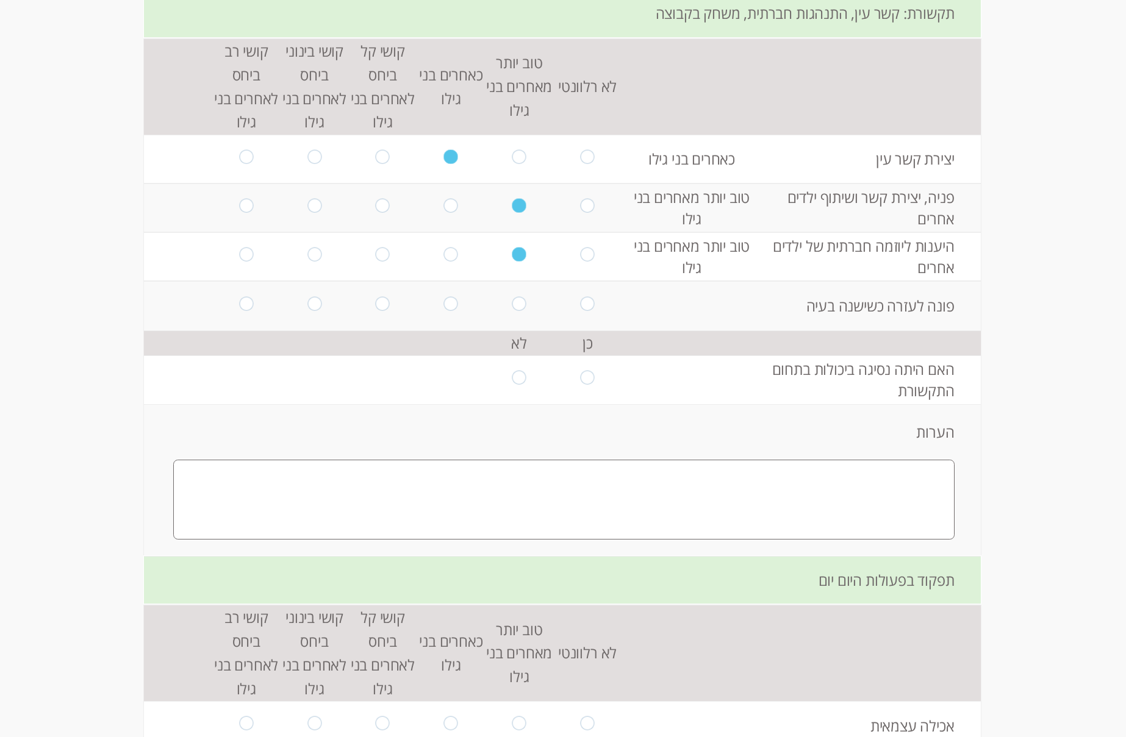
click at [446, 304] on input "radio" at bounding box center [451, 305] width 14 height 19
radio input "true"
click at [519, 307] on input "radio" at bounding box center [519, 305] width 14 height 19
radio input "true"
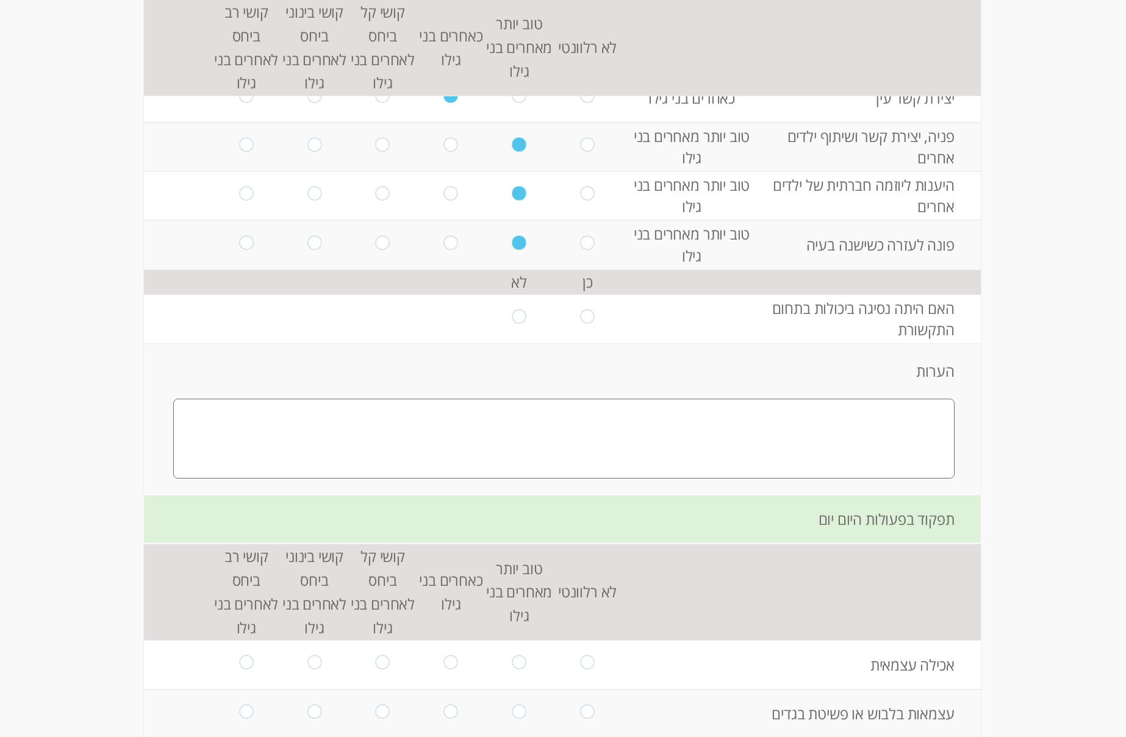
click at [515, 320] on input "radio" at bounding box center [519, 319] width 14 height 19
radio input "true"
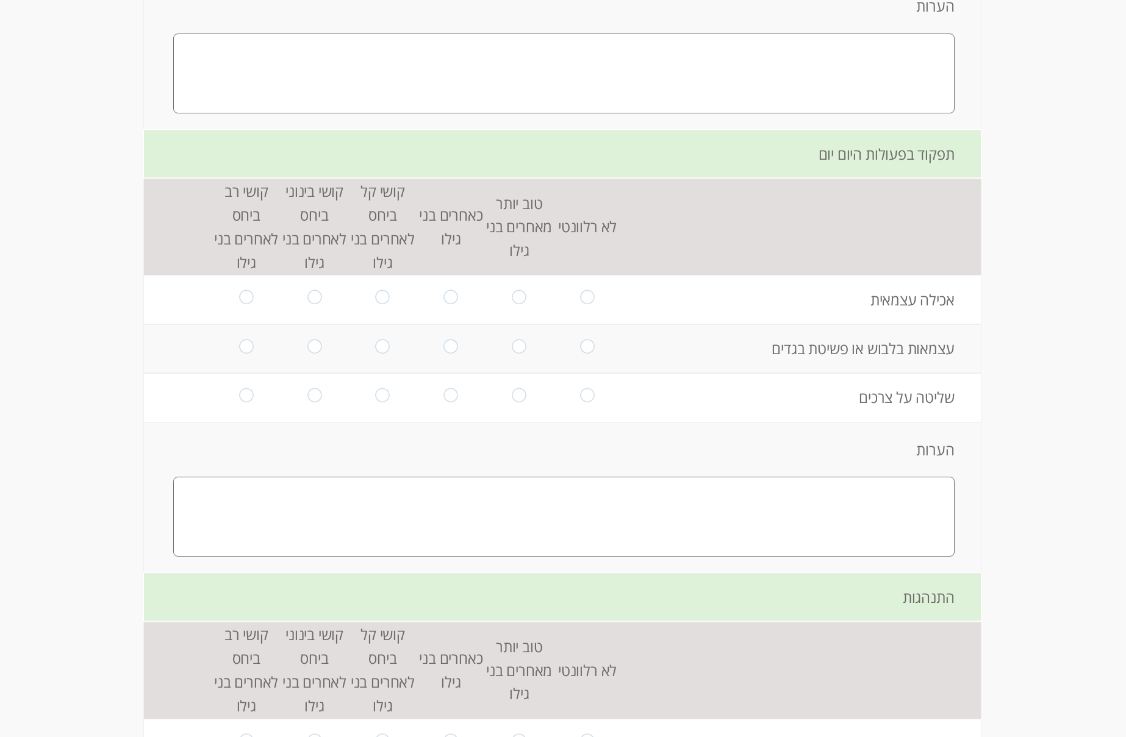
scroll to position [2375, 0]
click at [376, 300] on input "radio" at bounding box center [383, 299] width 14 height 19
radio input "true"
click at [444, 347] on input "radio" at bounding box center [451, 348] width 14 height 19
radio input "true"
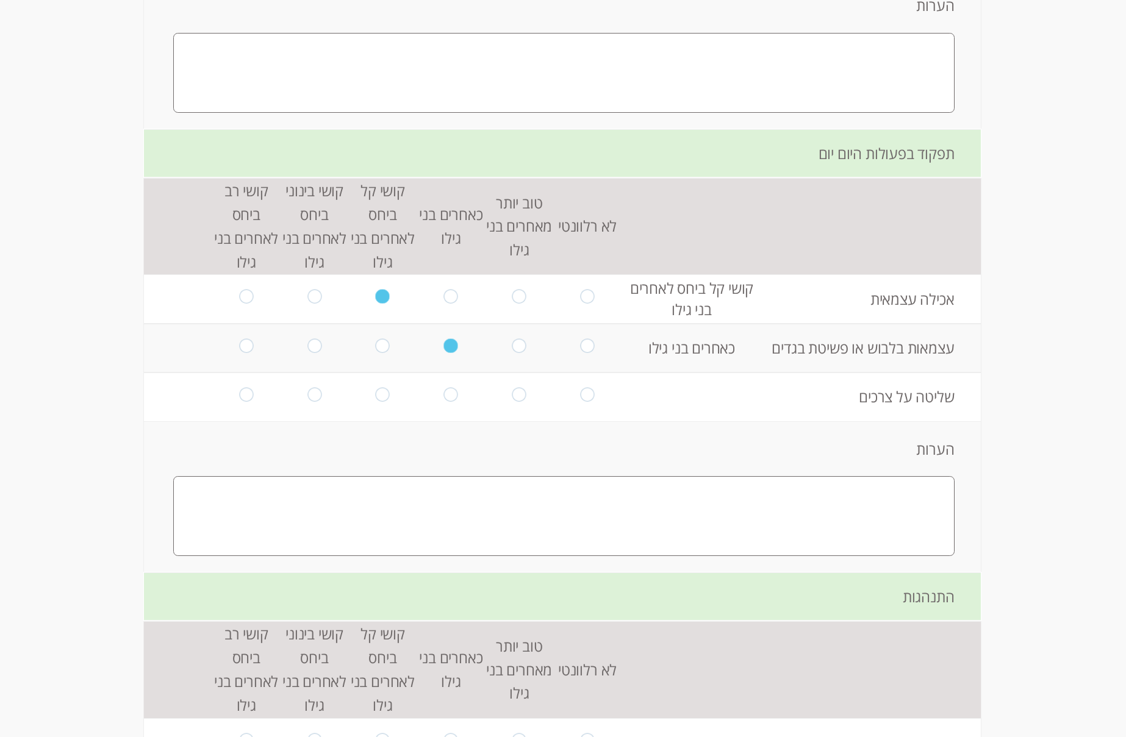
click at [450, 398] on input "radio" at bounding box center [451, 396] width 14 height 19
radio input "true"
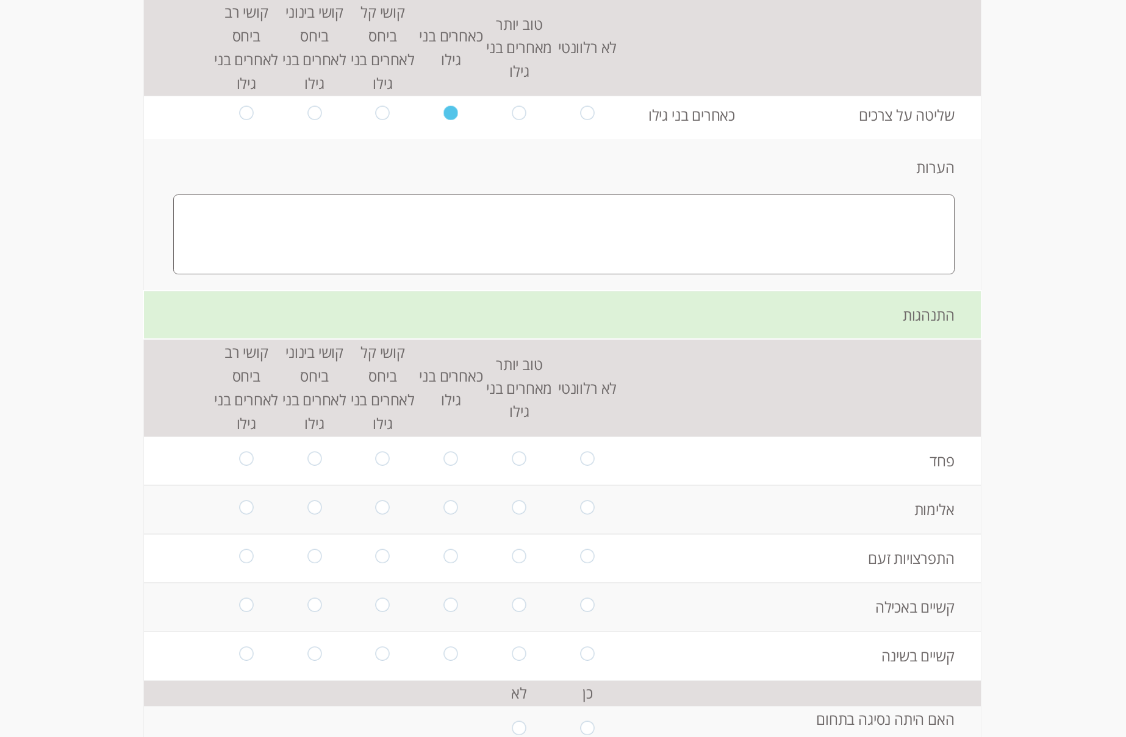
scroll to position [2680, 0]
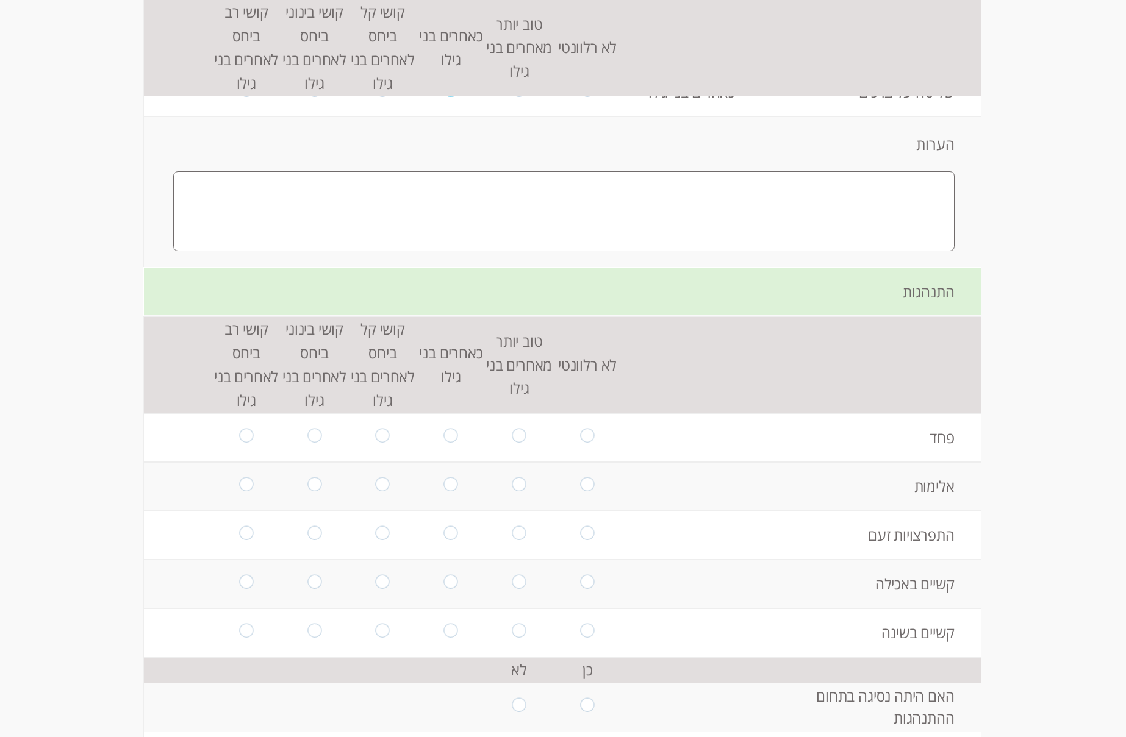
click at [447, 437] on input "radio" at bounding box center [451, 437] width 14 height 19
radio input "true"
click at [309, 490] on input "radio" at bounding box center [314, 486] width 14 height 19
radio input "true"
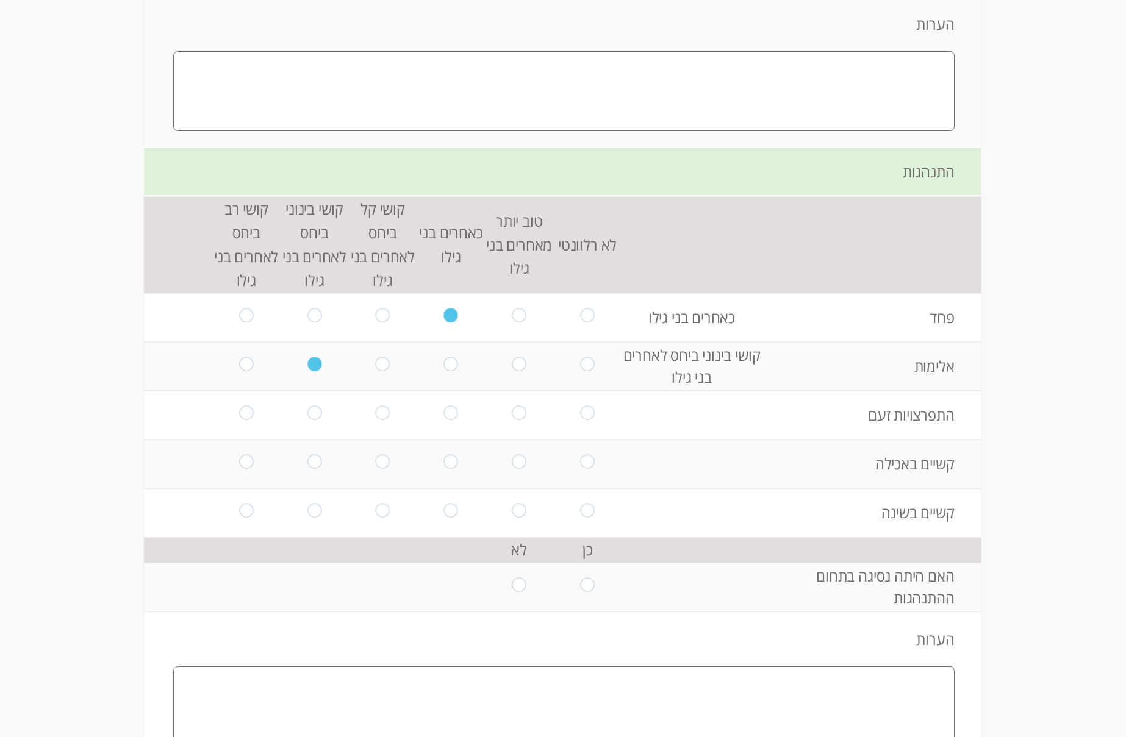
scroll to position [2802, 0]
click at [239, 420] on input "radio" at bounding box center [246, 413] width 14 height 19
radio input "true"
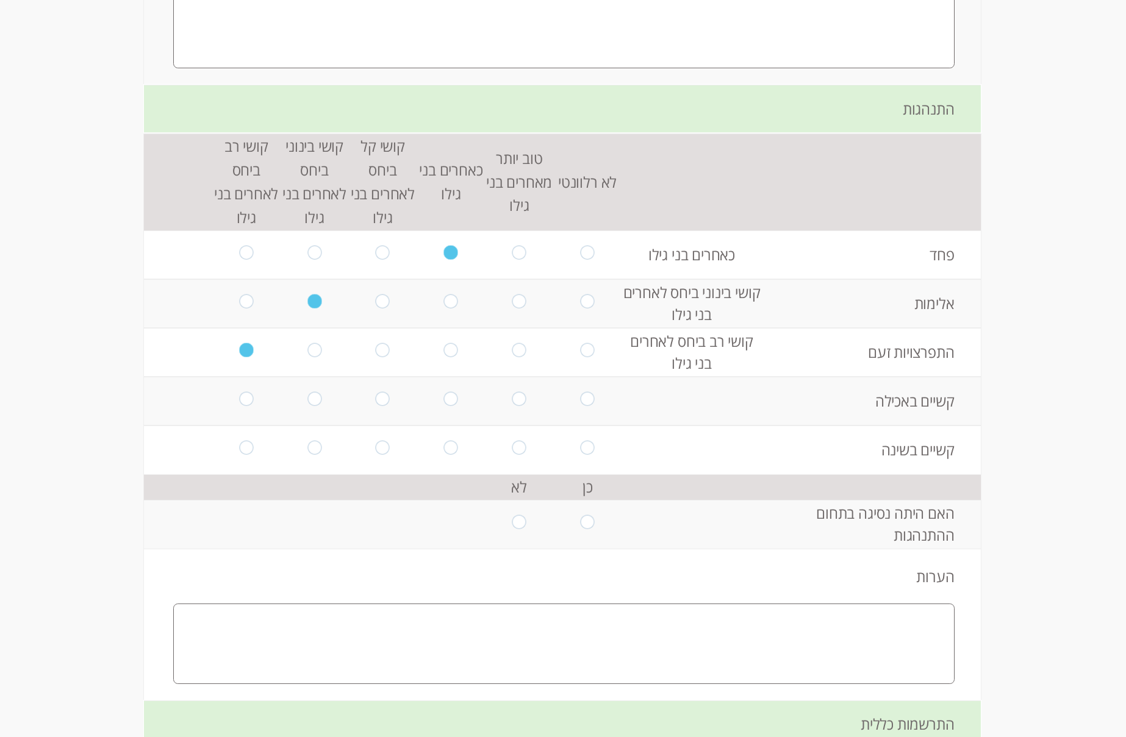
click at [382, 402] on input "radio" at bounding box center [383, 401] width 14 height 19
radio input "true"
drag, startPoint x: 314, startPoint y: 396, endPoint x: 330, endPoint y: 408, distance: 20.1
click at [313, 398] on input "radio" at bounding box center [314, 401] width 14 height 19
radio input "true"
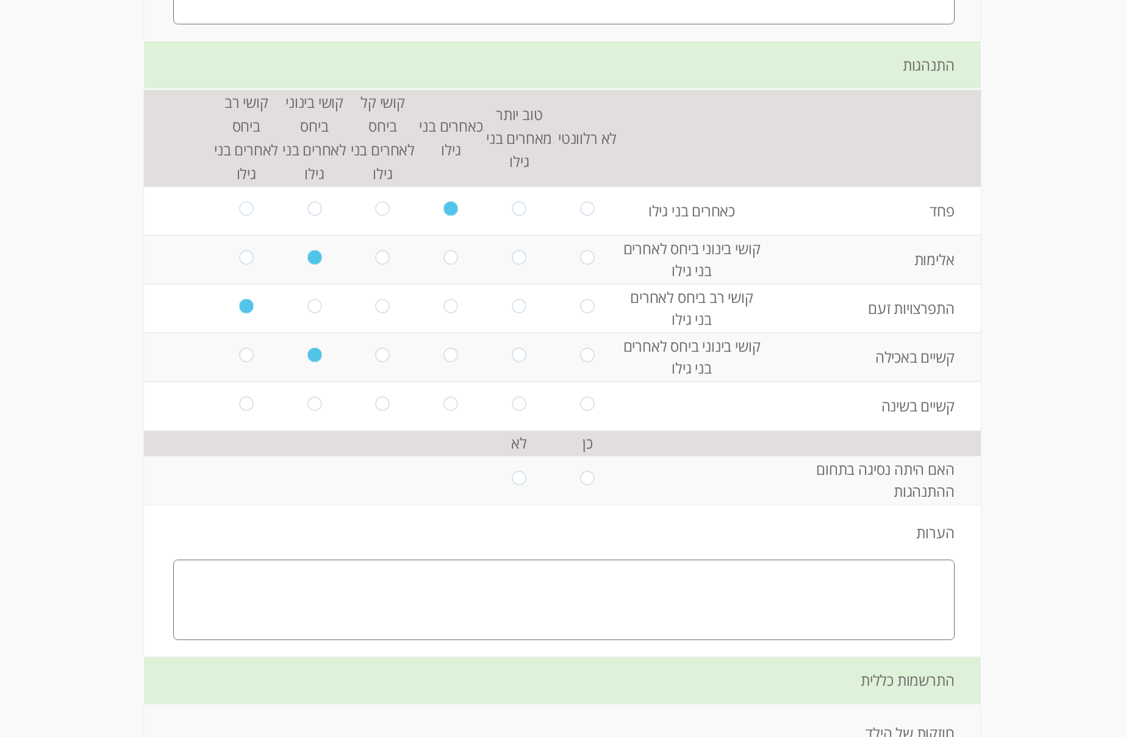
scroll to position [2923, 0]
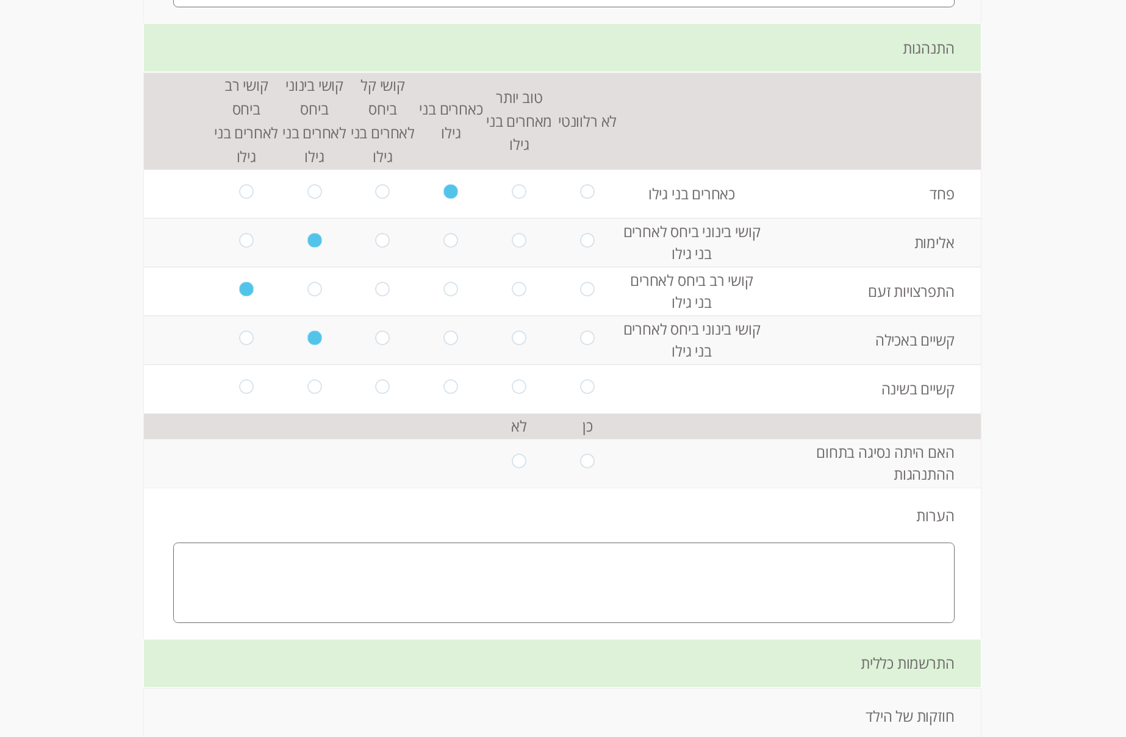
click at [448, 393] on input "radio" at bounding box center [451, 389] width 14 height 19
radio input "true"
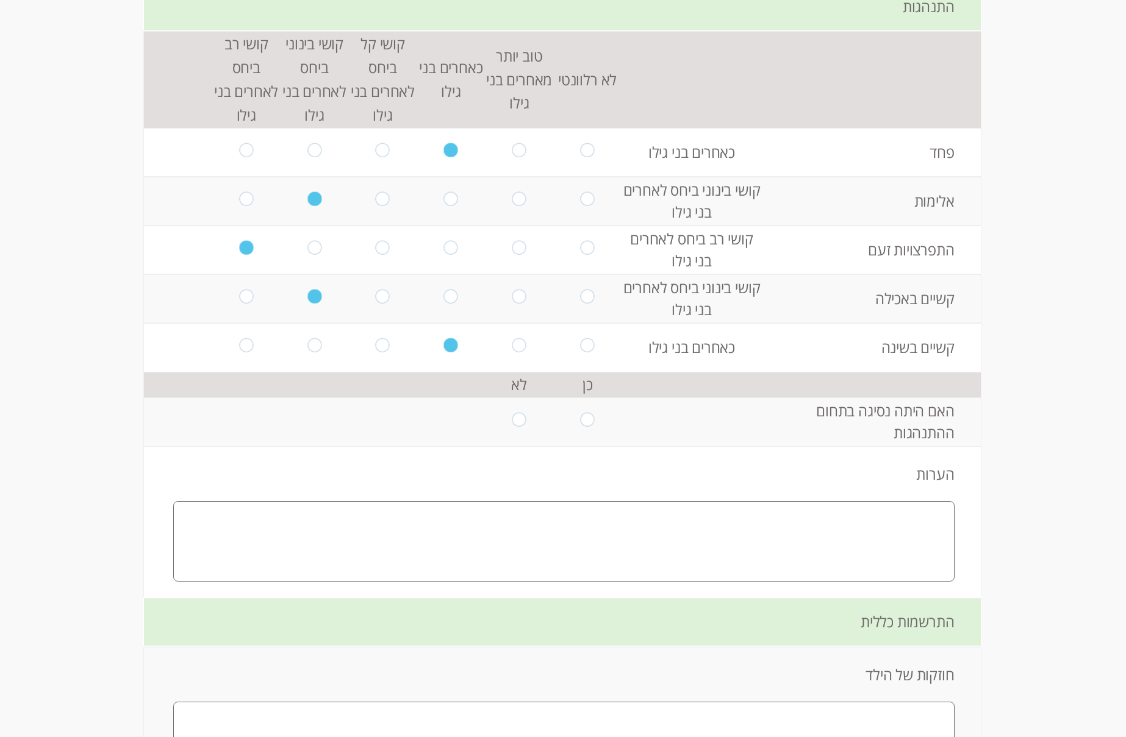
scroll to position [2984, 0]
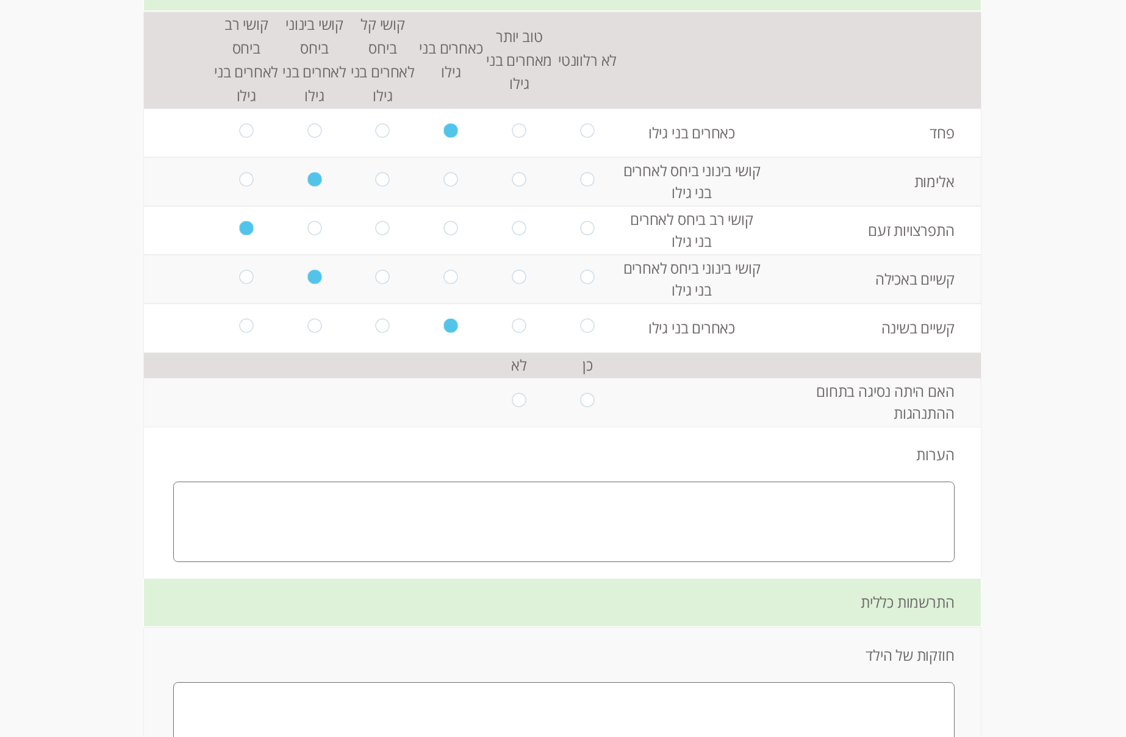
drag, startPoint x: 512, startPoint y: 403, endPoint x: 543, endPoint y: 462, distance: 67.1
click at [512, 403] on input "radio" at bounding box center [519, 402] width 14 height 19
radio input "true"
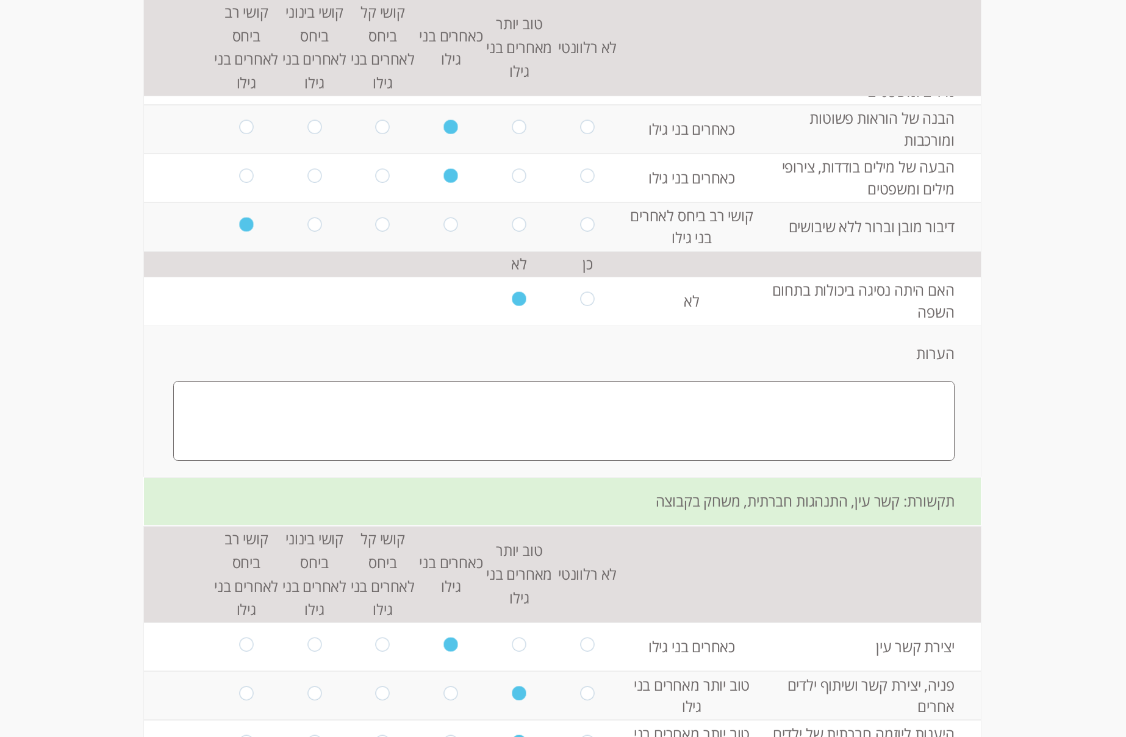
scroll to position [1216, 0]
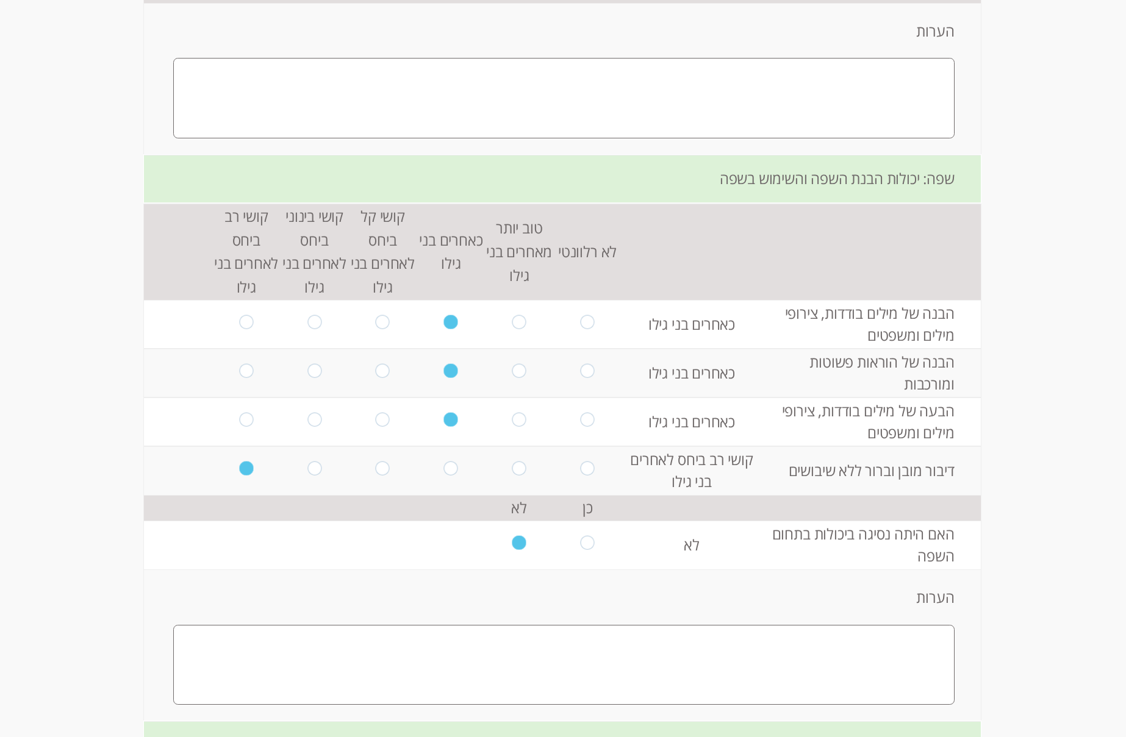
click at [366, 386] on td at bounding box center [383, 373] width 68 height 49
click at [378, 366] on input "radio" at bounding box center [383, 373] width 14 height 19
radio input "true"
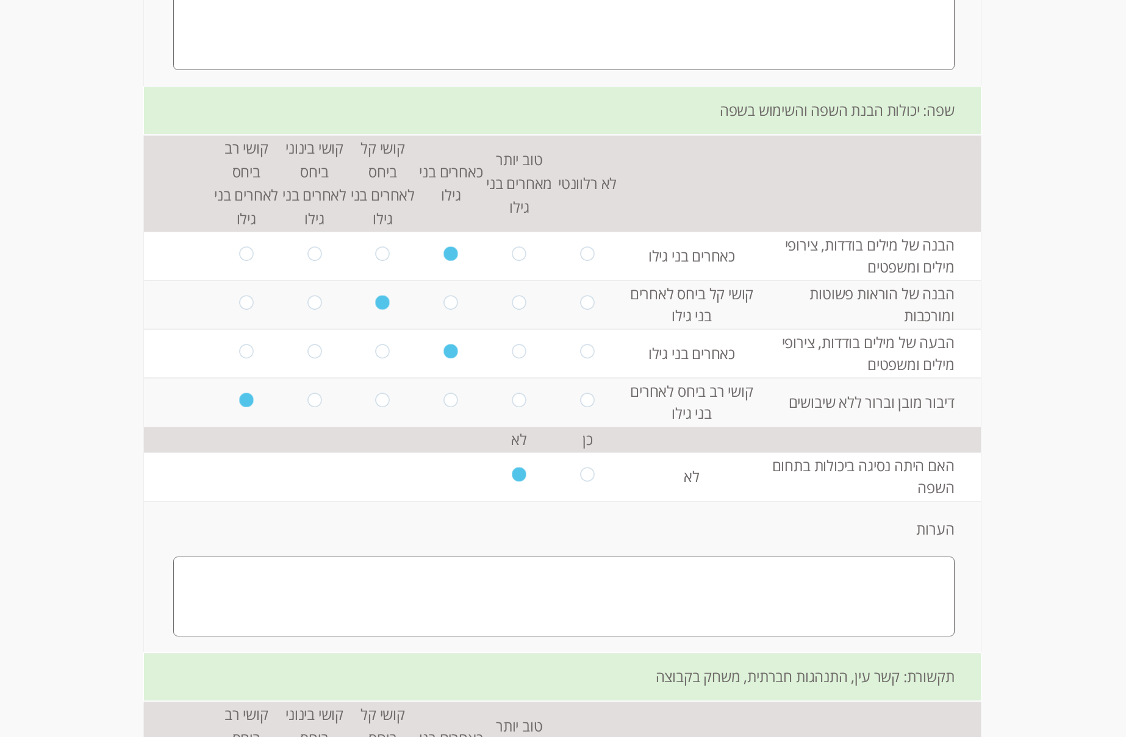
scroll to position [1338, 0]
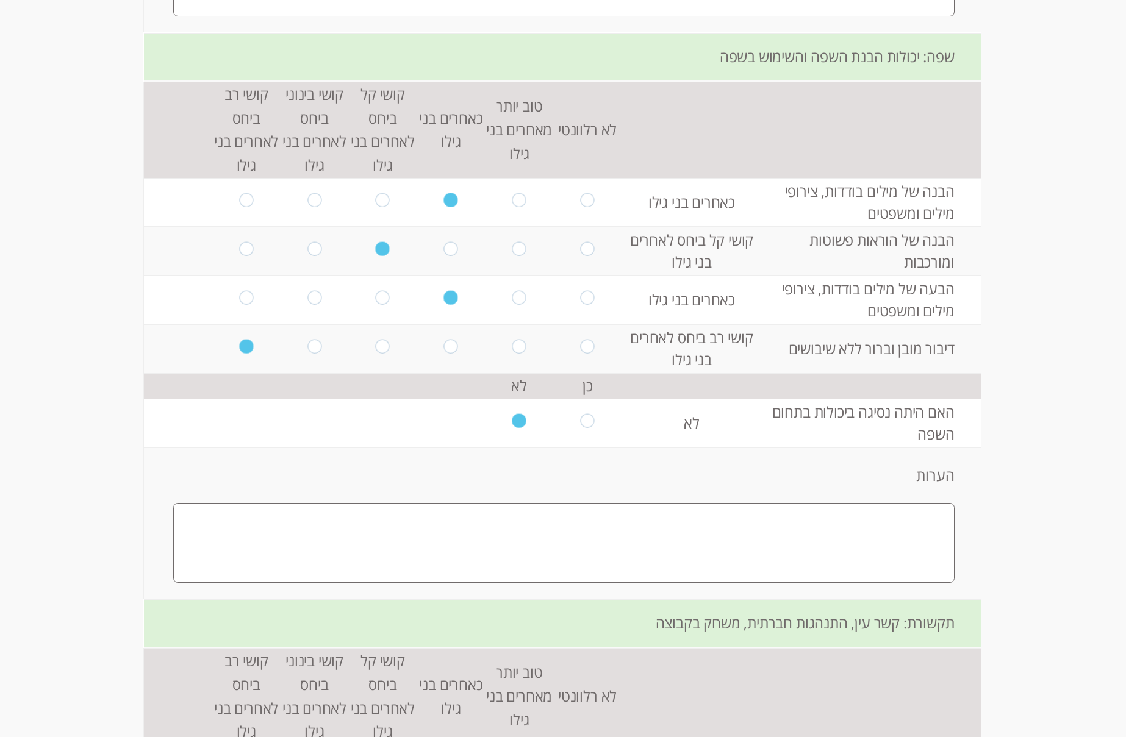
click at [376, 300] on input "radio" at bounding box center [383, 300] width 14 height 19
radio input "true"
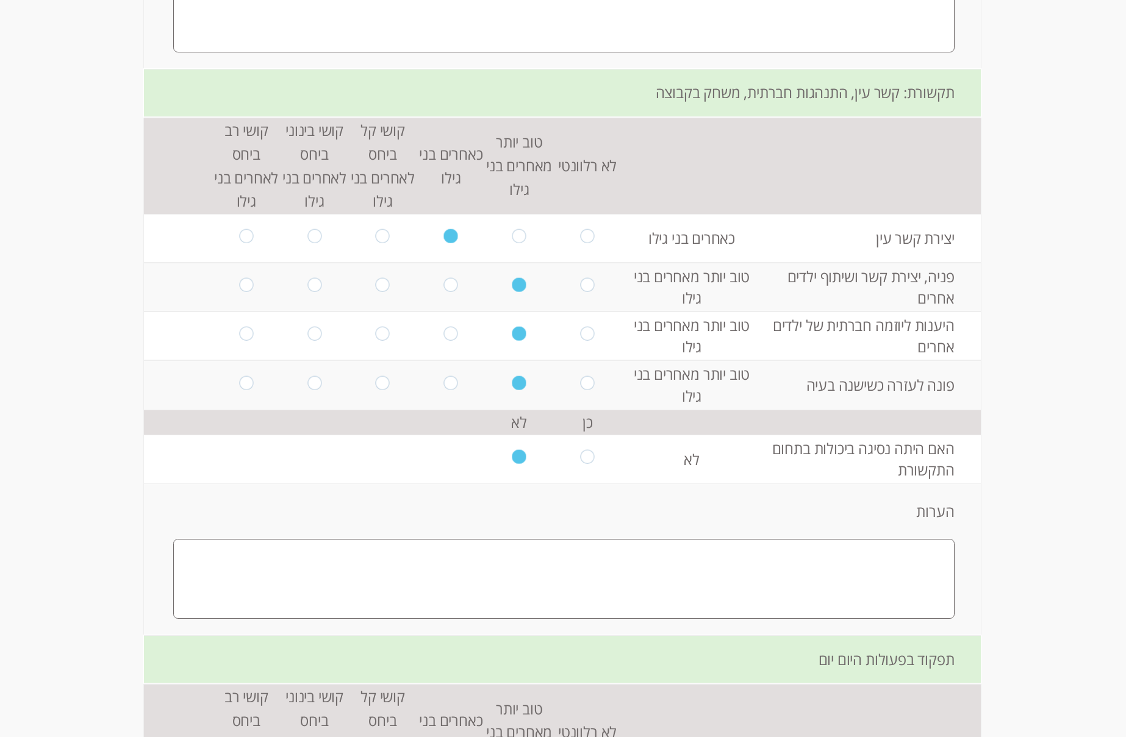
scroll to position [1887, 0]
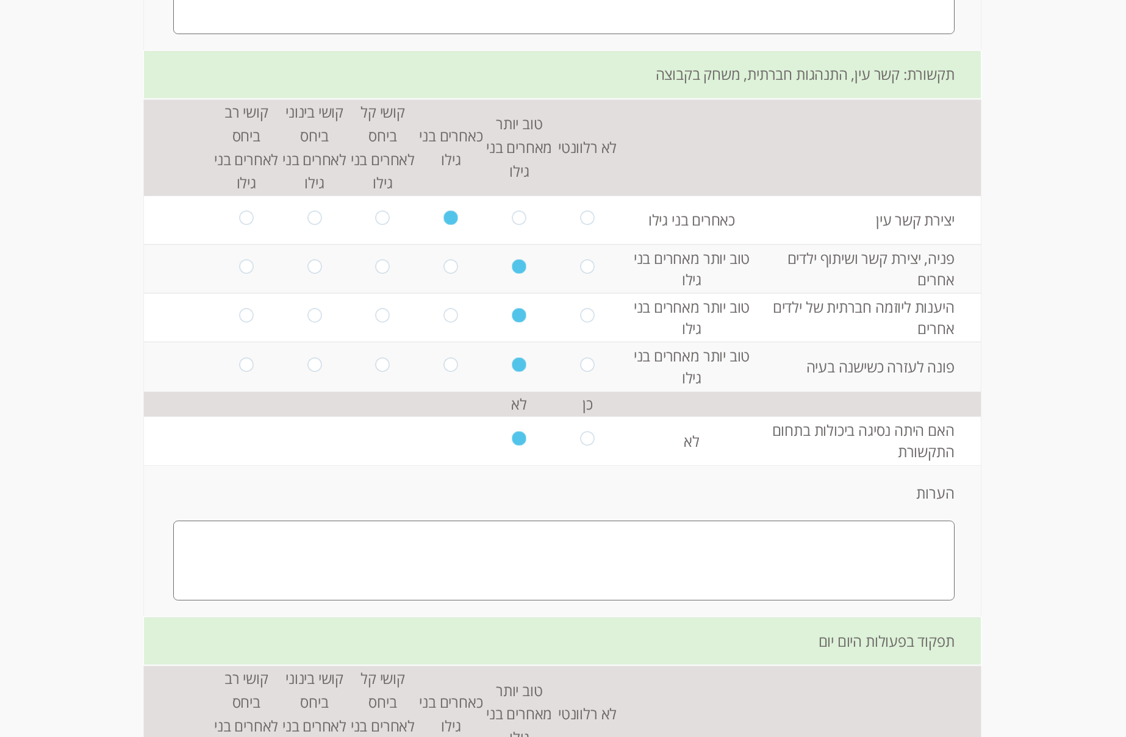
click at [453, 273] on td at bounding box center [451, 269] width 68 height 49
click at [444, 266] on input "radio" at bounding box center [451, 269] width 14 height 19
radio input "true"
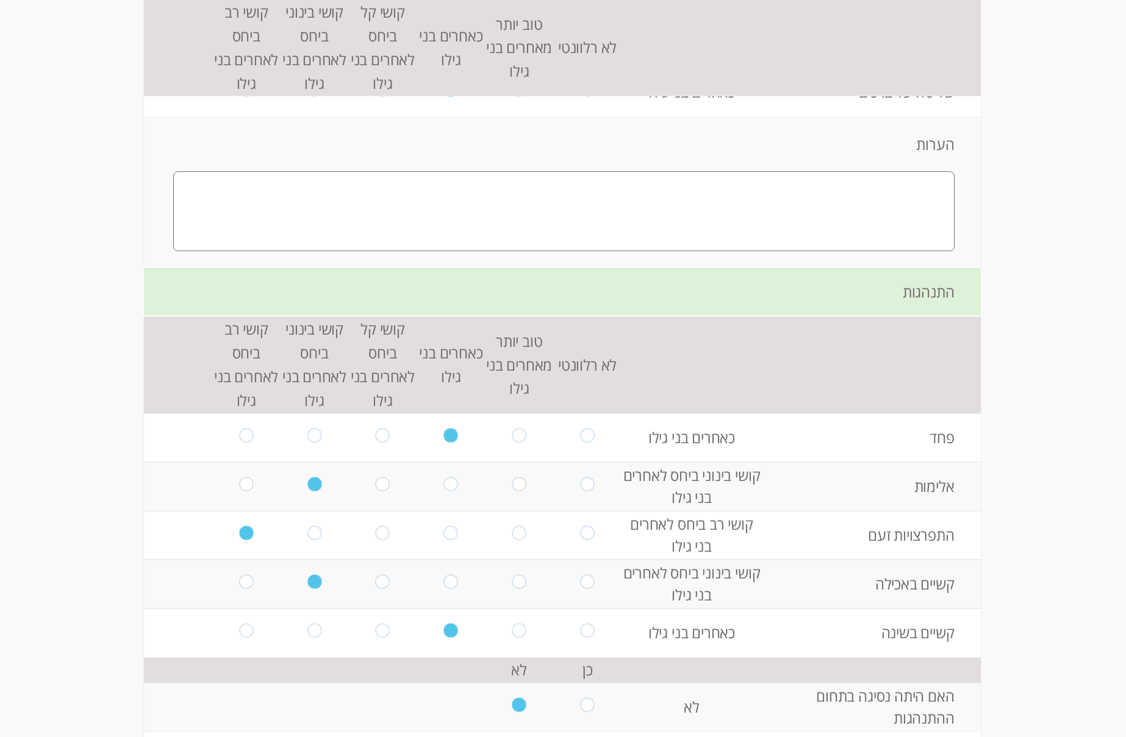
scroll to position [2802, 0]
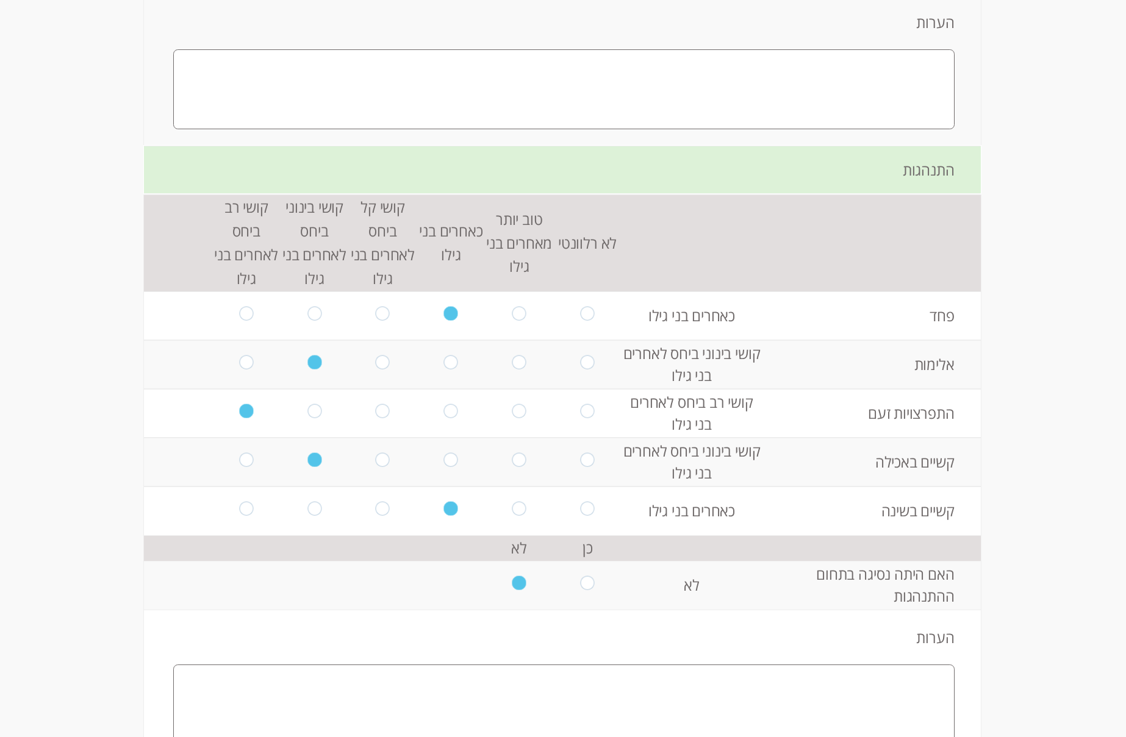
click at [512, 308] on input "radio" at bounding box center [519, 315] width 14 height 19
radio input "true"
click at [450, 317] on input "radio" at bounding box center [451, 315] width 14 height 19
radio input "true"
click at [894, 562] on textarea at bounding box center [563, 705] width 781 height 80
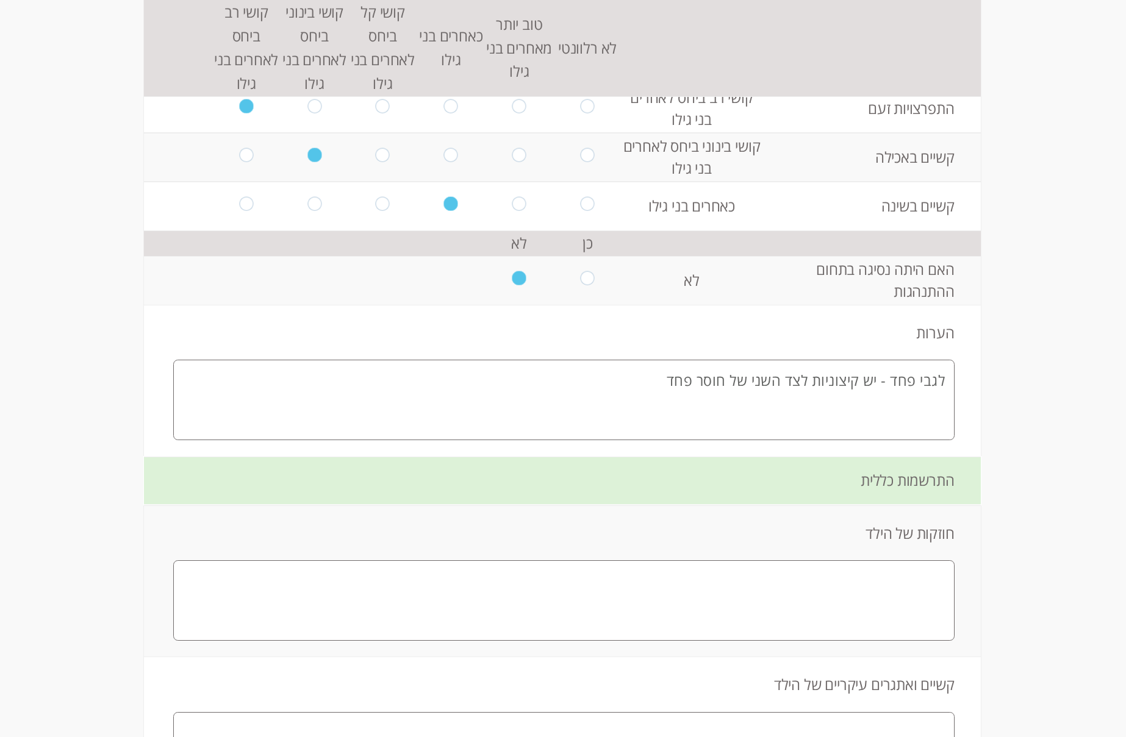
scroll to position [2984, 0]
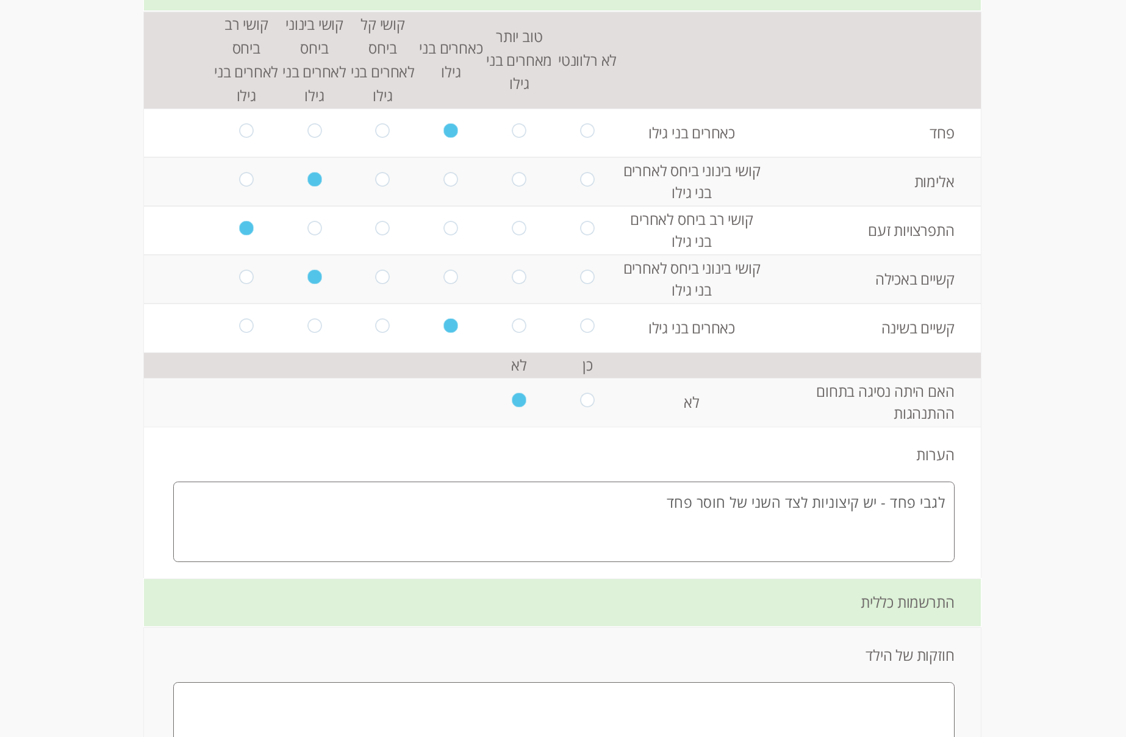
type textarea "לגבי פחד - יש קיצוניות לצד השני של חוסר פחד"
click at [376, 326] on input "radio" at bounding box center [383, 328] width 14 height 19
radio input "true"
click at [934, 540] on textarea "לגבי פחד - יש קיצוניות לצד השני של חוסר פחד" at bounding box center [563, 522] width 781 height 80
click at [670, 504] on textarea "לגבי פחד - יש קיצוניות לצד השני של חוסר פחד" at bounding box center [563, 522] width 781 height 80
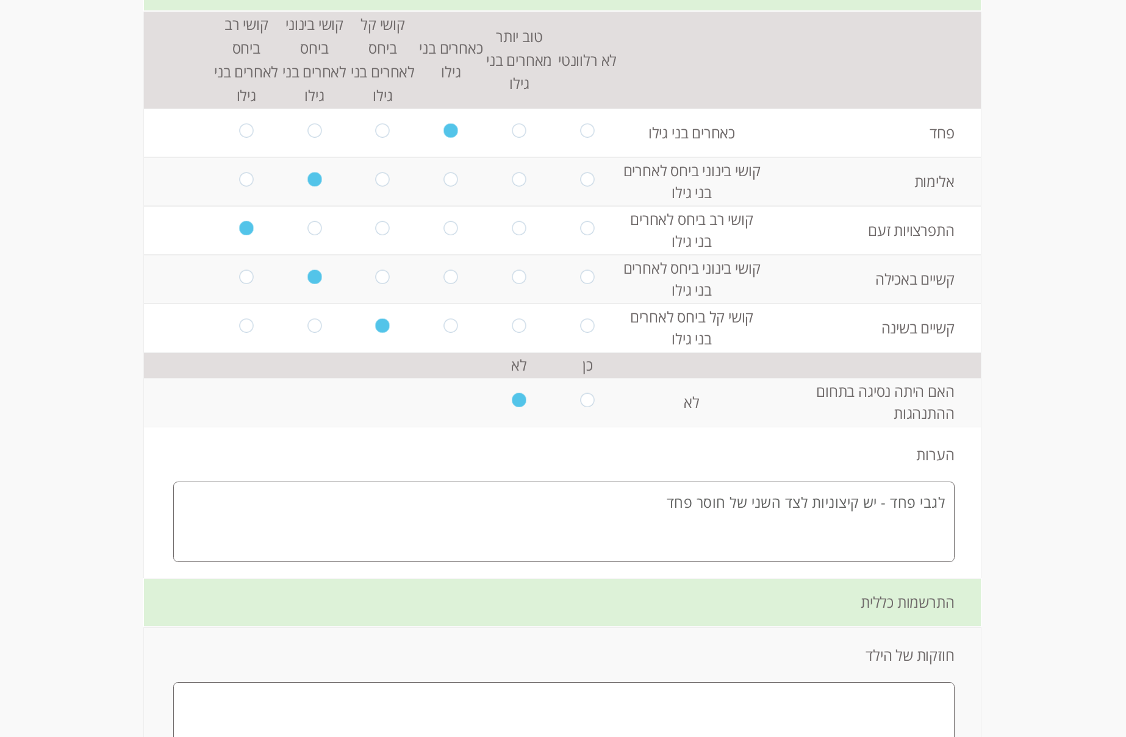
click at [666, 508] on textarea "לגבי פחד - יש קיצוניות לצד השני של חוסר פחד" at bounding box center [563, 522] width 781 height 80
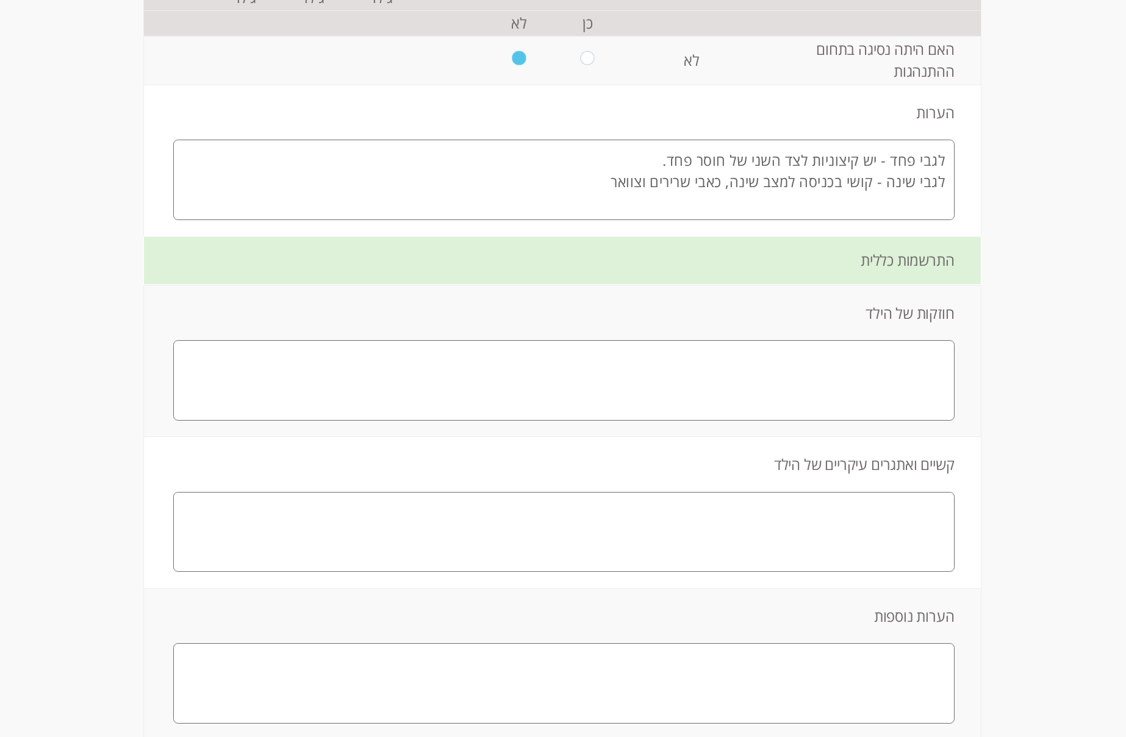
scroll to position [3350, 0]
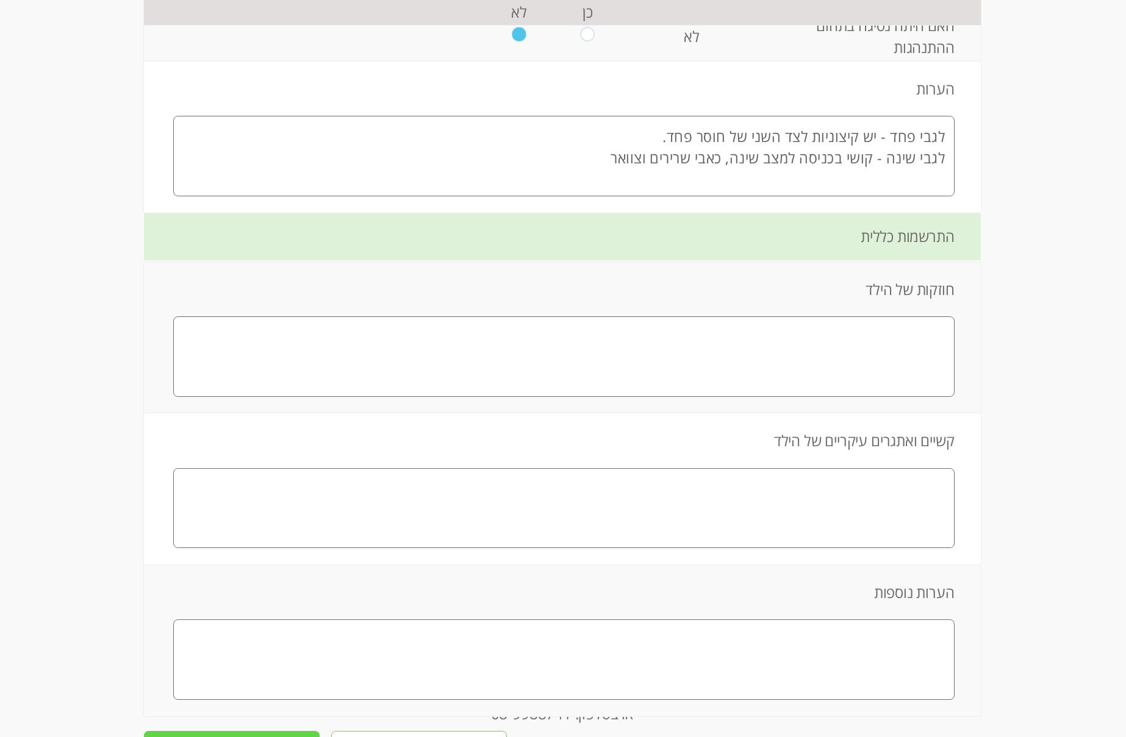
type textarea "לגבי פחד - יש קיצוניות לצד השני של חוסר פחד. לגבי שינה - קושי בכניסה למצב שינה,…"
click at [908, 337] on textarea at bounding box center [563, 357] width 781 height 80
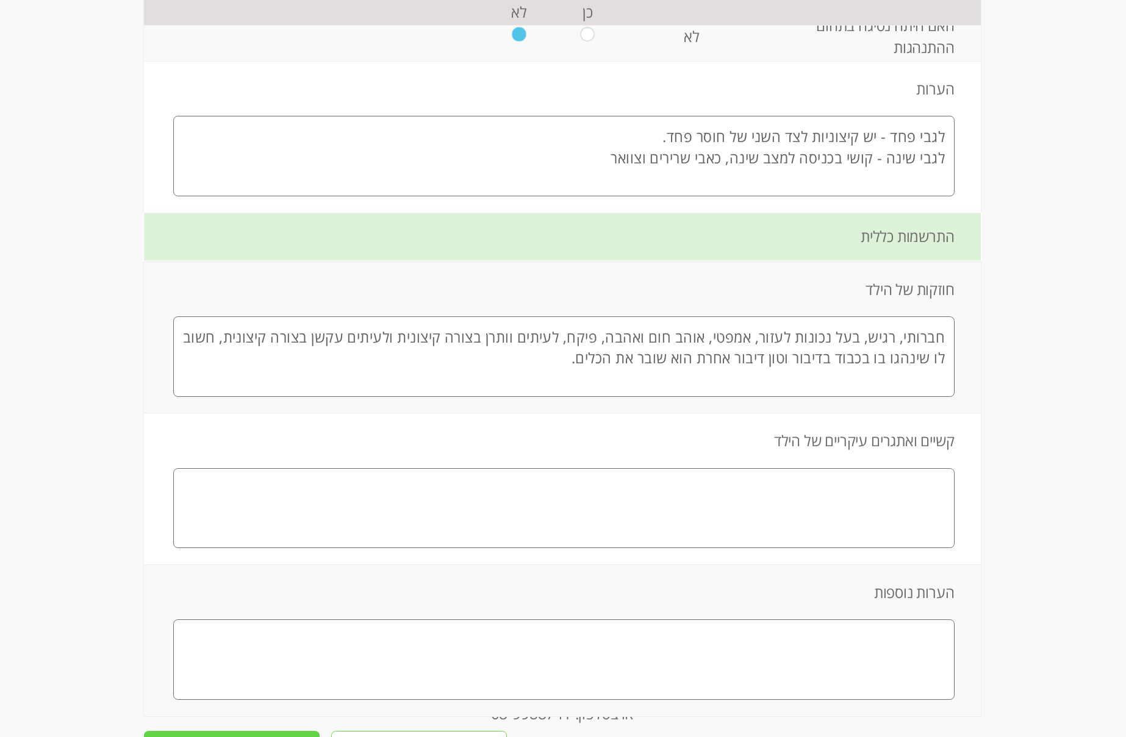
drag, startPoint x: 562, startPoint y: 334, endPoint x: 659, endPoint y: 385, distance: 109.9
click at [504, 412] on td "חוזקות של הילד חברותי, רגיש, בעל נכונות לעזור, אמפטי, אוהב חום ואהבה, פיקח, לעי…" at bounding box center [563, 337] width 834 height 151
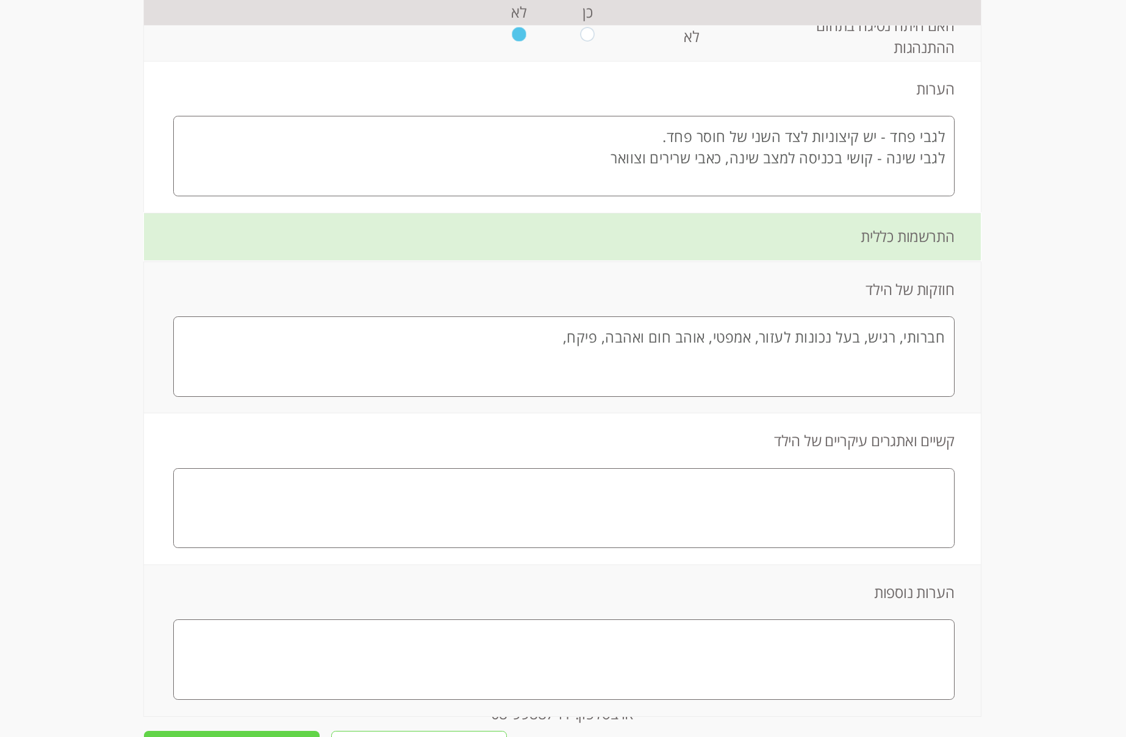
type textarea "חברותי, רגיש, בעל נכונות לעזור, אמפטי, אוהב חום ואהבה, פיקח,"
paste textarea "לעיתים וותרן בצורה קיצונית ולעיתים עקשן בצורה קיצונית, חשוב לו שינהגו בו בכבוד …"
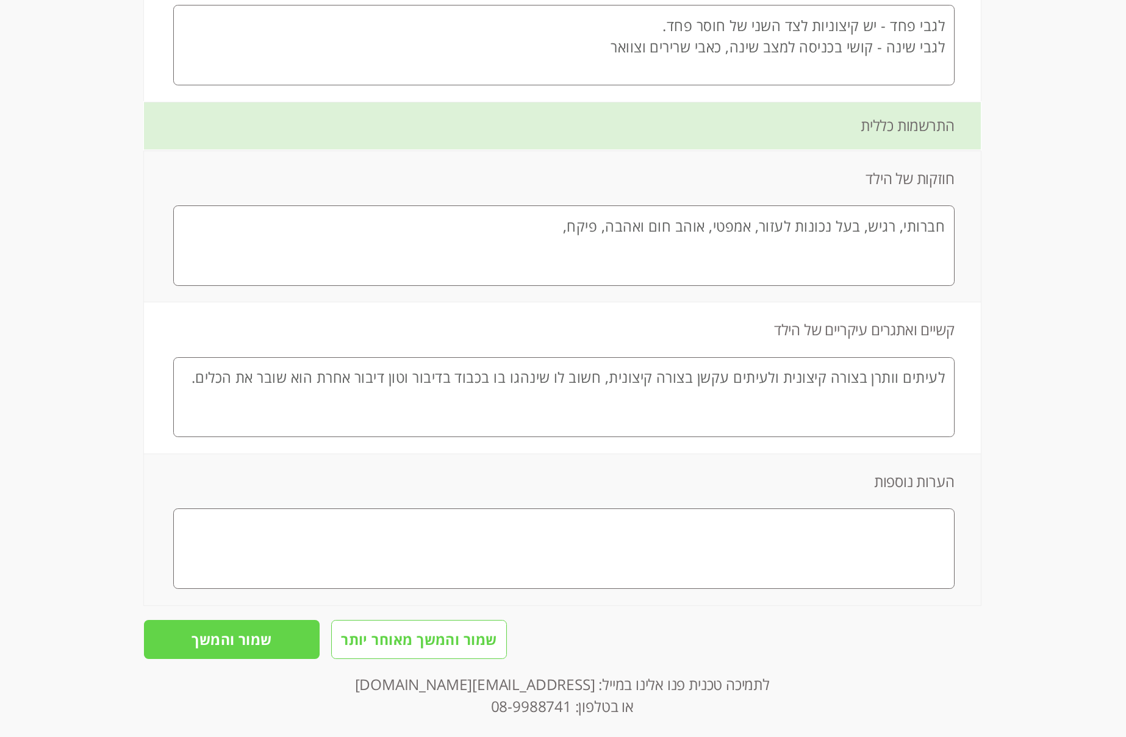
scroll to position [3472, 0]
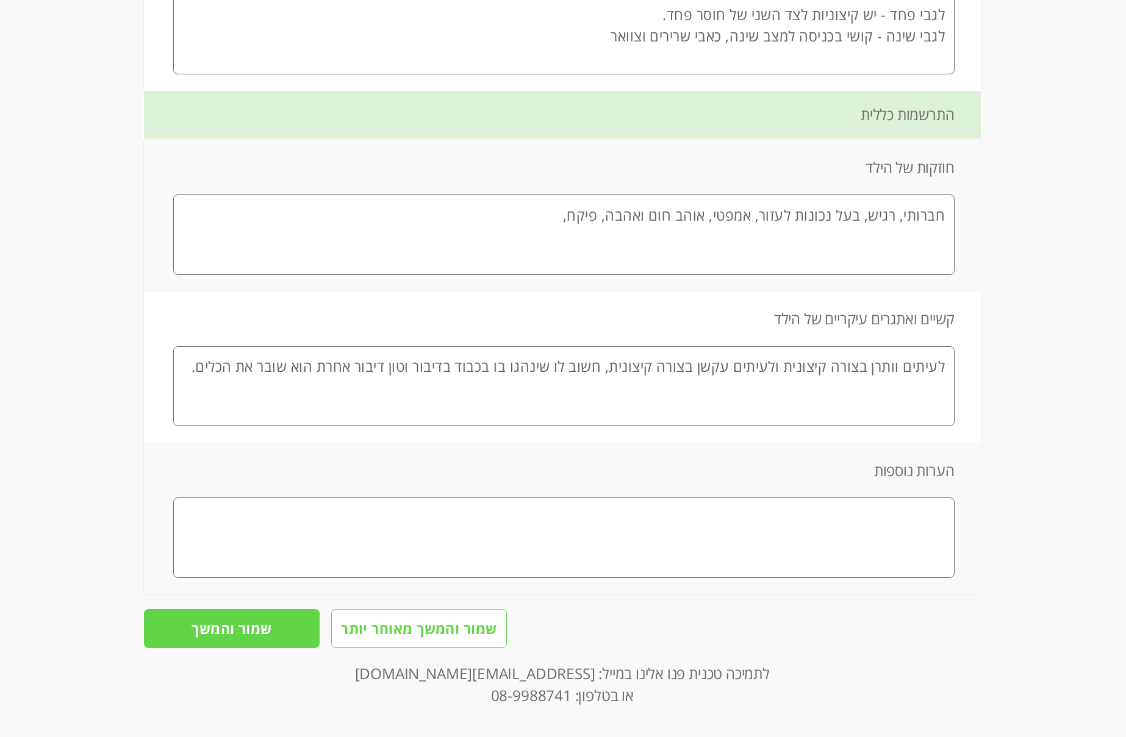
click at [788, 521] on textarea at bounding box center [563, 538] width 781 height 80
click at [192, 379] on textarea "לעיתים וותרן בצורה קיצונית ולעיתים עקשן בצורה קיצונית, חשוב לו שינהגו בו בכבוד …" at bounding box center [563, 386] width 781 height 80
type textarea "לעיתים וותרן בצורה קיצונית ולעיתים עקשן בצורה קיצונית, חשוב לו שינהגו בו בכבוד …"
click at [203, 562] on input "שמור והמשך" at bounding box center [232, 628] width 176 height 39
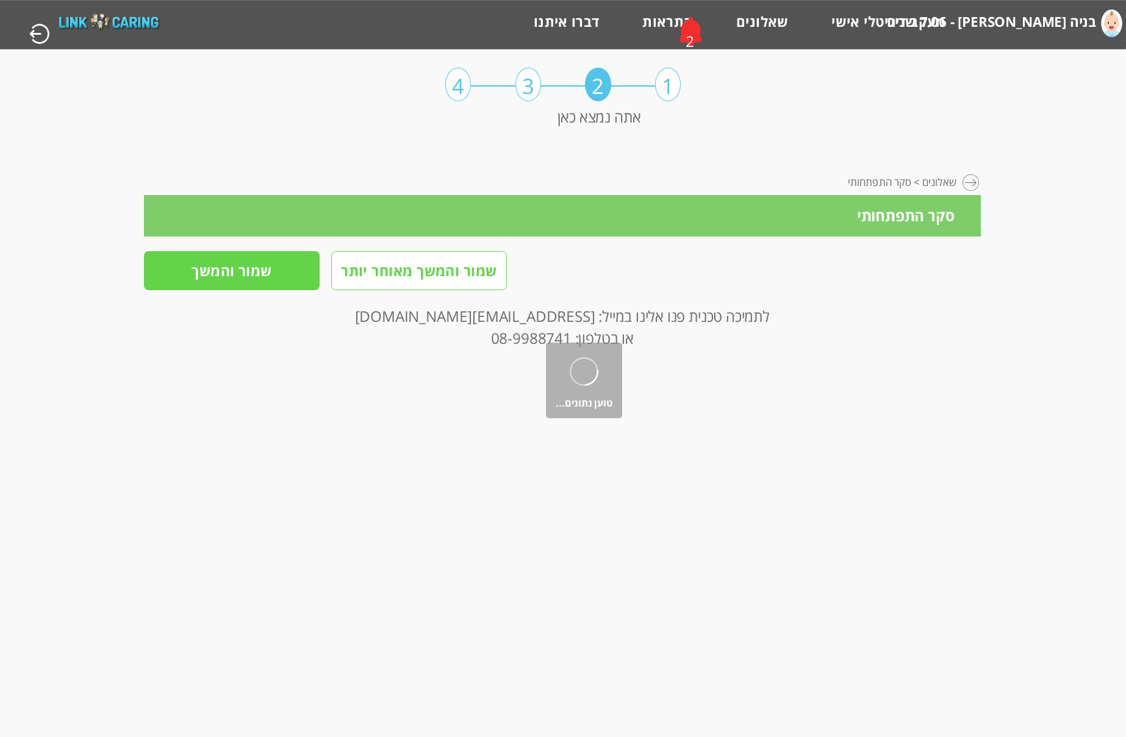
scroll to position [0, 0]
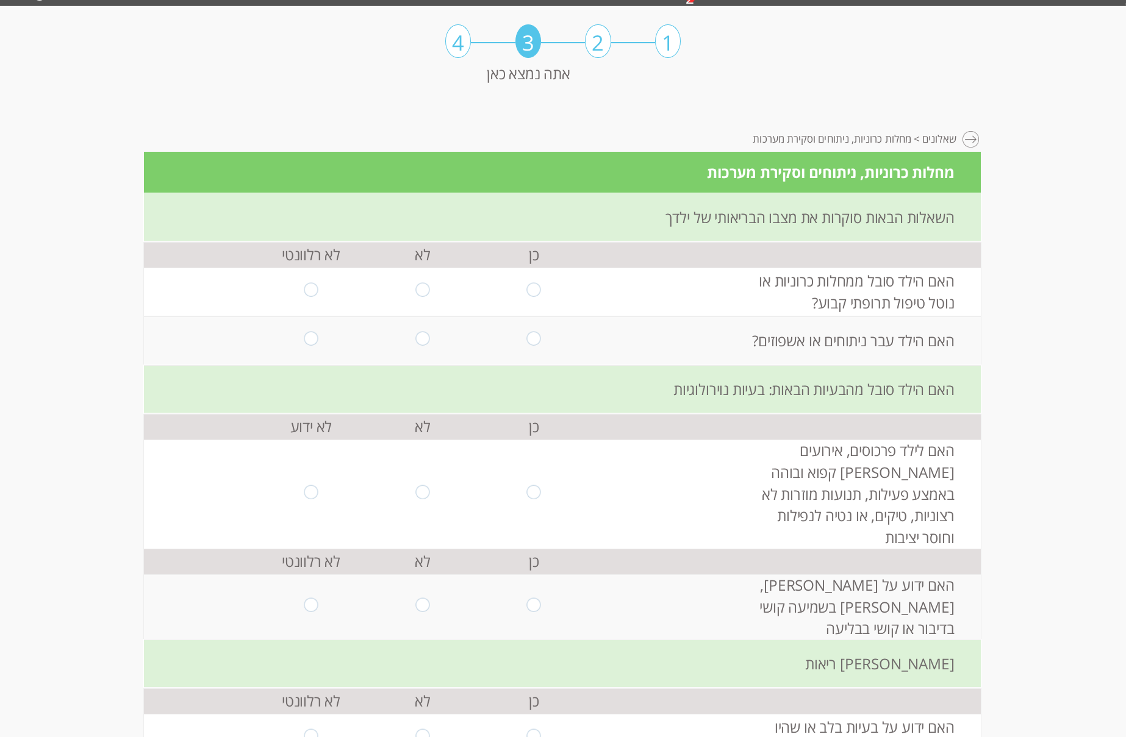
scroll to position [61, 0]
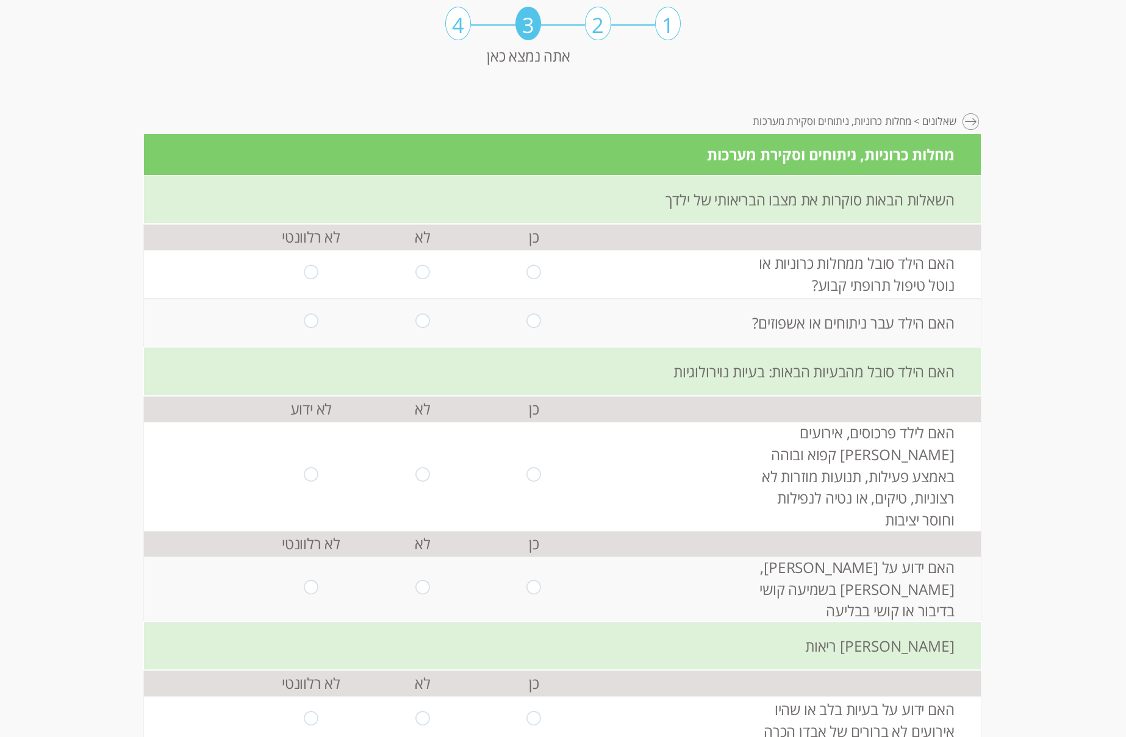
click at [431, 276] on td at bounding box center [423, 274] width 112 height 49
drag, startPoint x: 415, startPoint y: 274, endPoint x: 422, endPoint y: 285, distance: 13.2
click at [415, 277] on input "radio" at bounding box center [422, 274] width 14 height 19
radio input "true"
click at [529, 324] on input "radio" at bounding box center [534, 323] width 14 height 19
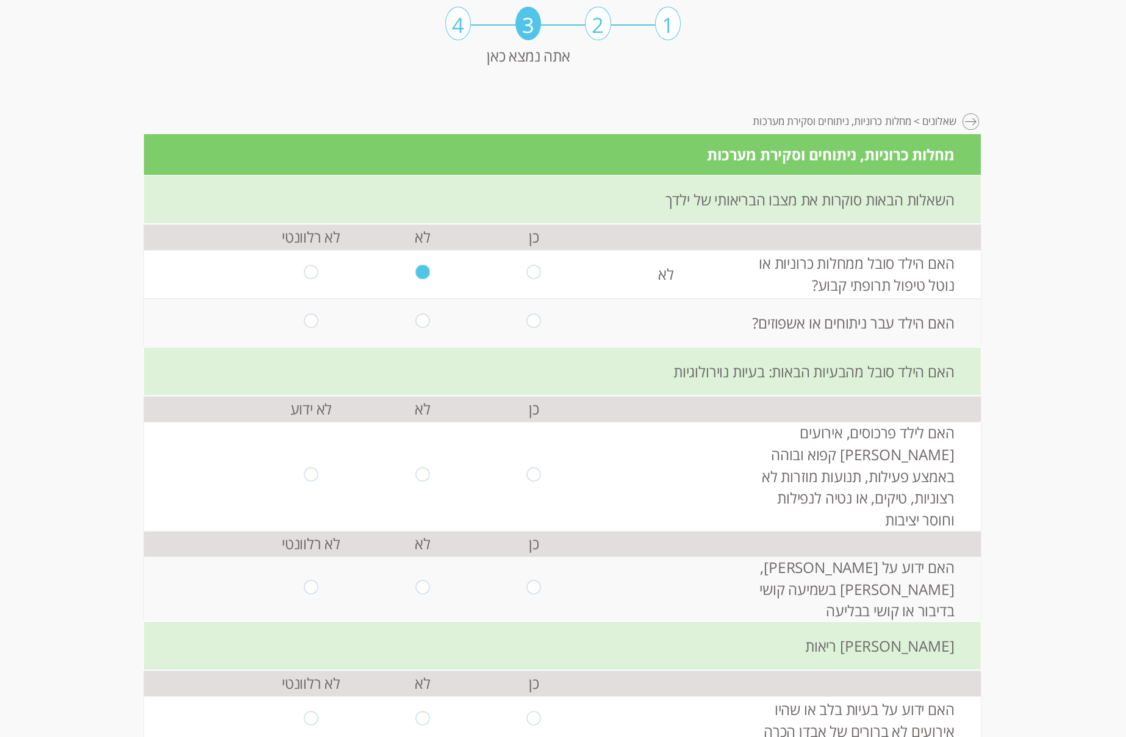
radio input "true"
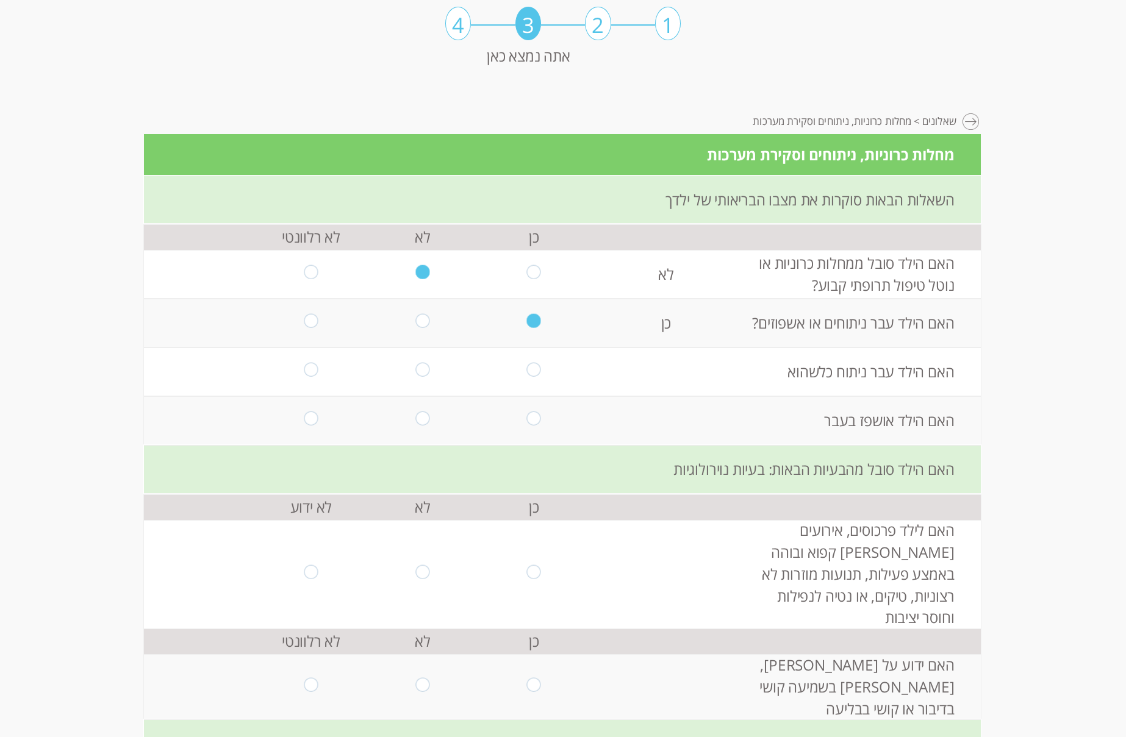
scroll to position [183, 0]
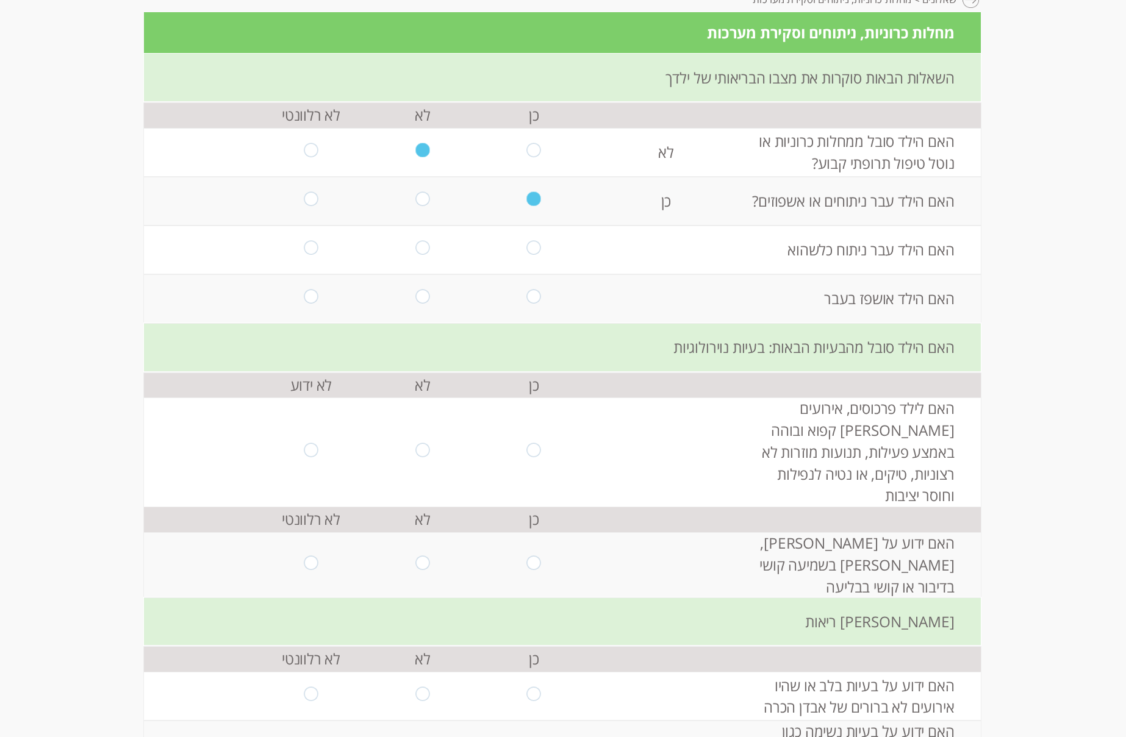
click at [529, 254] on input "radio" at bounding box center [534, 250] width 14 height 19
radio input "true"
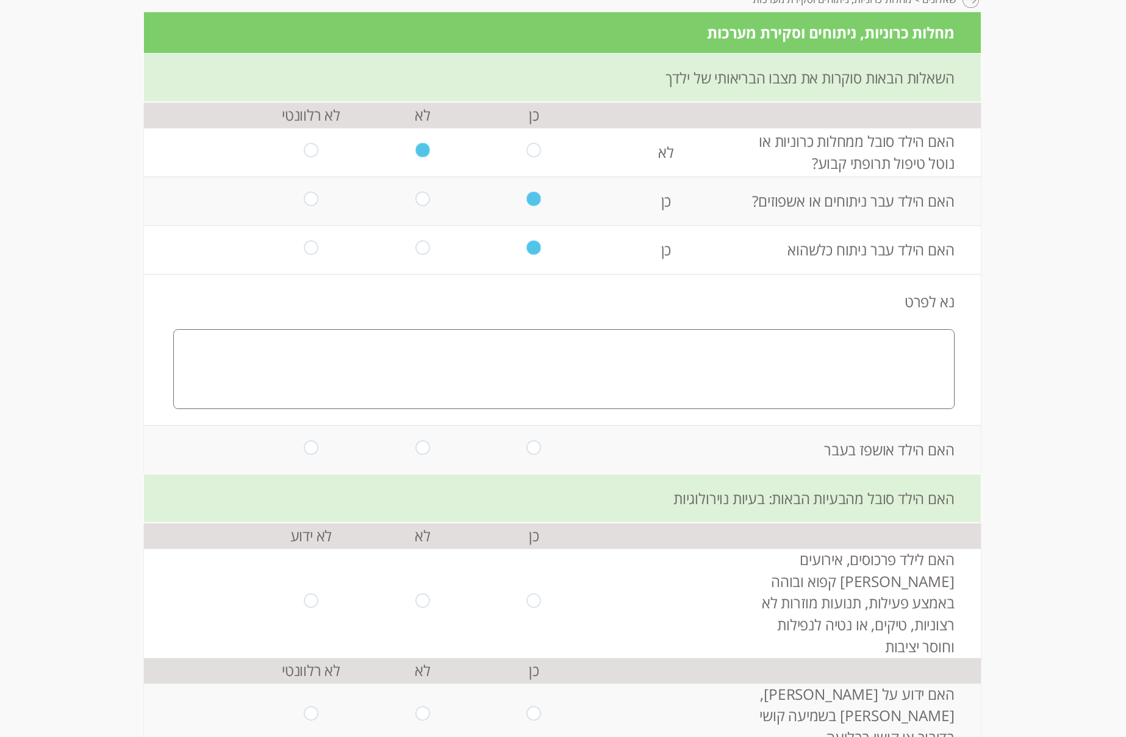
click at [858, 354] on textarea at bounding box center [563, 369] width 781 height 80
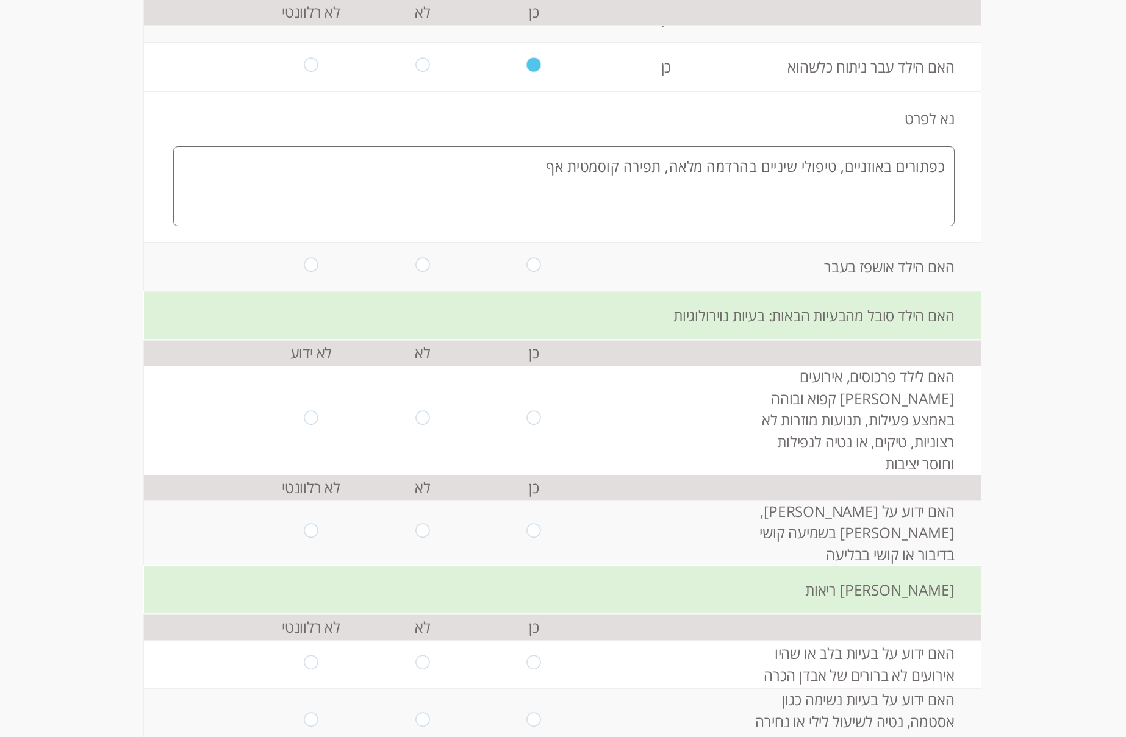
type textarea "כפתורים באוזניים, טיפולי שיניים בהרדמה מלאה, תפירה קוסמטית אף"
click at [527, 264] on input "radio" at bounding box center [534, 267] width 14 height 19
radio input "true"
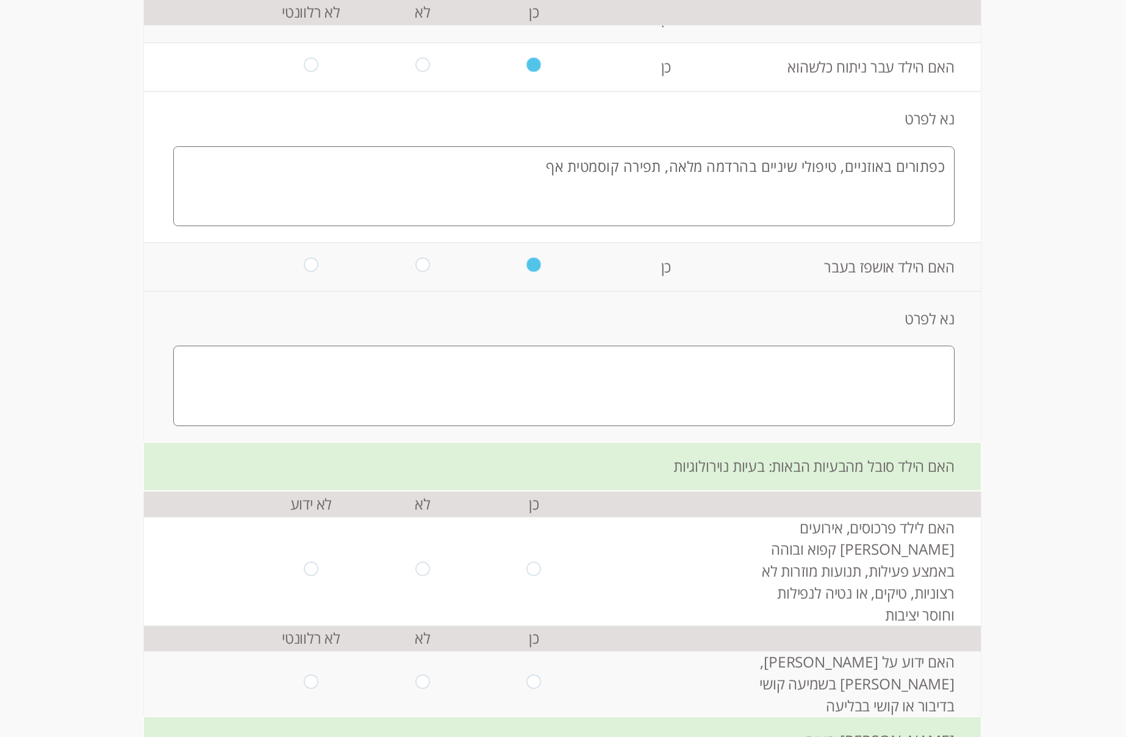
click at [793, 368] on textarea at bounding box center [563, 386] width 781 height 80
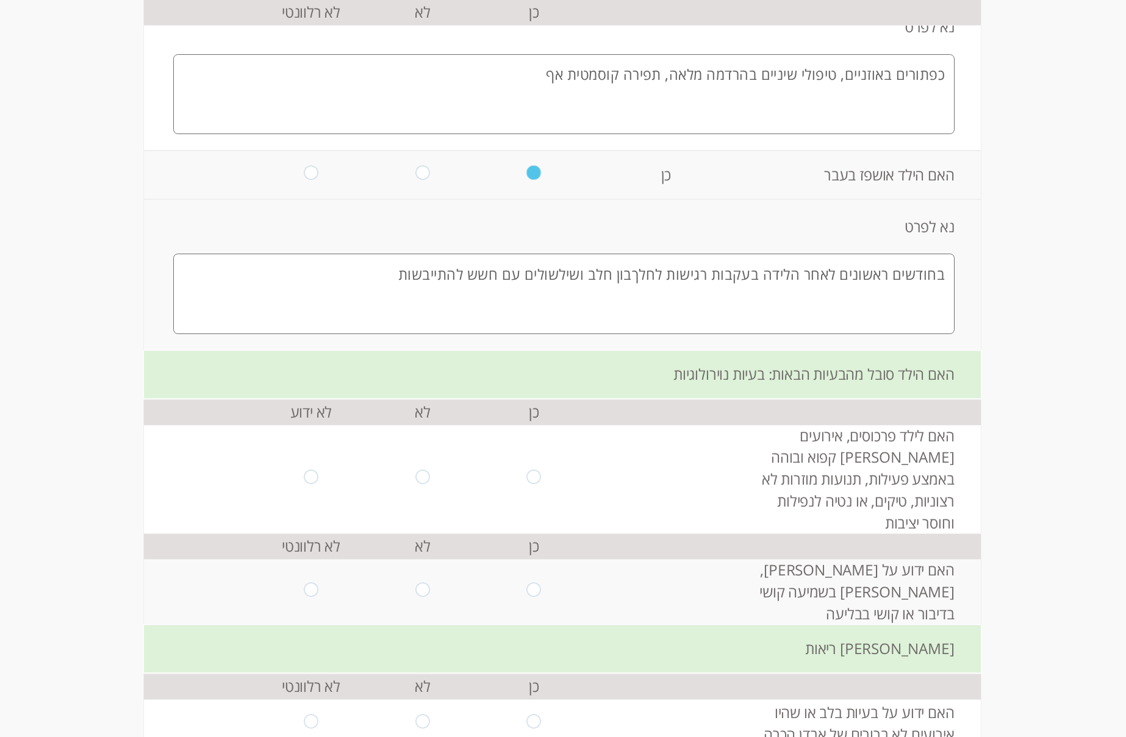
scroll to position [610, 0]
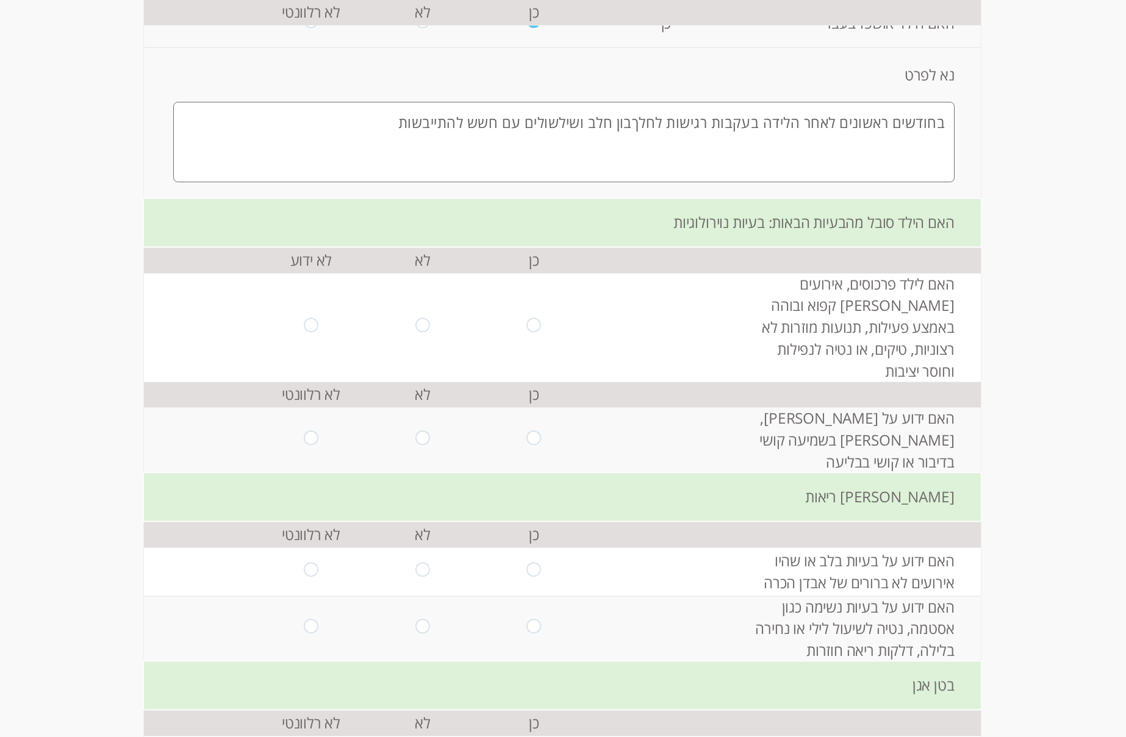
type textarea "בחודשים ראשונים לאחר הלידה בעקבות רגישות לחלךבון חלב ושילשולים עם חשש להתייבשות"
click at [398, 315] on td at bounding box center [423, 327] width 112 height 109
drag, startPoint x: 409, startPoint y: 311, endPoint x: 443, endPoint y: 339, distance: 44.2
click at [415, 318] on input "radio" at bounding box center [422, 327] width 14 height 19
radio input "true"
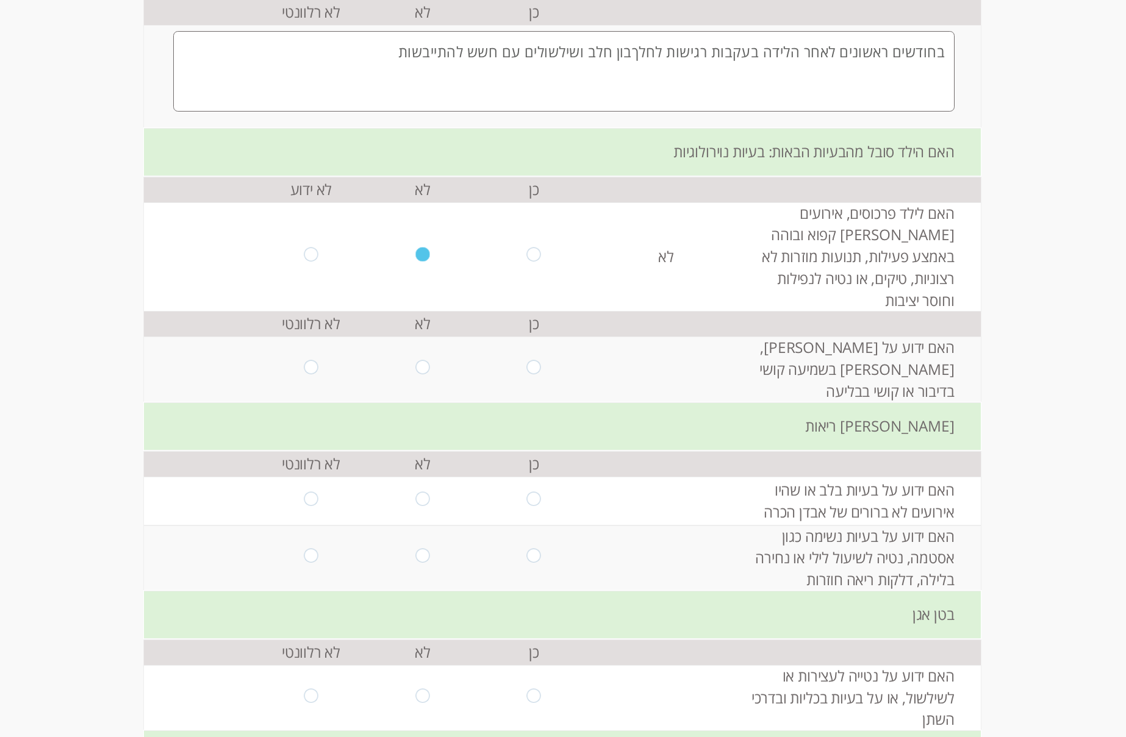
scroll to position [732, 0]
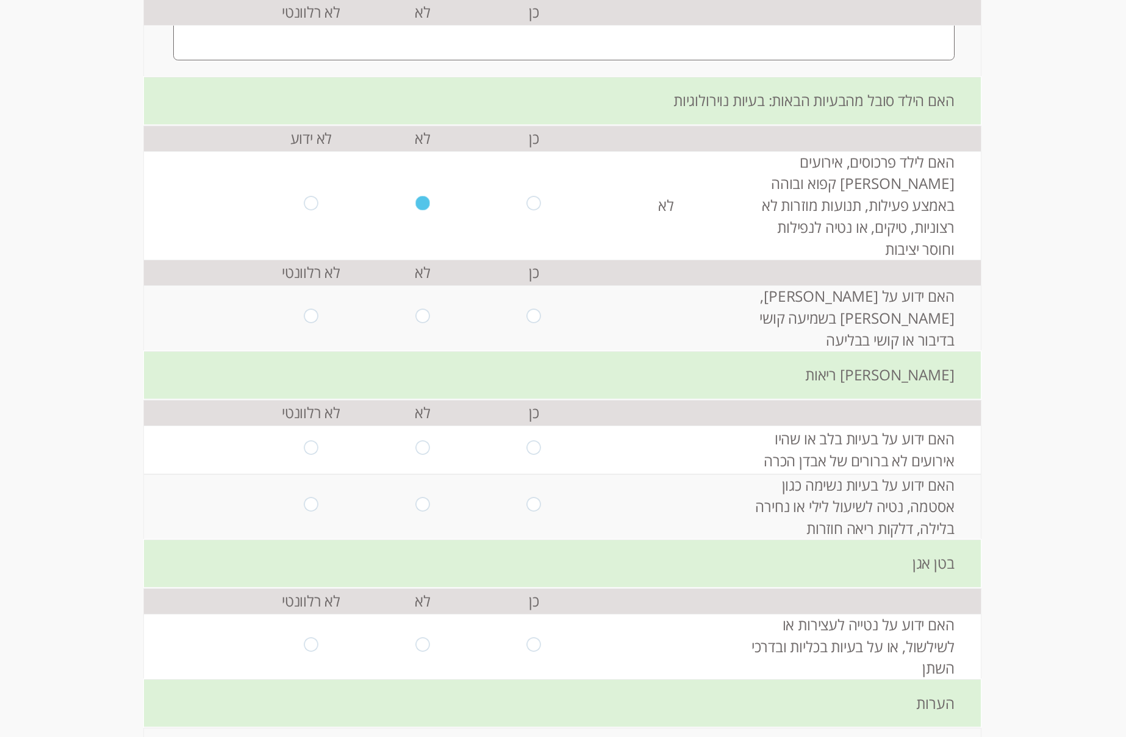
click at [418, 309] on input "radio" at bounding box center [422, 318] width 14 height 19
radio input "true"
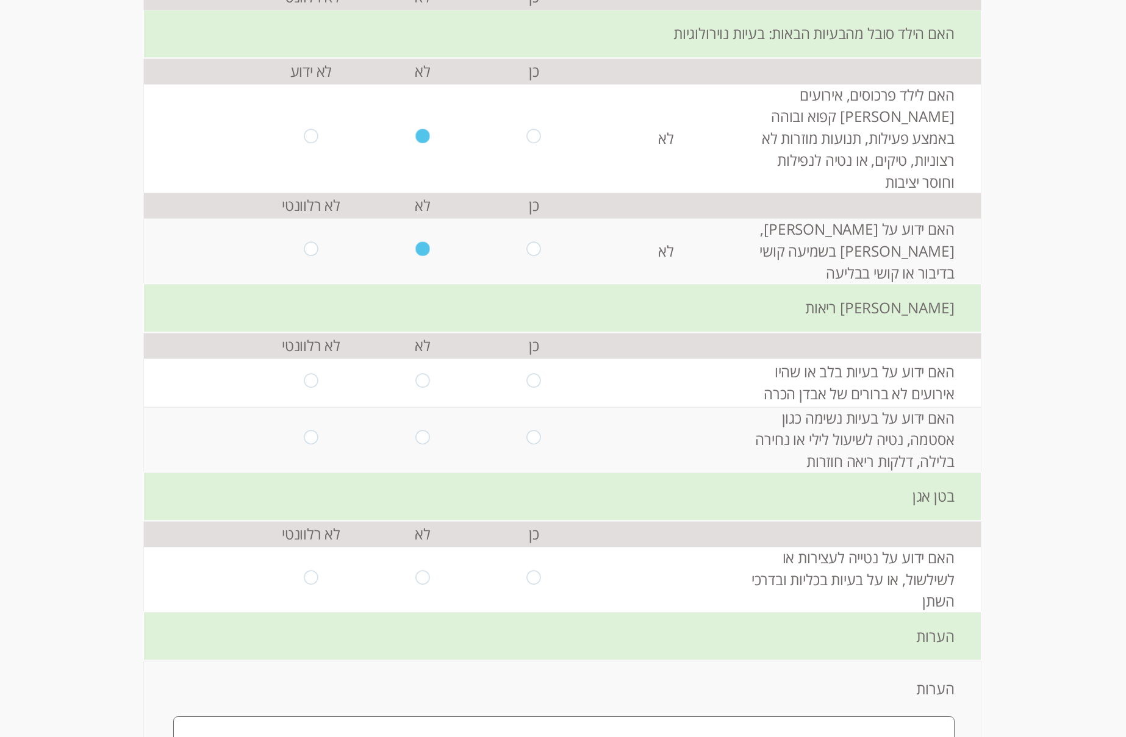
scroll to position [854, 0]
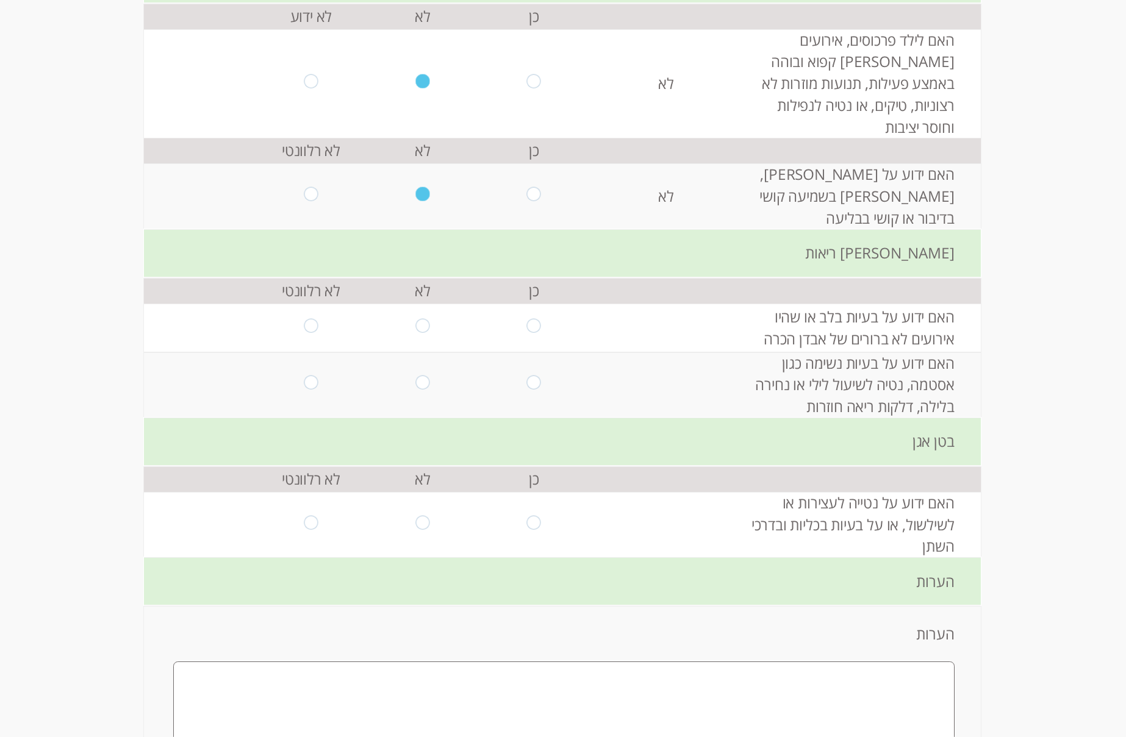
click at [426, 304] on td at bounding box center [423, 328] width 112 height 49
drag, startPoint x: 421, startPoint y: 285, endPoint x: 470, endPoint y: 325, distance: 62.4
click at [421, 318] on input "radio" at bounding box center [422, 327] width 14 height 19
radio input "true"
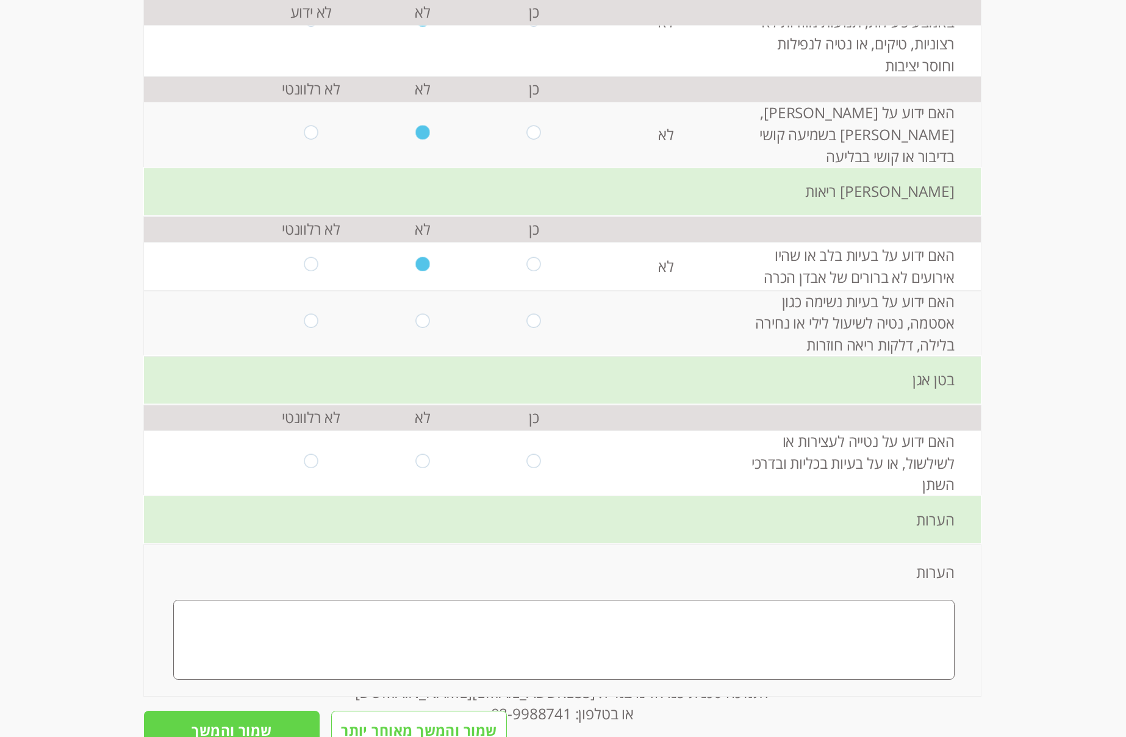
scroll to position [976, 0]
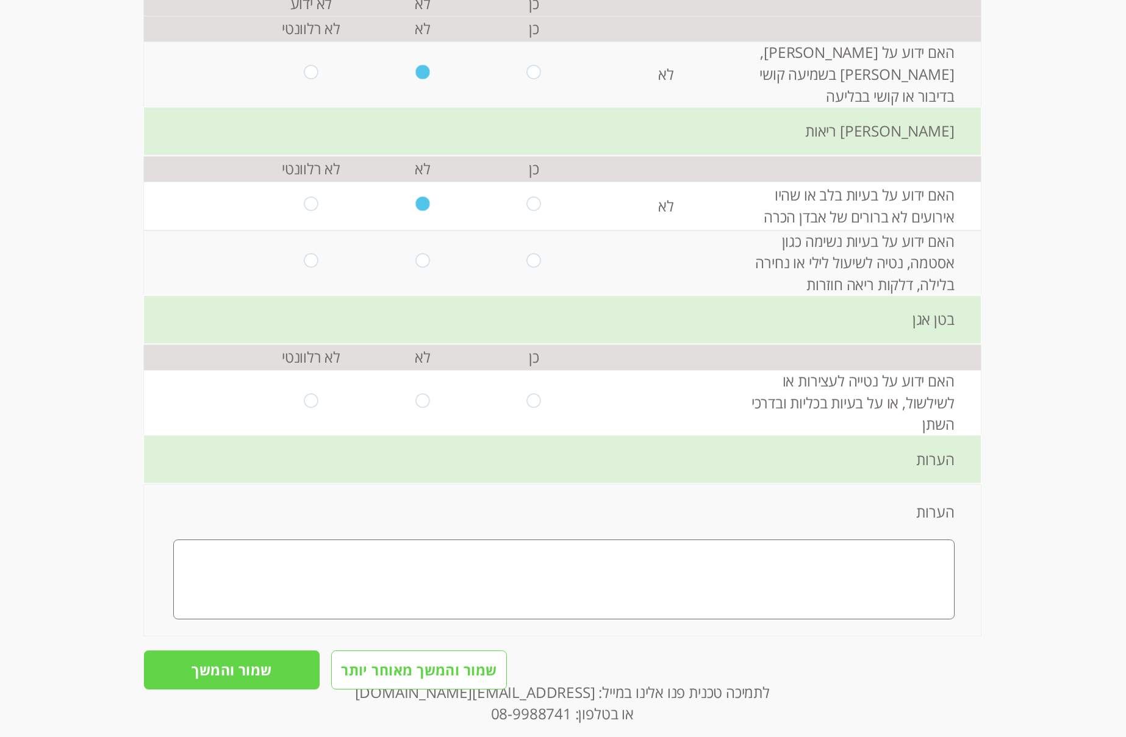
click at [427, 231] on td at bounding box center [423, 263] width 112 height 65
drag, startPoint x: 407, startPoint y: 220, endPoint x: 415, endPoint y: 226, distance: 9.5
click at [408, 231] on td at bounding box center [423, 263] width 112 height 65
drag, startPoint x: 412, startPoint y: 220, endPoint x: 448, endPoint y: 249, distance: 47.3
click at [415, 254] on input "radio" at bounding box center [422, 263] width 14 height 19
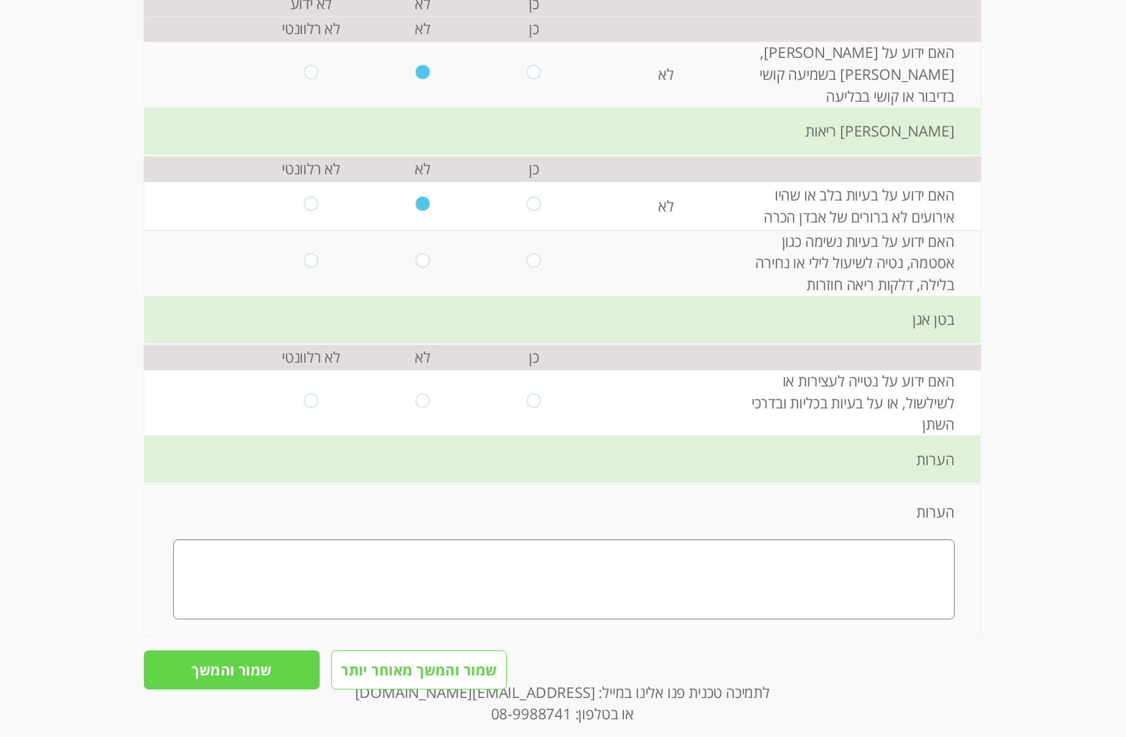
radio input "true"
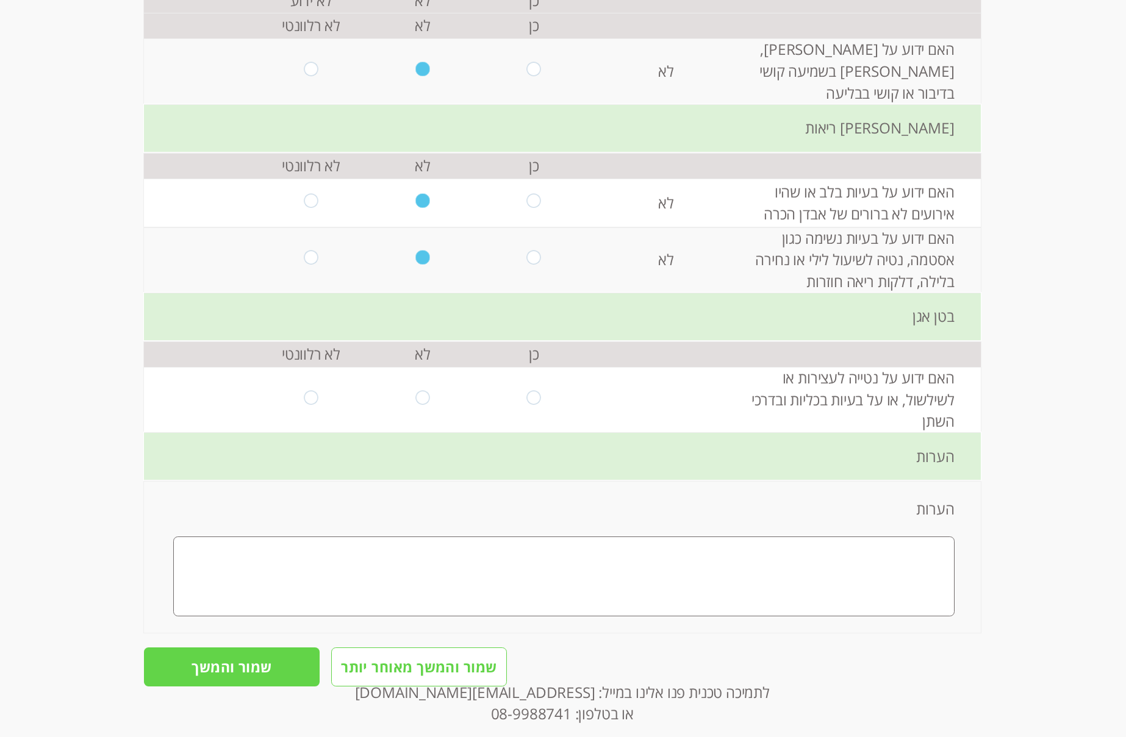
drag, startPoint x: 421, startPoint y: 359, endPoint x: 481, endPoint y: 395, distance: 70.6
click at [420, 390] on input "radio" at bounding box center [422, 399] width 14 height 19
radio input "true"
click at [226, 562] on input "שמור והמשך" at bounding box center [232, 667] width 176 height 39
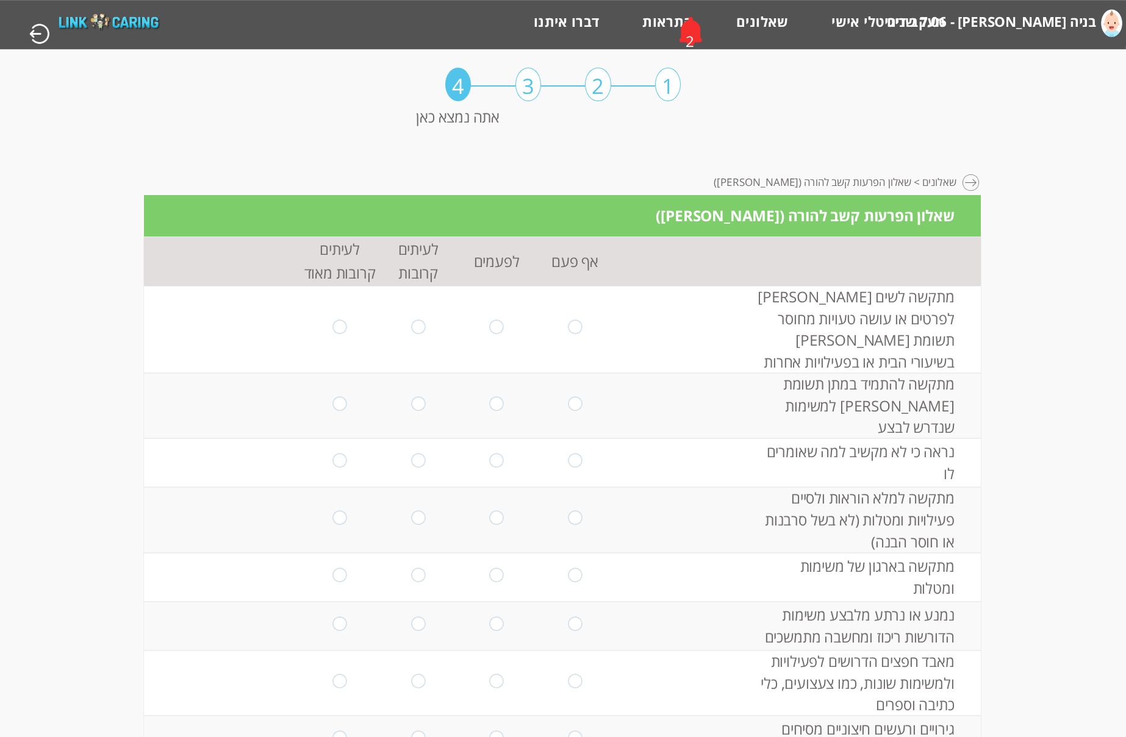
click at [693, 38] on div "2" at bounding box center [690, 31] width 51 height 30
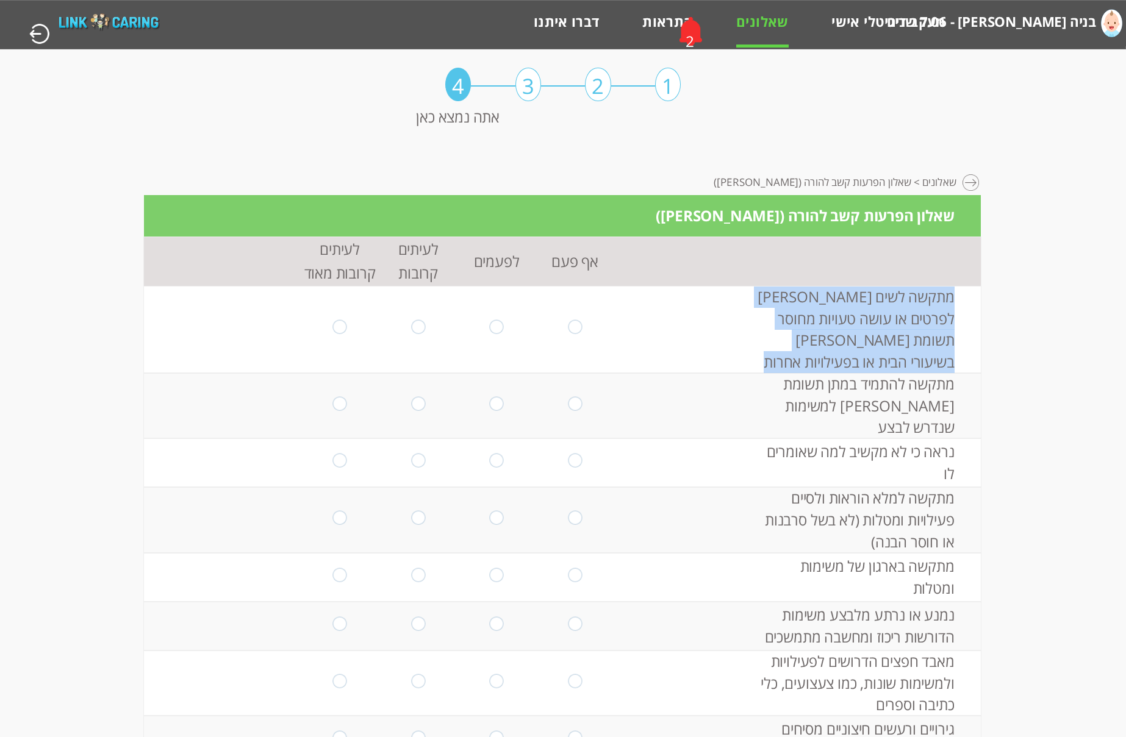
drag, startPoint x: 958, startPoint y: 299, endPoint x: 739, endPoint y: 349, distance: 225.1
click at [739, 349] on tr "מתקשה לשים [PERSON_NAME] לפרטים או עושה טעויות מחוסר תשומת [PERSON_NAME] בשיעור…" at bounding box center [562, 329] width 837 height 87
click at [723, 329] on td at bounding box center [685, 329] width 143 height 87
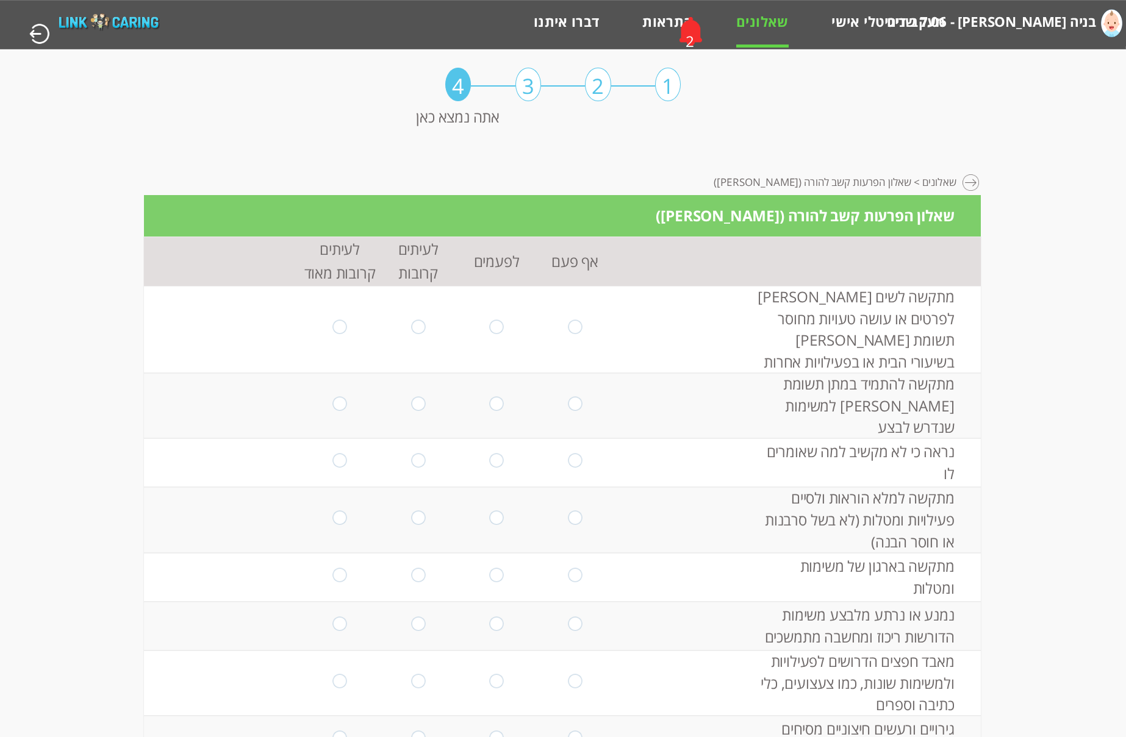
click at [526, 85] on div "3" at bounding box center [528, 85] width 26 height 34
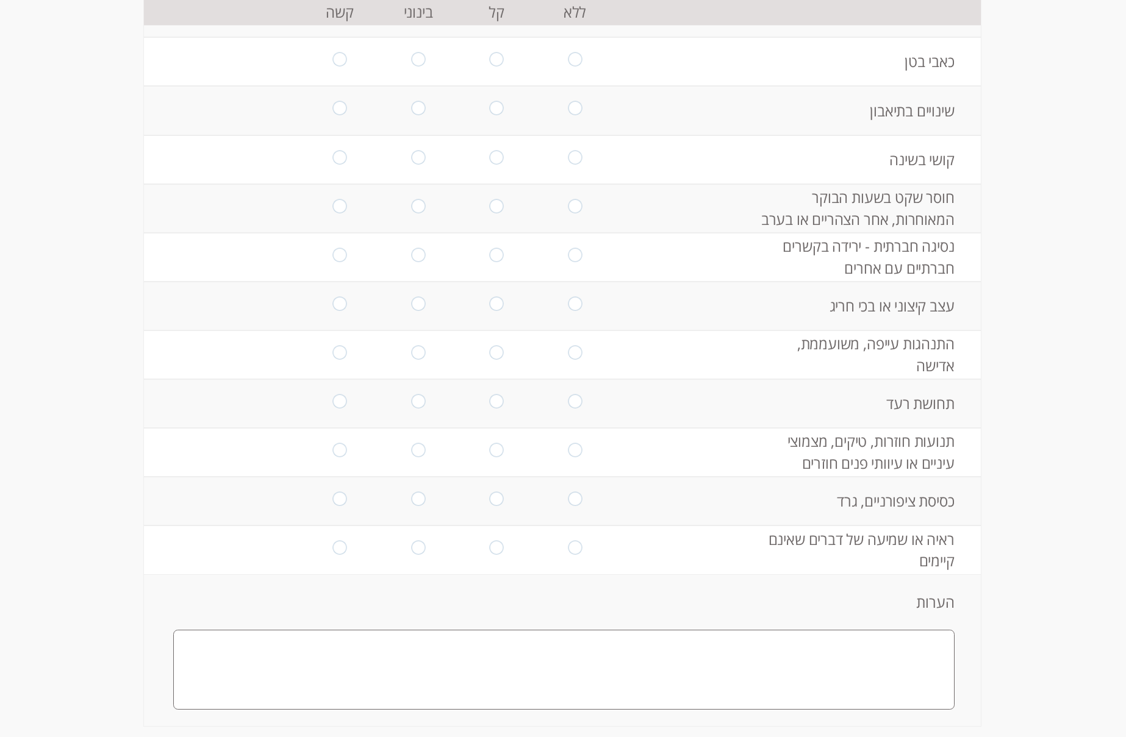
scroll to position [2257, 0]
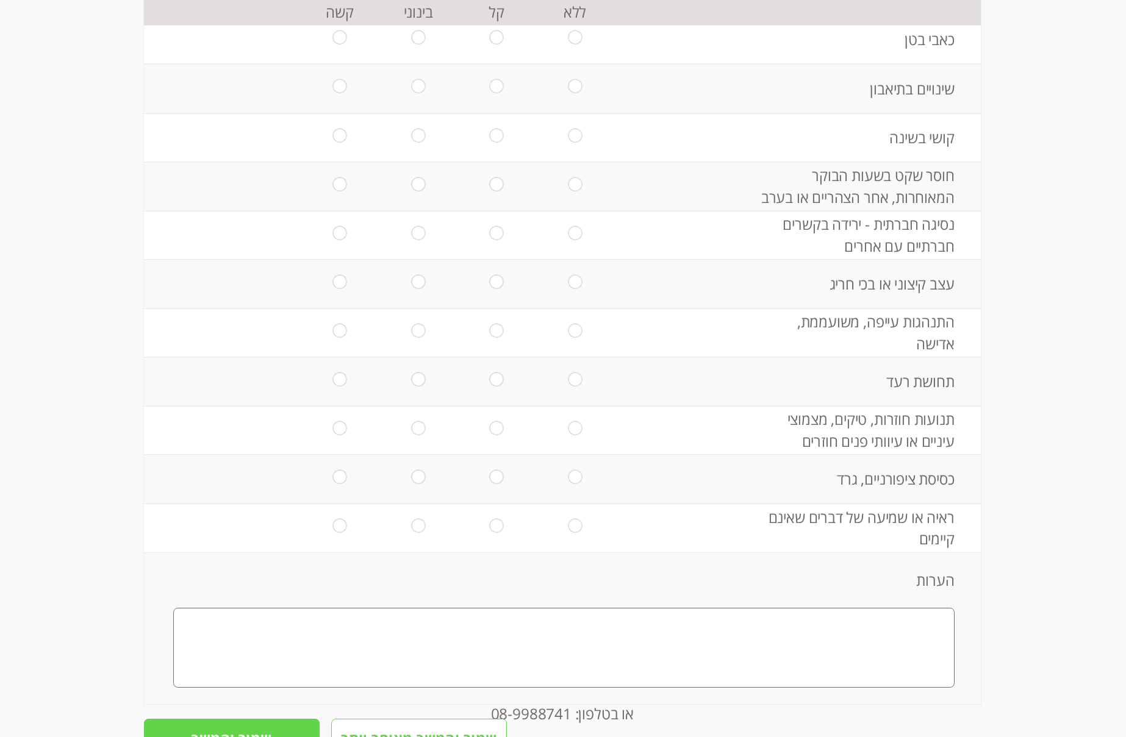
click at [270, 562] on input "שמור והמשך" at bounding box center [232, 738] width 176 height 39
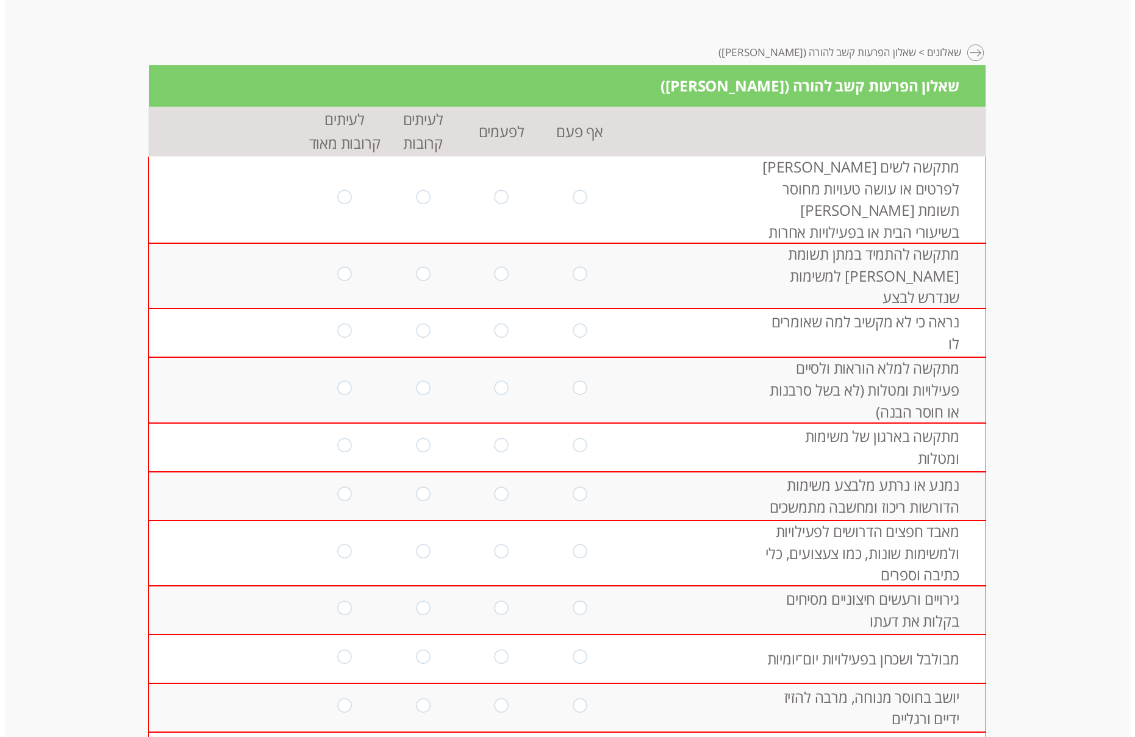
scroll to position [0, 0]
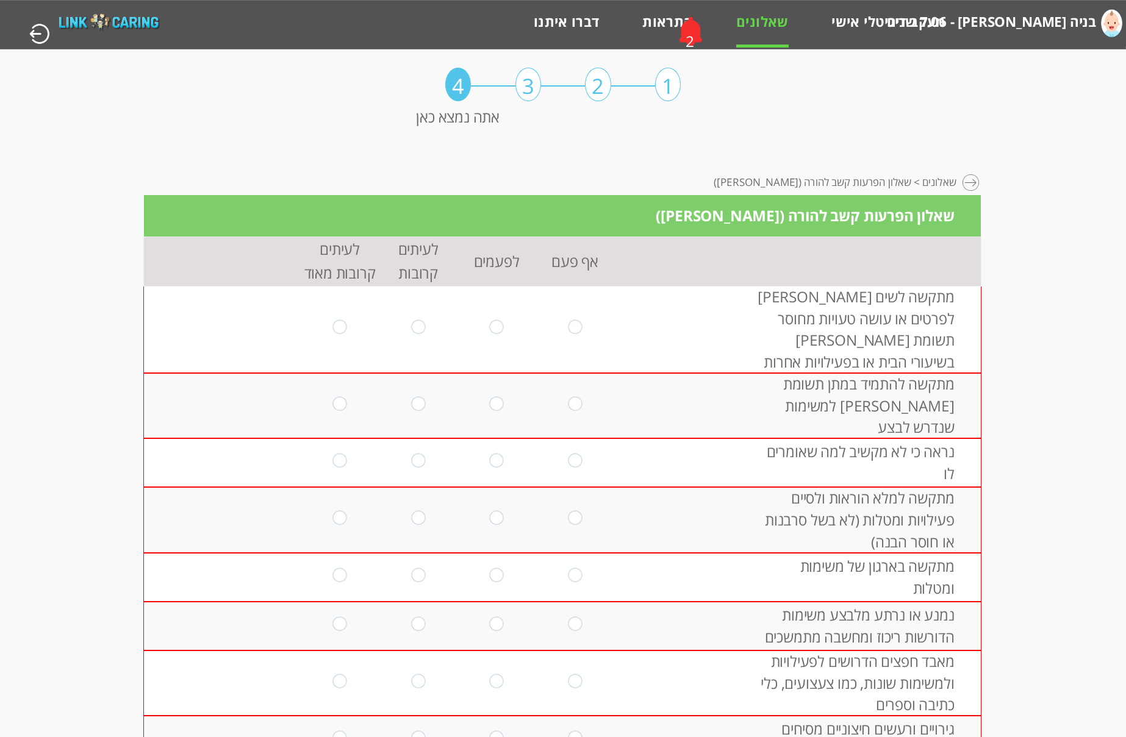
click at [531, 92] on div "3" at bounding box center [528, 85] width 26 height 34
click at [1062, 157] on div "1 2 3 4 אתה נמצא כאן מעקב דיגיטלי אישי > התפתחות > שאלונים > שאלון הפרעות קשב ל…" at bounding box center [563, 108] width 1126 height 119
click at [971, 187] on div at bounding box center [972, 183] width 18 height 18
click at [974, 182] on div at bounding box center [972, 183] width 18 height 18
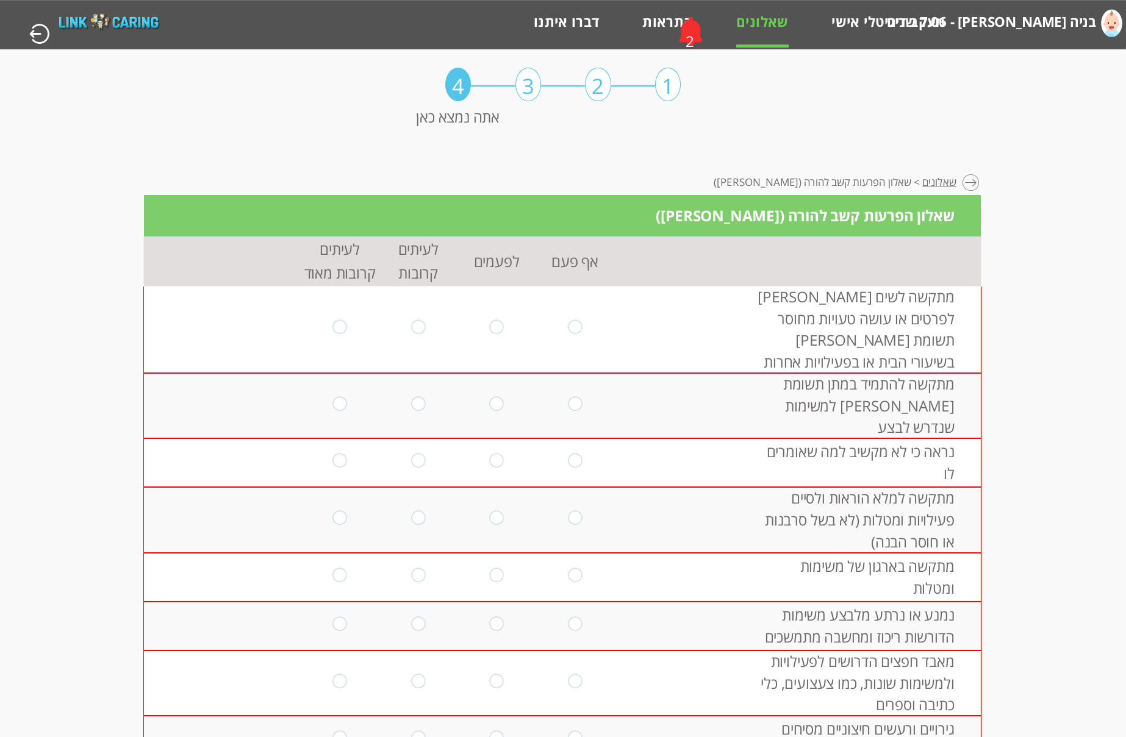
click at [939, 181] on link "שאלונים" at bounding box center [939, 186] width 34 height 18
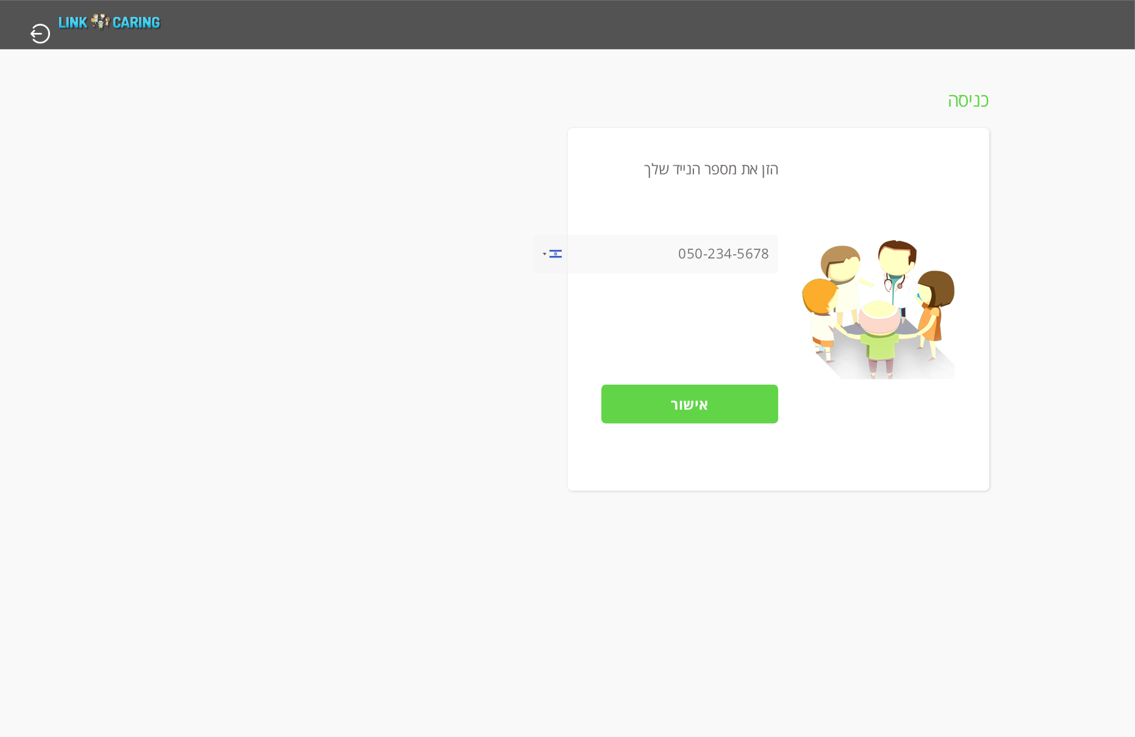
click at [648, 256] on input "tel" at bounding box center [656, 254] width 245 height 39
drag, startPoint x: 648, startPoint y: 256, endPoint x: 776, endPoint y: 251, distance: 128.8
click at [776, 251] on input "tel" at bounding box center [656, 254] width 245 height 39
click at [777, 251] on input "tel" at bounding box center [656, 254] width 245 height 39
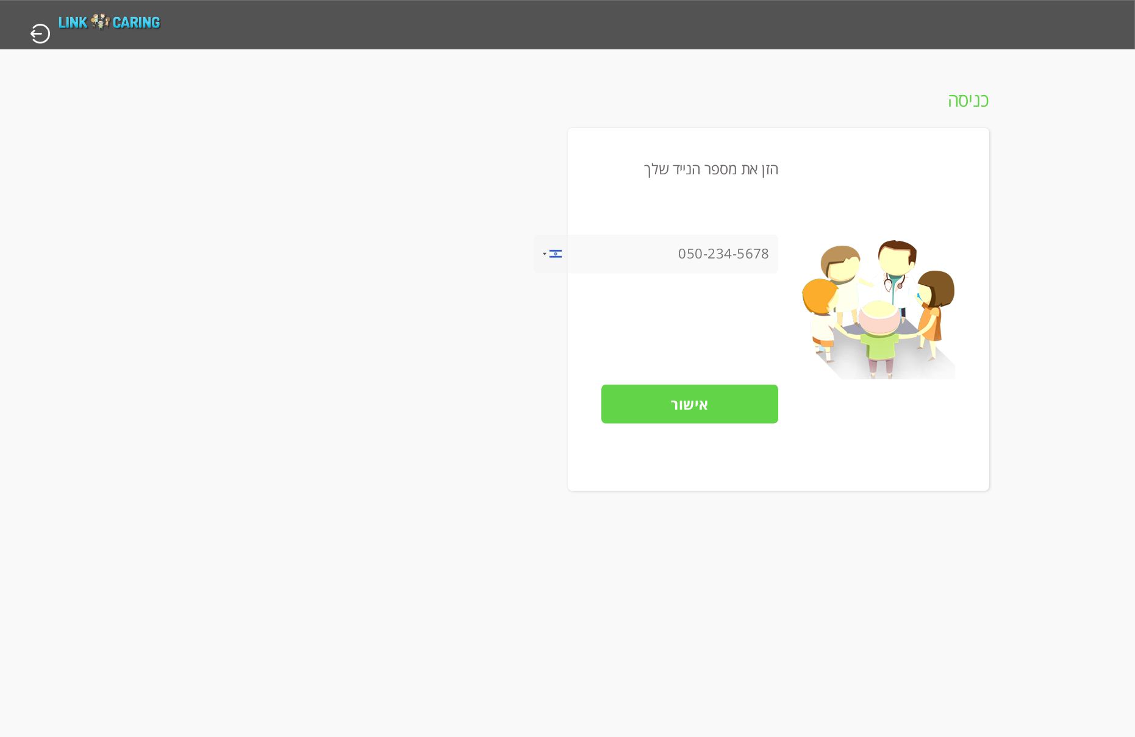
click at [742, 261] on input "tel" at bounding box center [656, 254] width 245 height 39
